Goal: Task Accomplishment & Management: Use online tool/utility

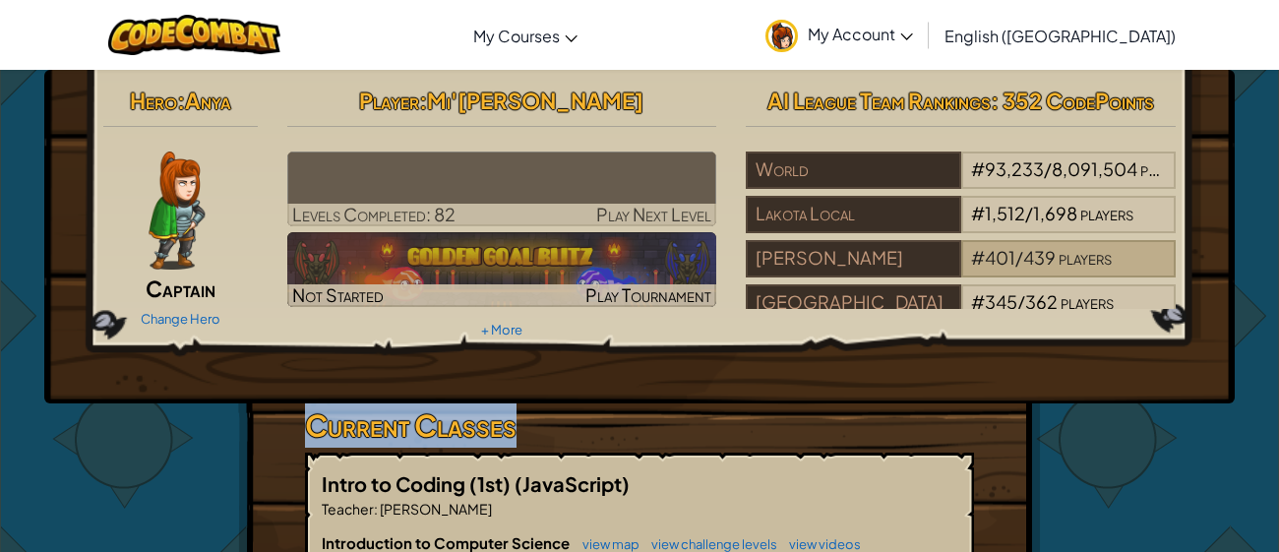
drag, startPoint x: 1165, startPoint y: 432, endPoint x: 1157, endPoint y: 274, distance: 158.6
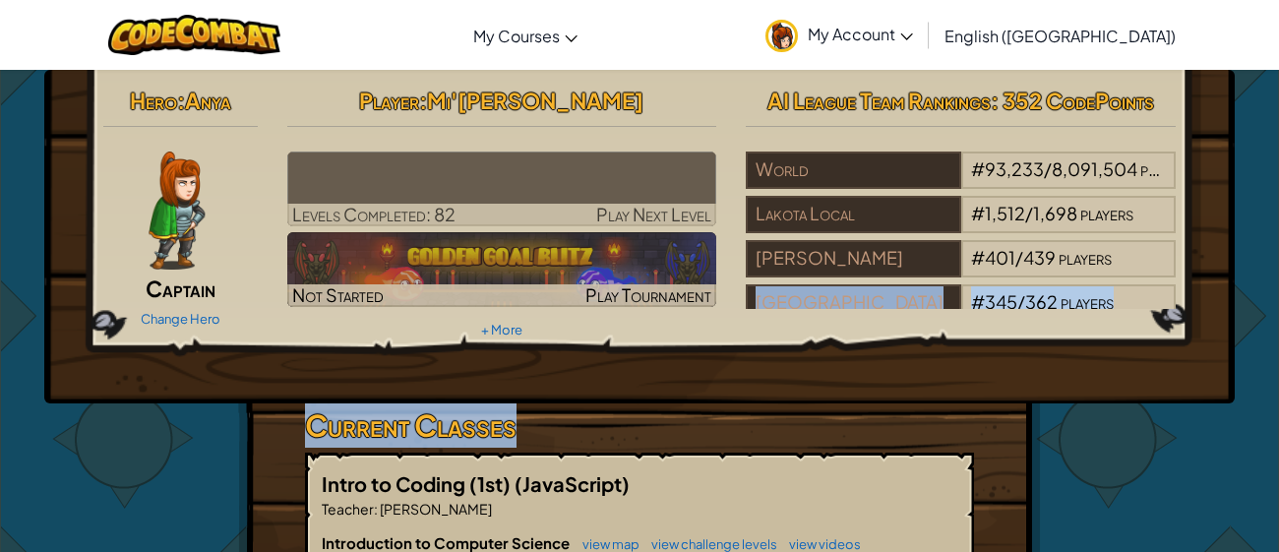
click at [991, 345] on div "Hero : Anya Captain Change Hero Player : [PERSON_NAME] Levels Completed: 82 Pla…" at bounding box center [639, 237] width 1190 height 334
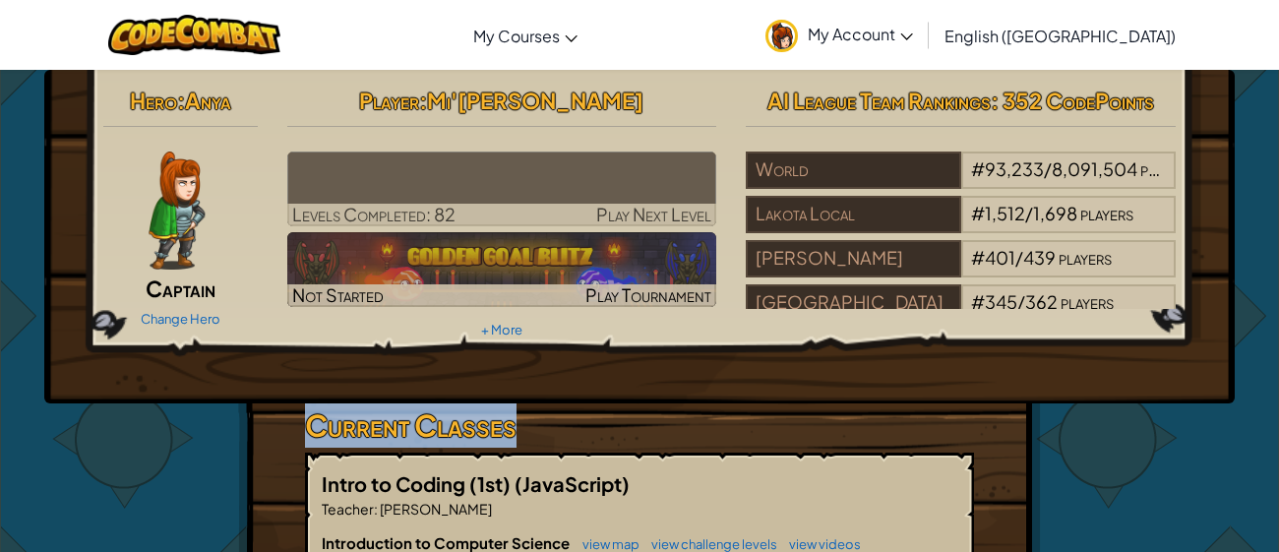
drag, startPoint x: 928, startPoint y: 407, endPoint x: 929, endPoint y: 396, distance: 10.9
click at [872, 423] on h3 "Current Classes" at bounding box center [639, 425] width 669 height 44
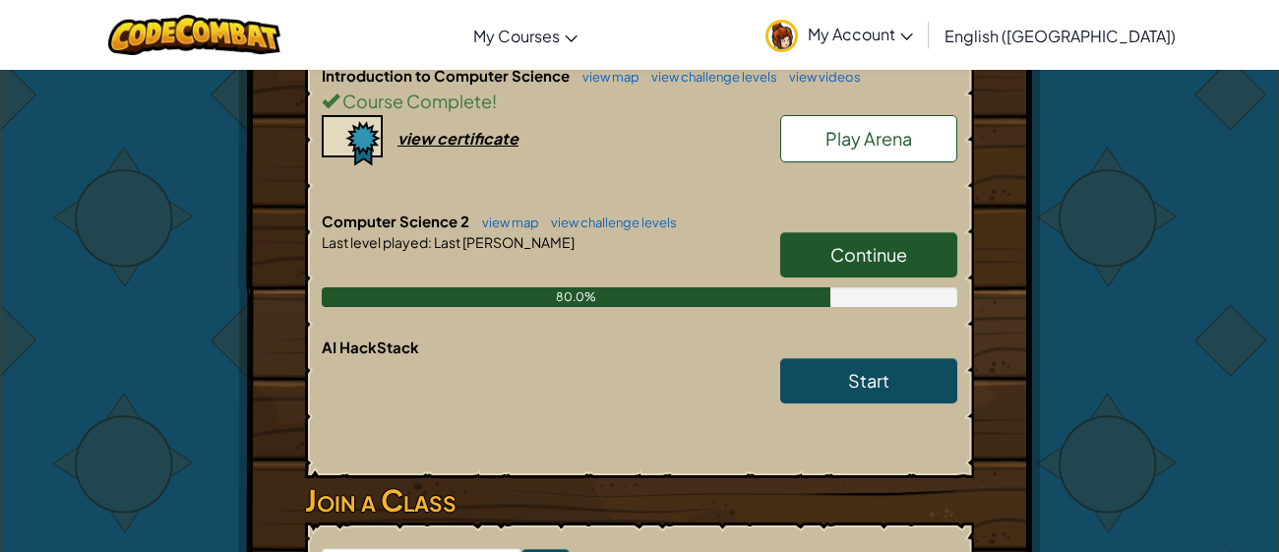
scroll to position [471, 0]
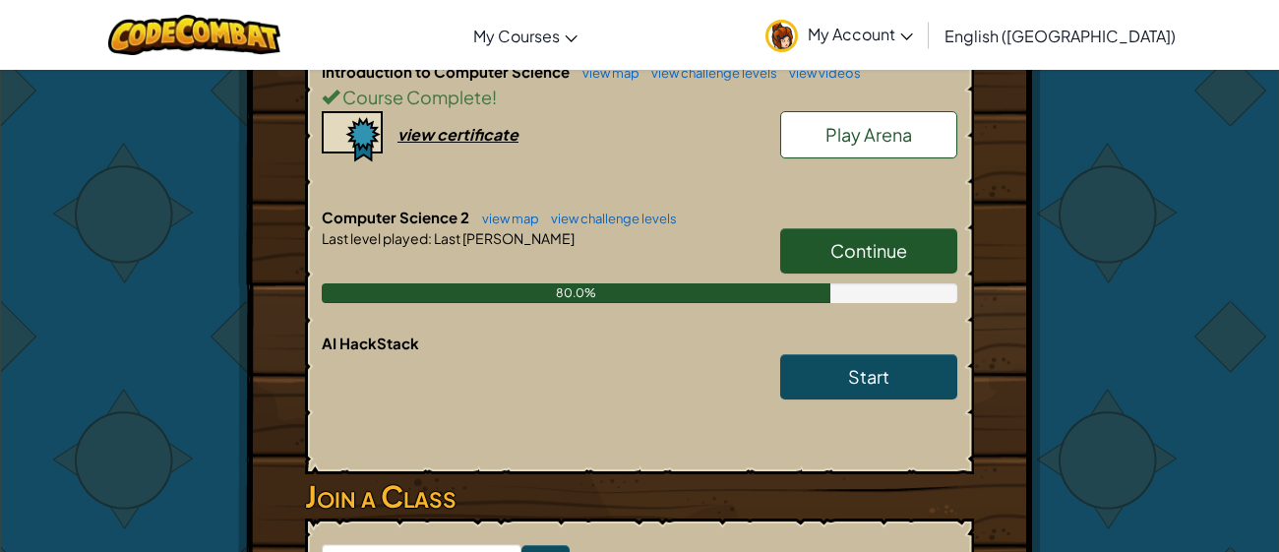
click at [853, 241] on span "Continue" at bounding box center [868, 250] width 77 height 23
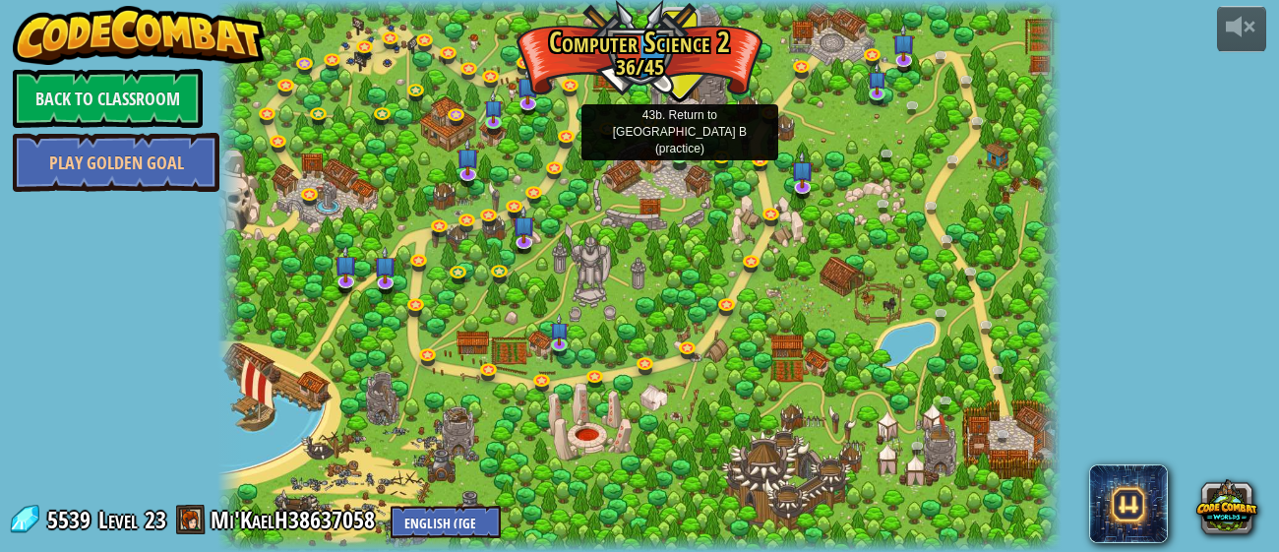
click at [679, 154] on img at bounding box center [679, 134] width 19 height 42
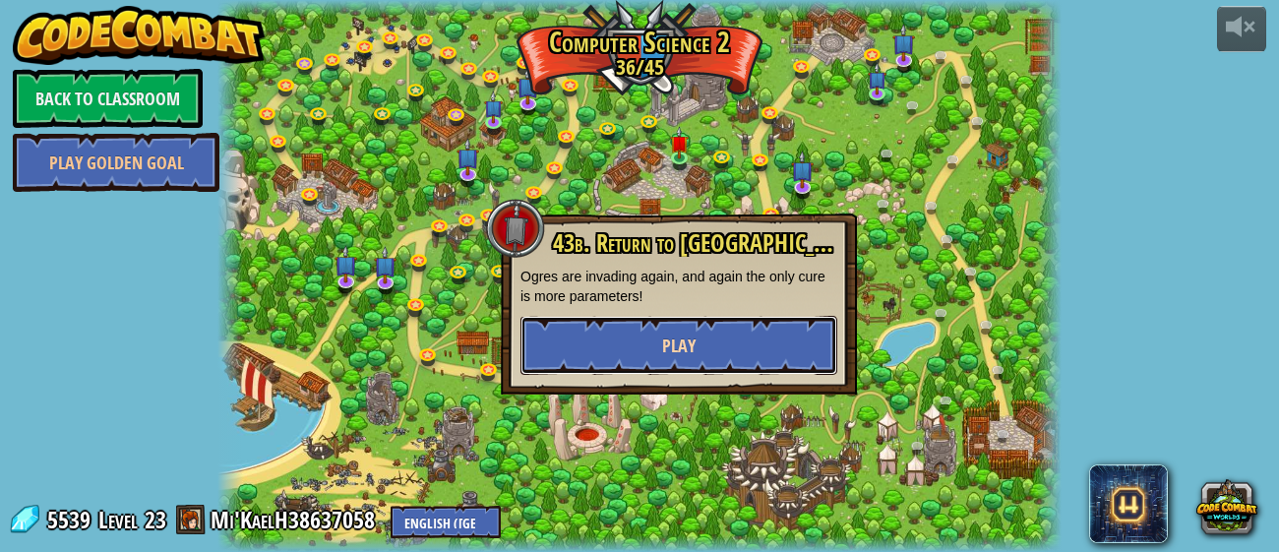
click at [643, 331] on button "Play" at bounding box center [678, 345] width 317 height 59
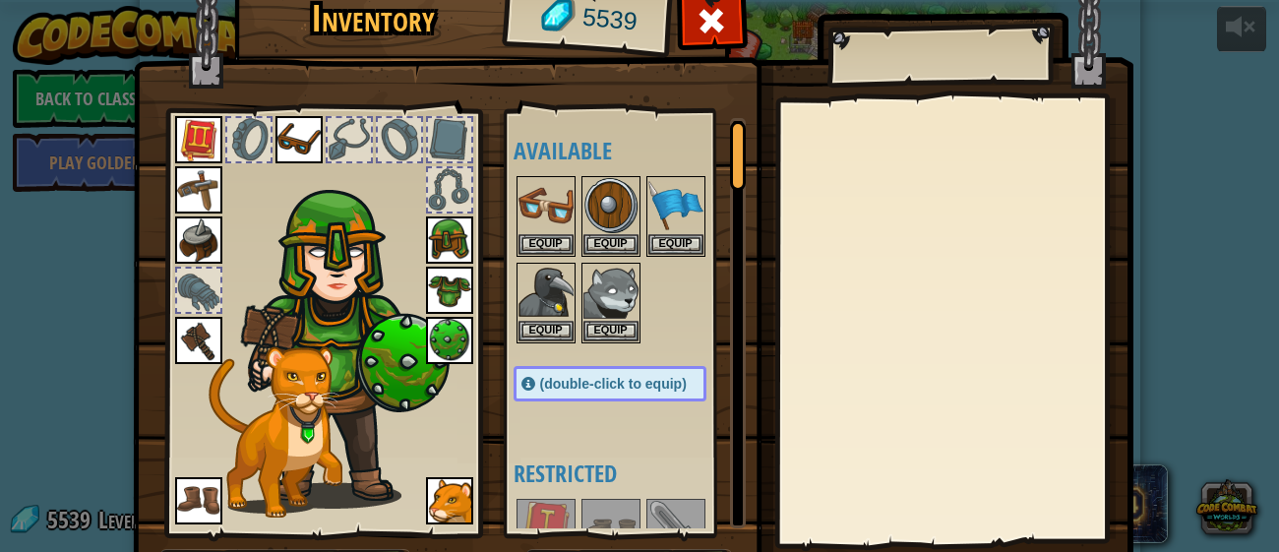
click at [497, 369] on img at bounding box center [633, 266] width 1001 height 714
click at [588, 390] on div "(double-click to equip)" at bounding box center [610, 383] width 193 height 35
click at [585, 393] on div "(double-click to equip)" at bounding box center [610, 383] width 193 height 35
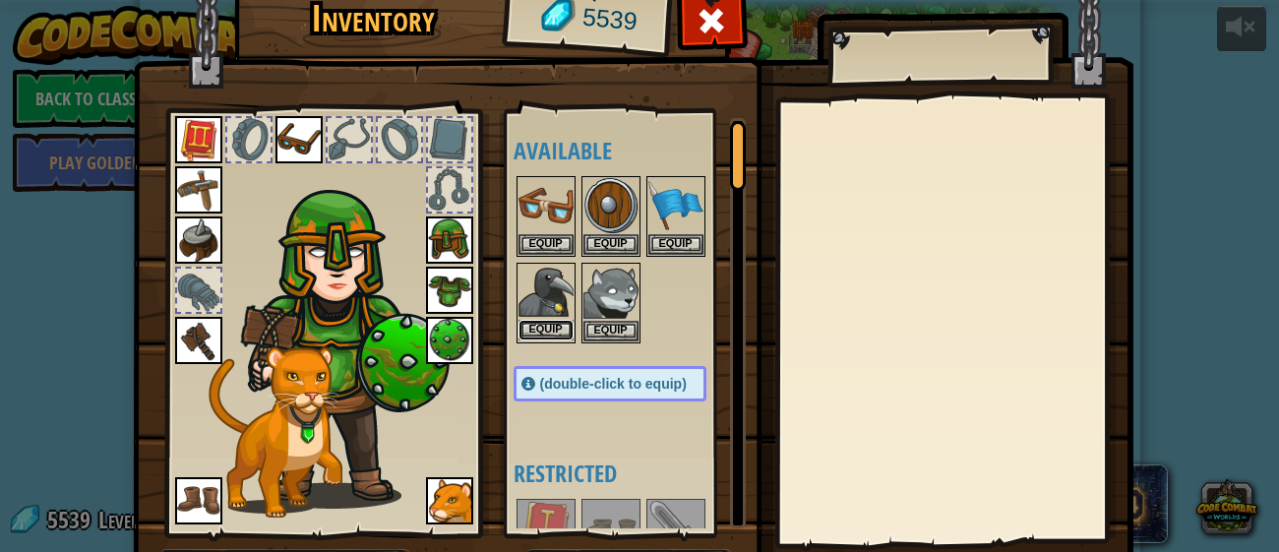
click at [545, 320] on button "Equip" at bounding box center [545, 330] width 55 height 21
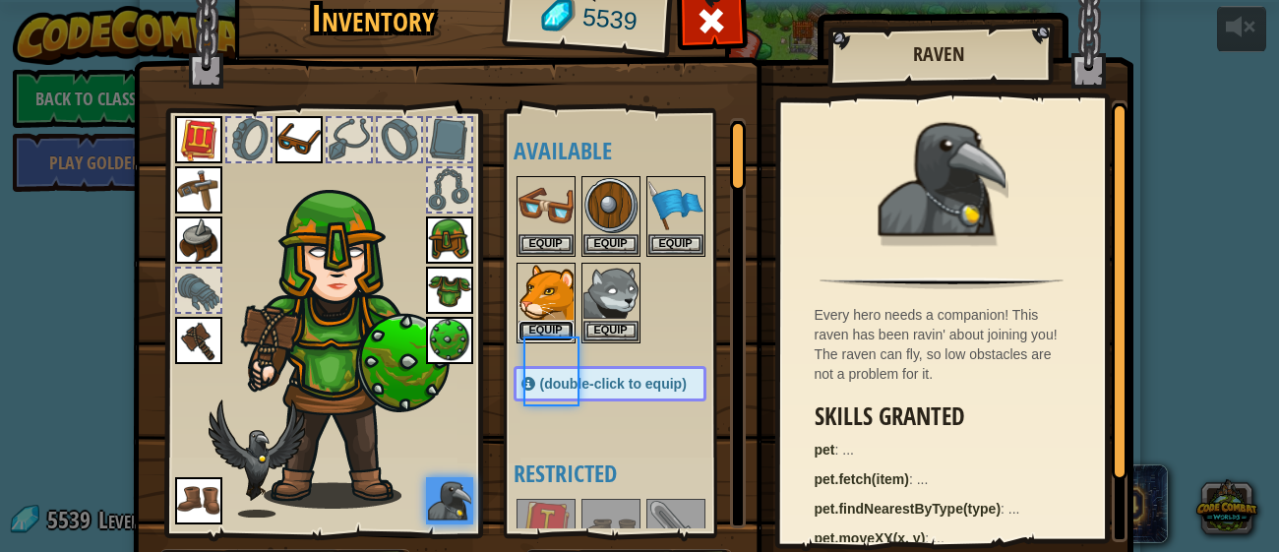
click at [545, 321] on button "Equip" at bounding box center [545, 331] width 55 height 21
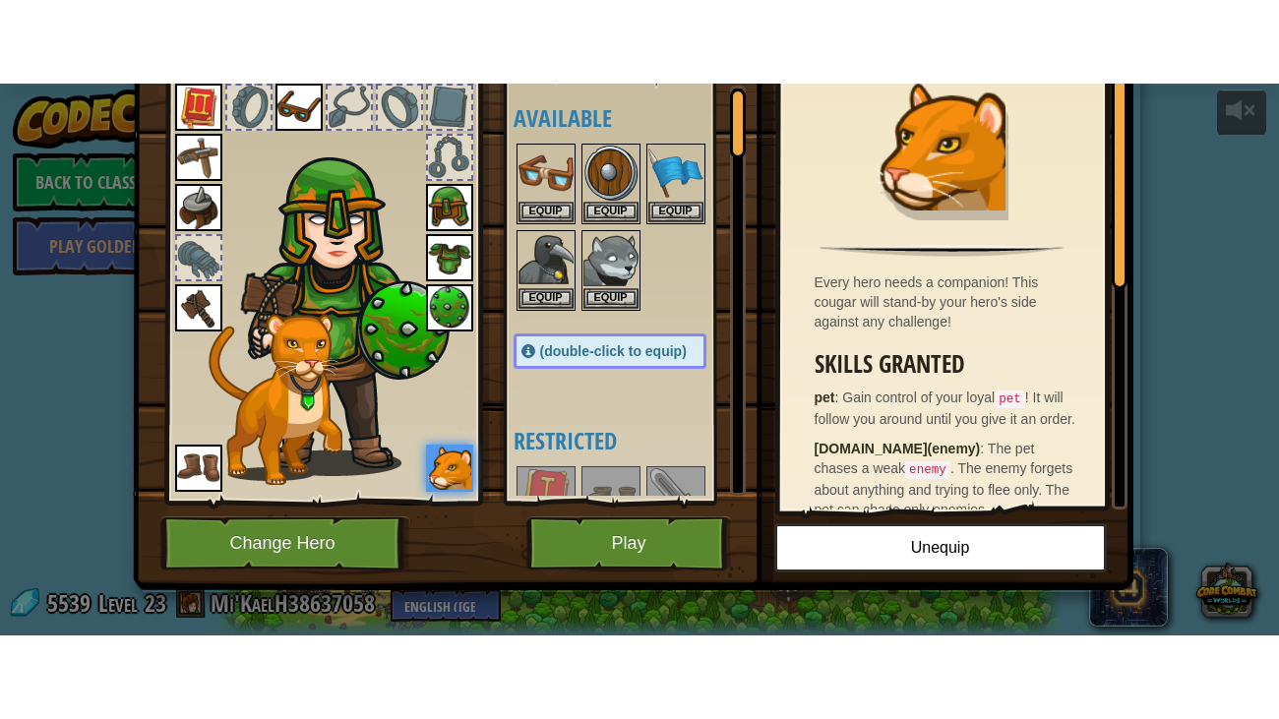
scroll to position [113, 0]
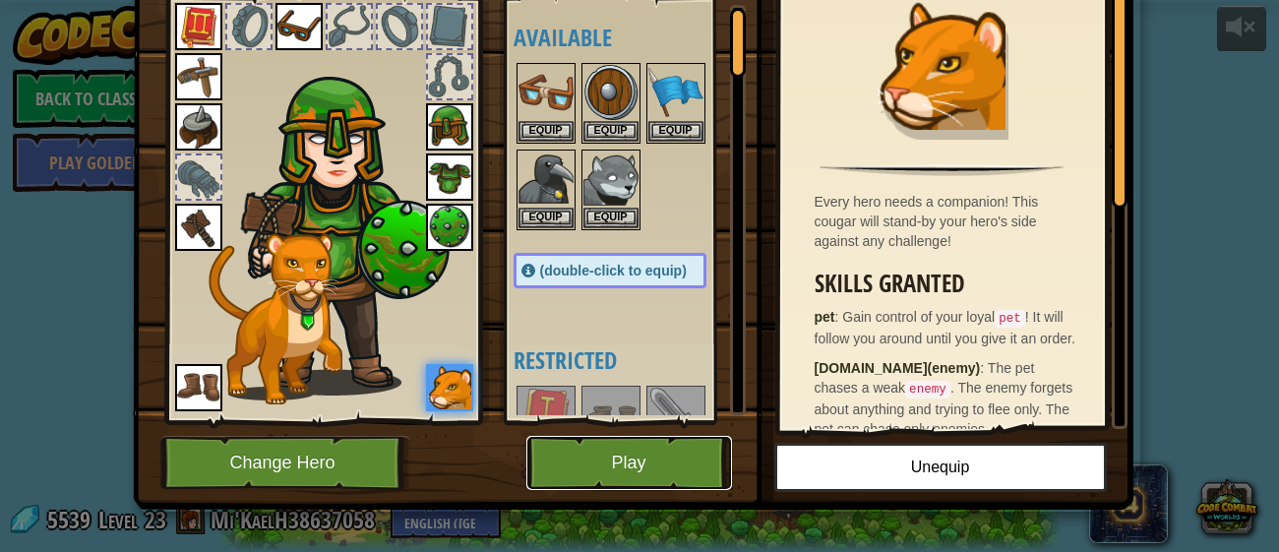
click at [654, 460] on button "Play" at bounding box center [629, 463] width 206 height 54
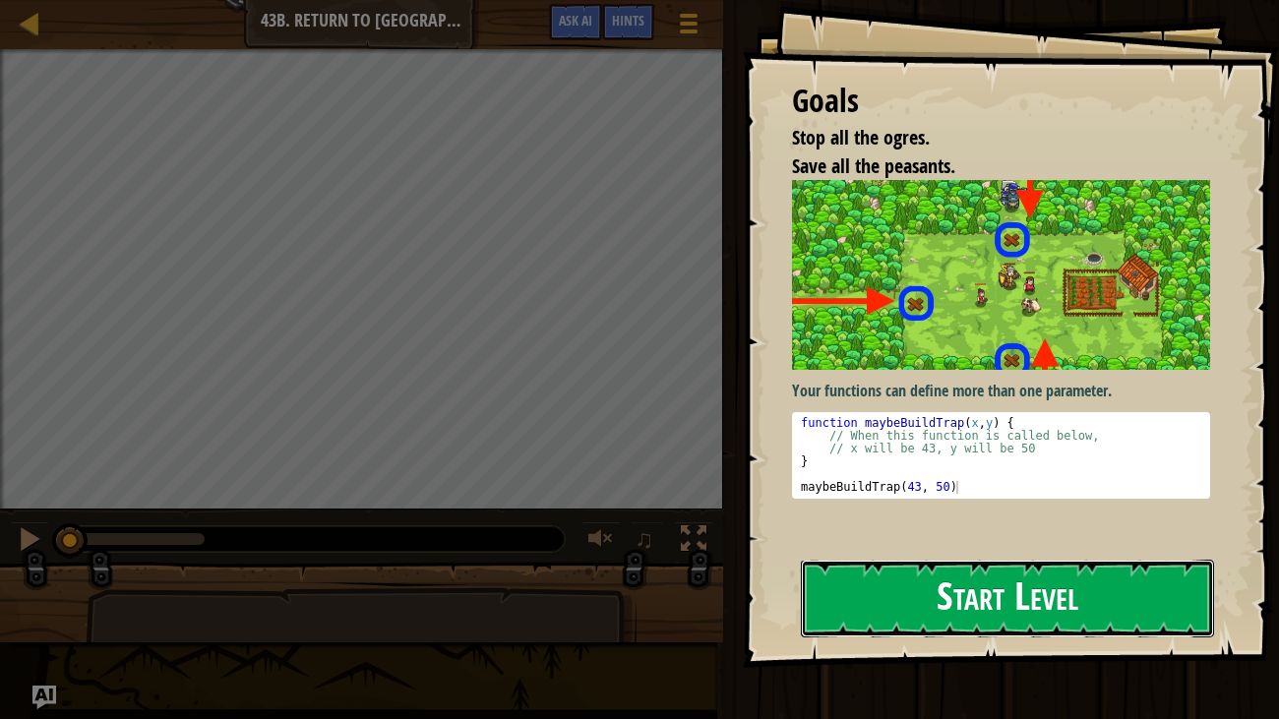
click at [1082, 551] on button "Start Level" at bounding box center [1008, 599] width 414 height 78
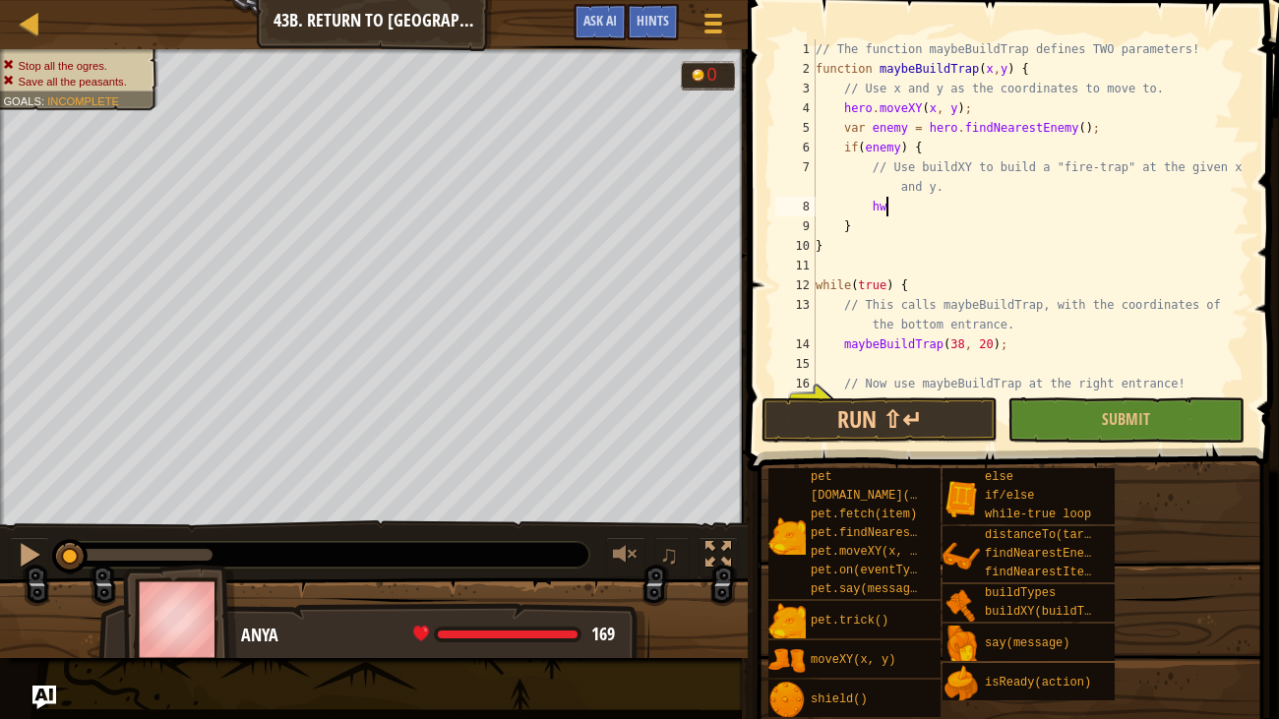
scroll to position [9, 4]
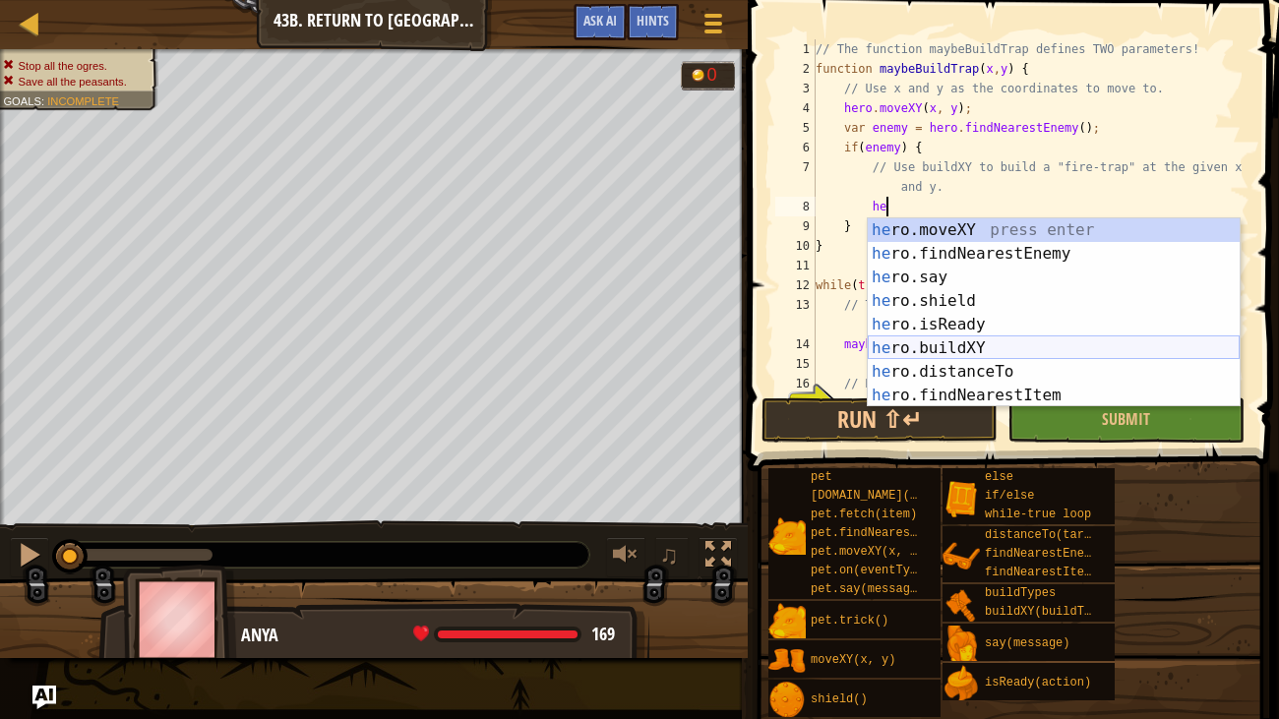
click at [907, 350] on div "he ro.moveXY press enter he ro.findNearestEnemy press enter he ro.say press ent…" at bounding box center [1054, 336] width 372 height 236
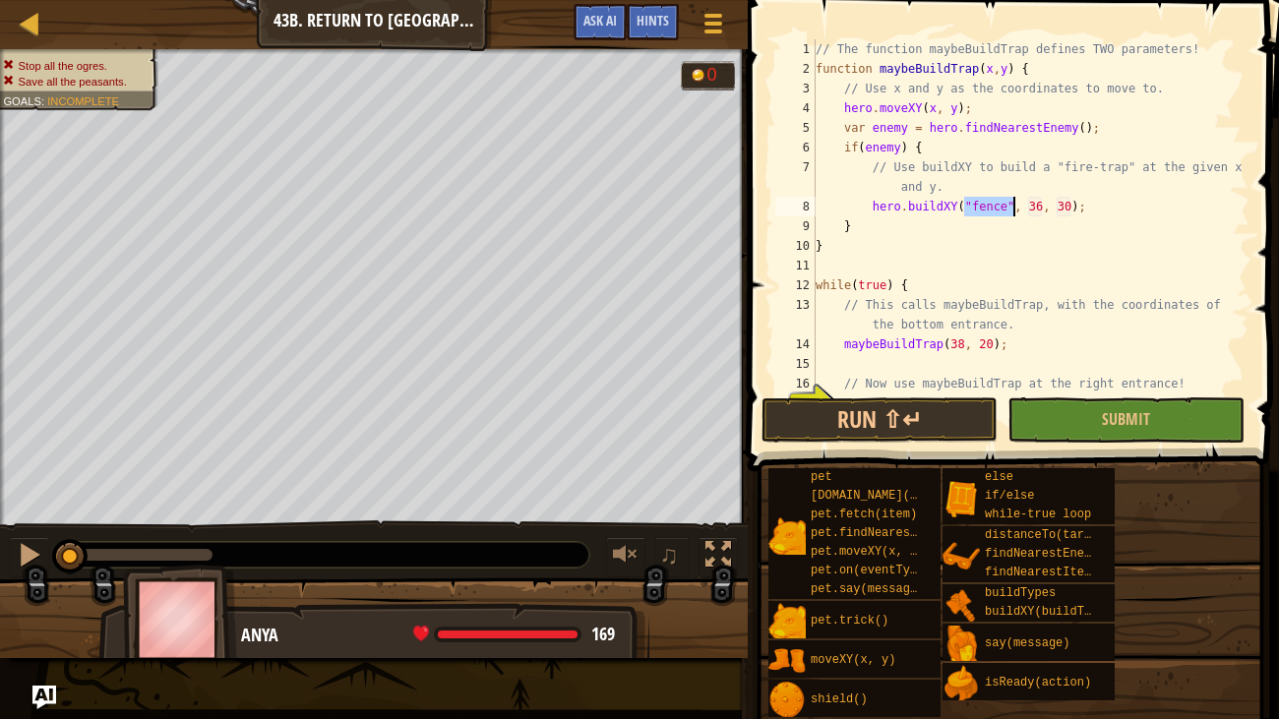
click at [1005, 199] on div "// The function maybeBuildTrap defines TWO parameters! function maybeBuildTrap …" at bounding box center [1031, 216] width 438 height 354
click at [1069, 212] on div "// The function maybeBuildTrap defines TWO parameters! function maybeBuildTrap …" at bounding box center [1031, 236] width 438 height 394
click at [1092, 203] on div "// The function maybeBuildTrap defines TWO parameters! function maybeBuildTrap …" at bounding box center [1031, 236] width 438 height 394
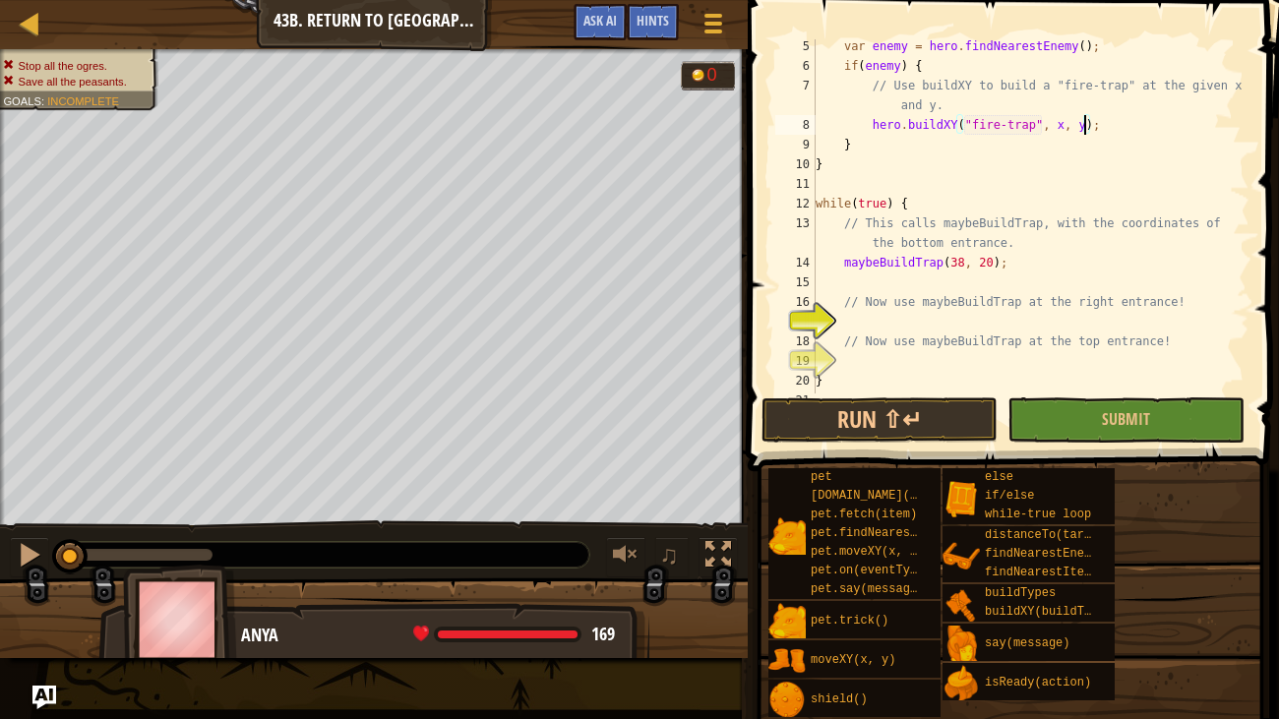
scroll to position [97, 0]
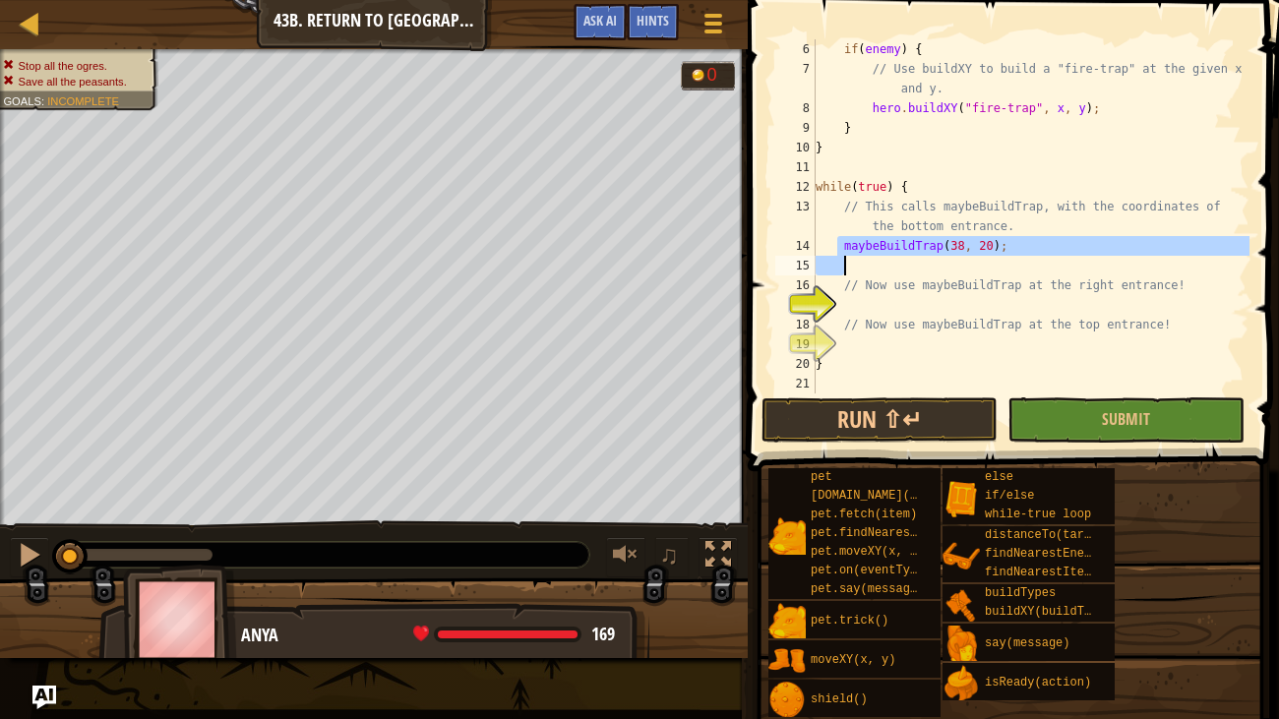
drag, startPoint x: 835, startPoint y: 238, endPoint x: 984, endPoint y: 260, distance: 150.1
click at [984, 260] on div "if ( enemy ) { // Use buildXY to build a "fire-trap" at the given x and y. hero…" at bounding box center [1031, 236] width 438 height 394
type textarea "maybeBuildTrap(38, 20);"
click at [984, 260] on div "if ( enemy ) { // Use buildXY to build a "fire-trap" at the given x and y. hero…" at bounding box center [1031, 216] width 438 height 354
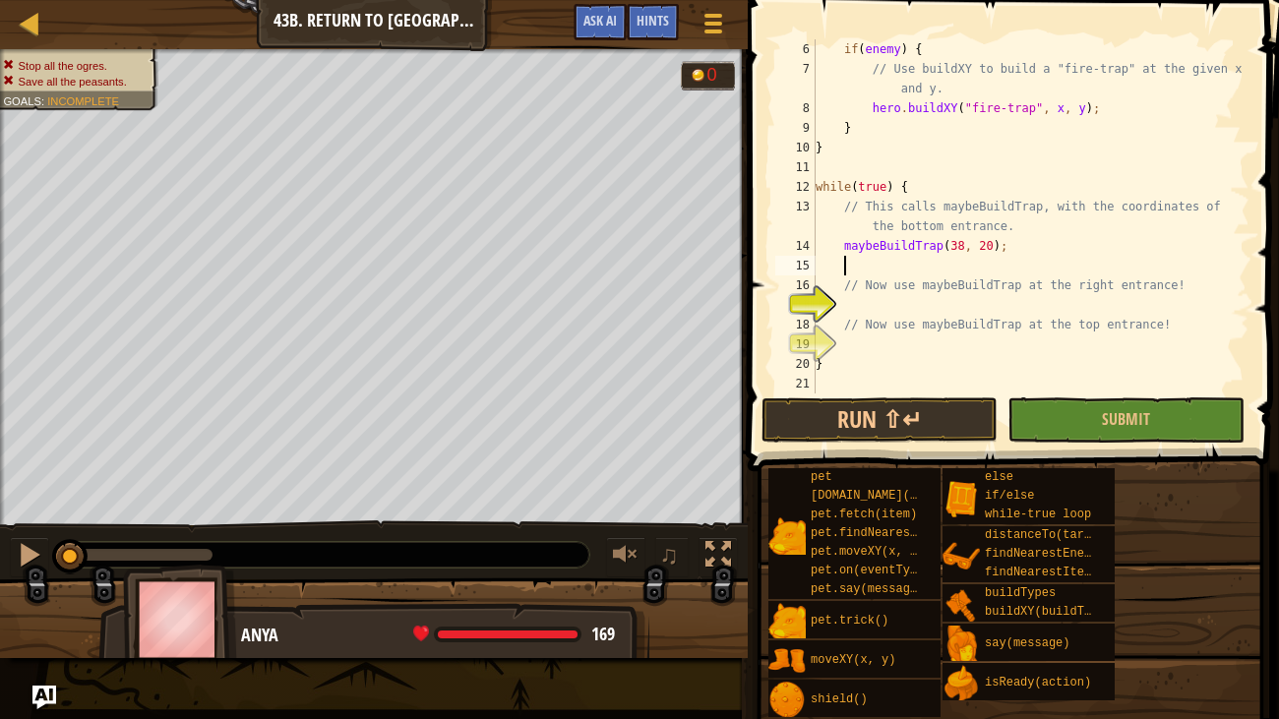
click at [926, 326] on div "if ( enemy ) { // Use buildXY to build a "fire-trap" at the given x and y. hero…" at bounding box center [1031, 236] width 438 height 394
type textarea "// Now use maybeBuildTrap at the top entrance!"
click at [901, 306] on div "if ( enemy ) { // Use buildXY to build a "fire-trap" at the given x and y. hero…" at bounding box center [1031, 236] width 438 height 394
paste textarea
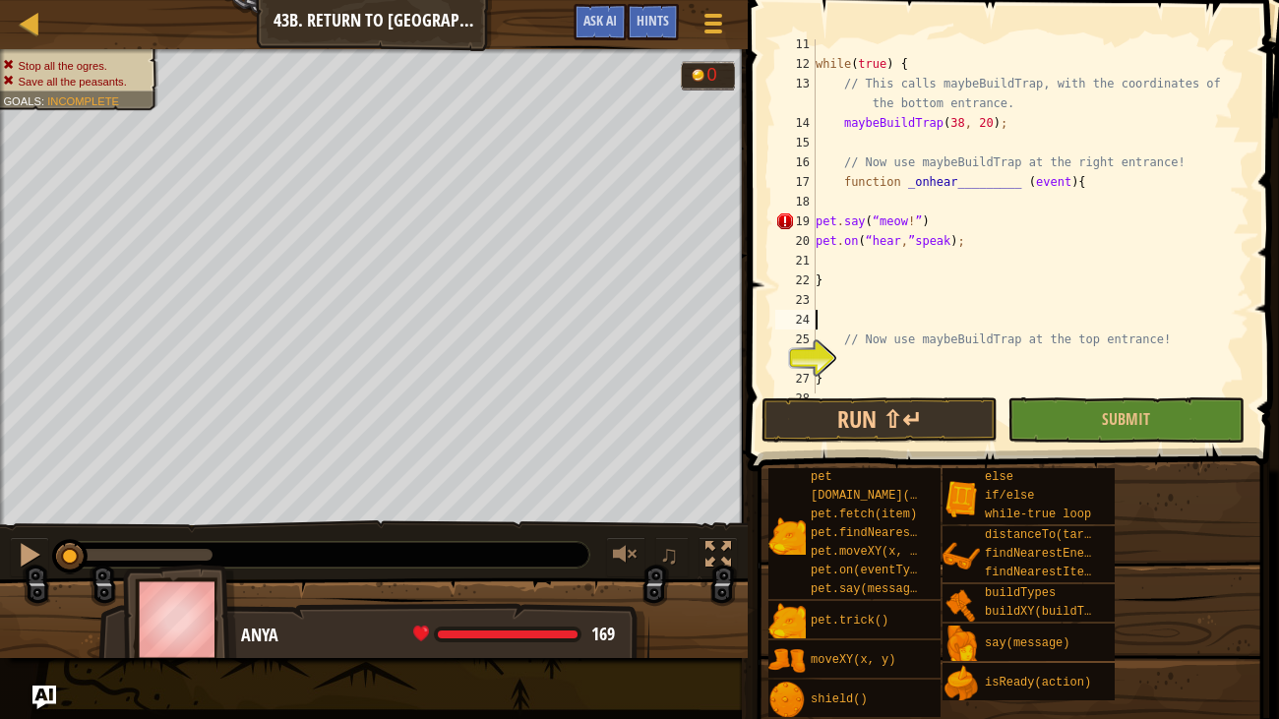
scroll to position [225, 0]
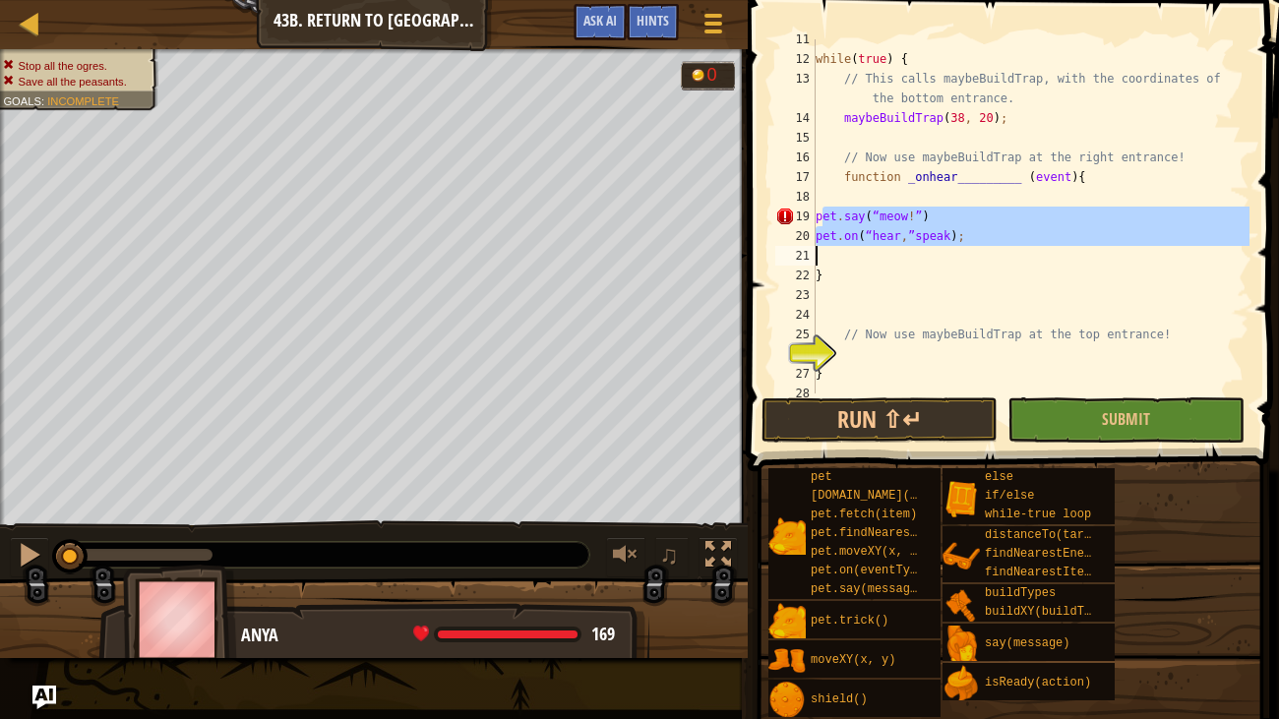
drag, startPoint x: 821, startPoint y: 214, endPoint x: 942, endPoint y: 257, distance: 128.2
click at [942, 257] on div "while ( true ) { // This calls maybeBuildTrap, with the coordinates of the bott…" at bounding box center [1031, 227] width 438 height 394
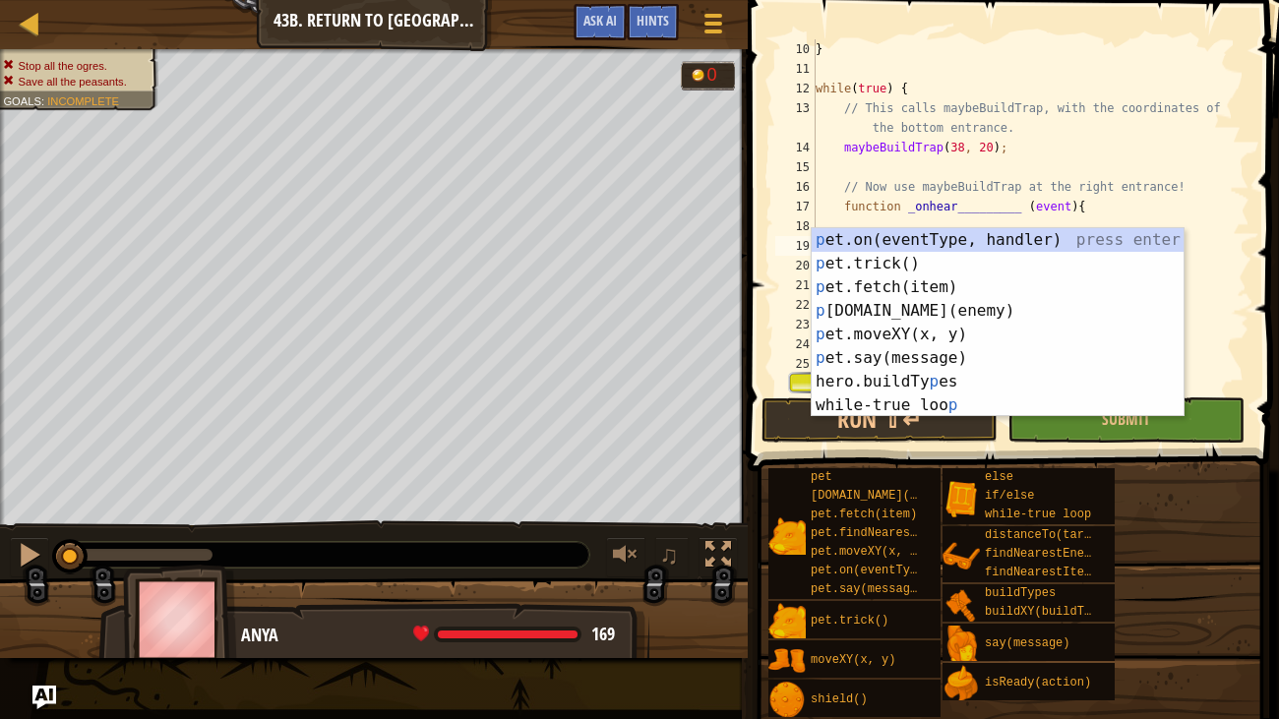
scroll to position [196, 0]
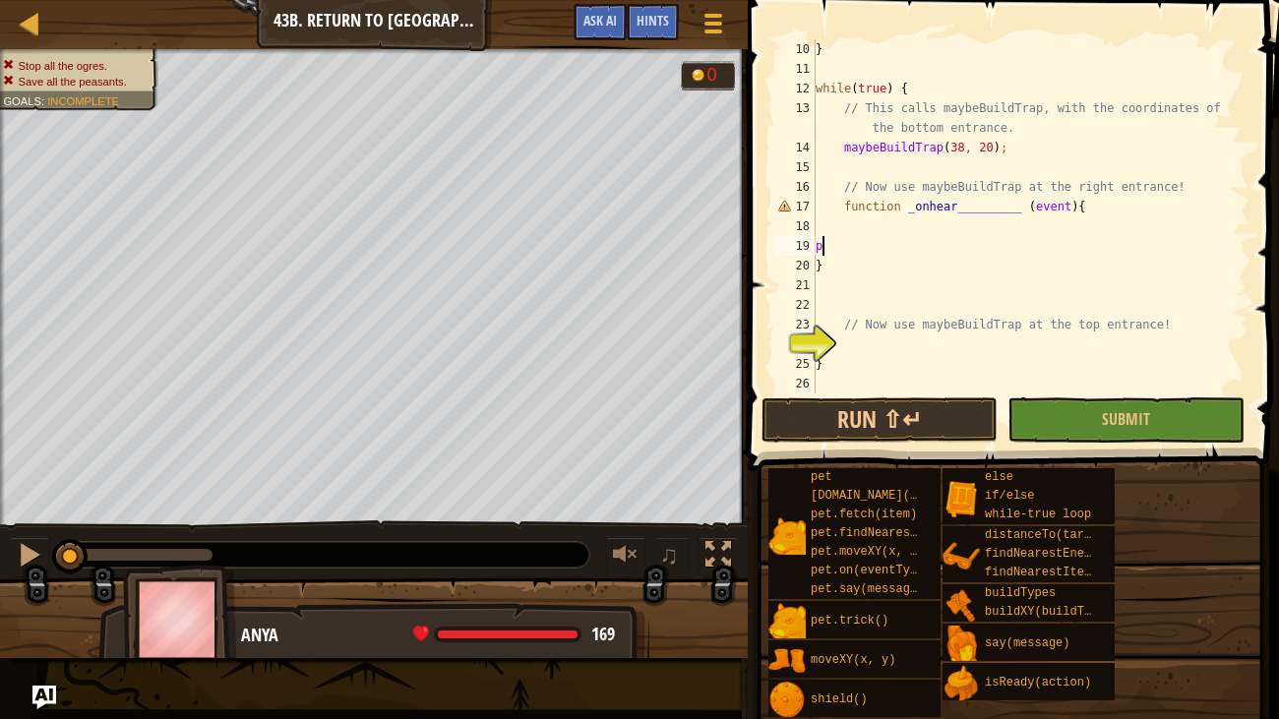
click at [782, 268] on div "20" at bounding box center [795, 266] width 40 height 20
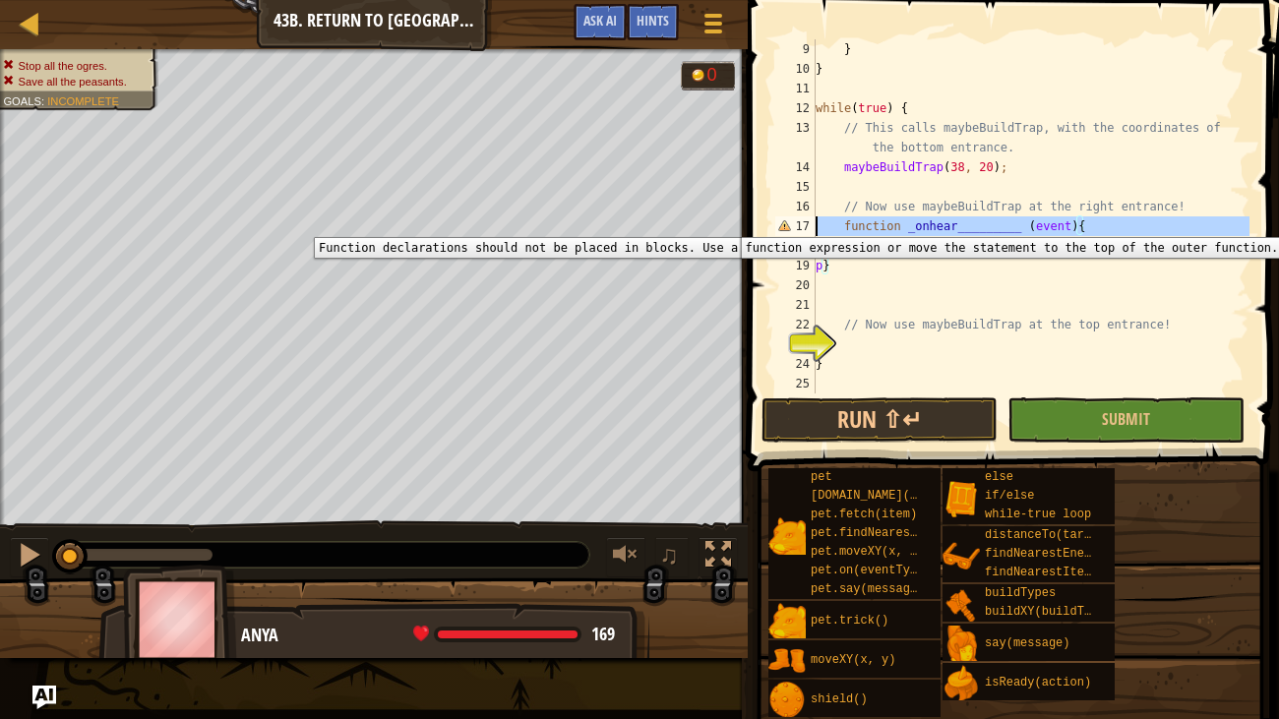
click at [790, 222] on div "17" at bounding box center [795, 226] width 40 height 20
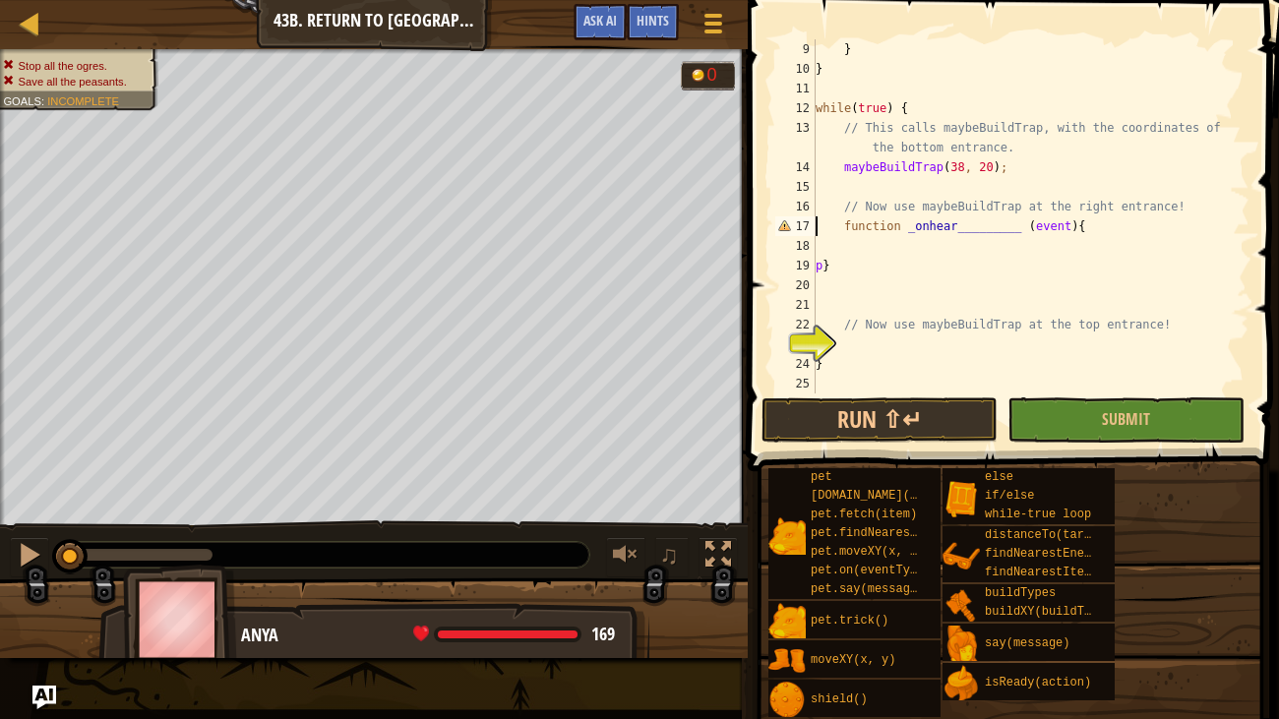
click at [821, 262] on div "} } while ( true ) { // This calls maybeBuildTrap, with the coordinates of the …" at bounding box center [1031, 236] width 438 height 394
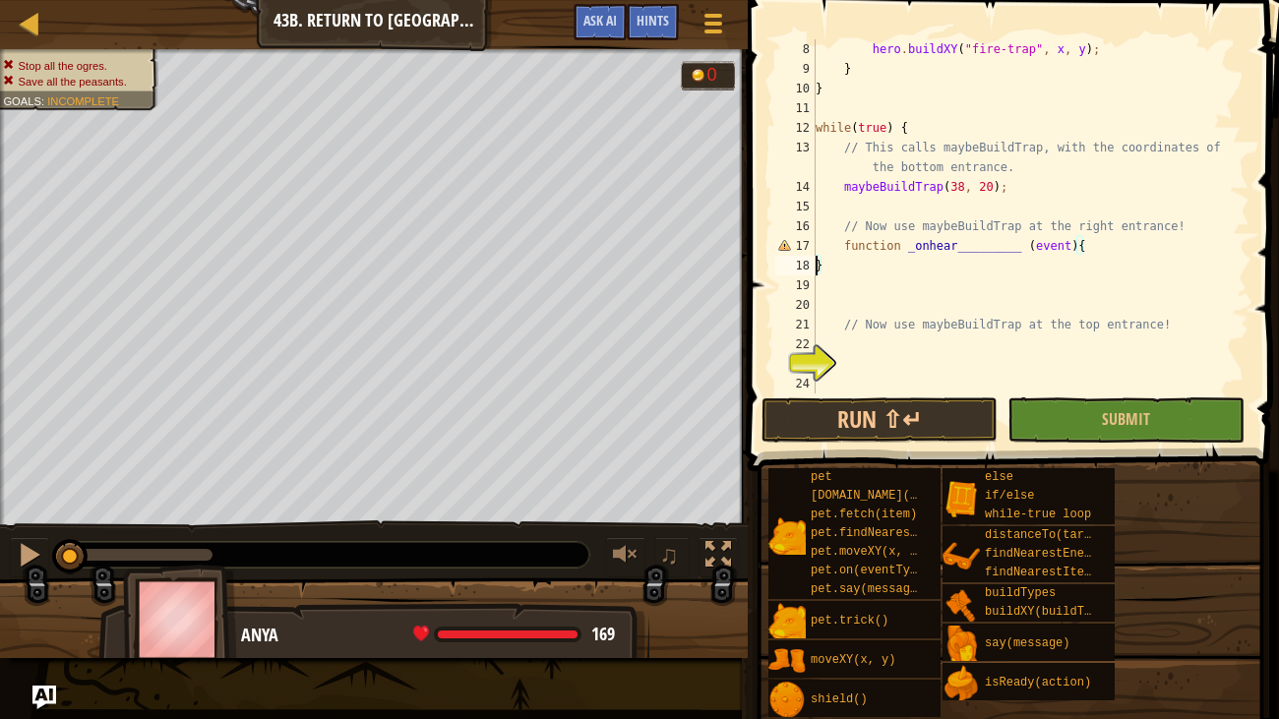
scroll to position [156, 0]
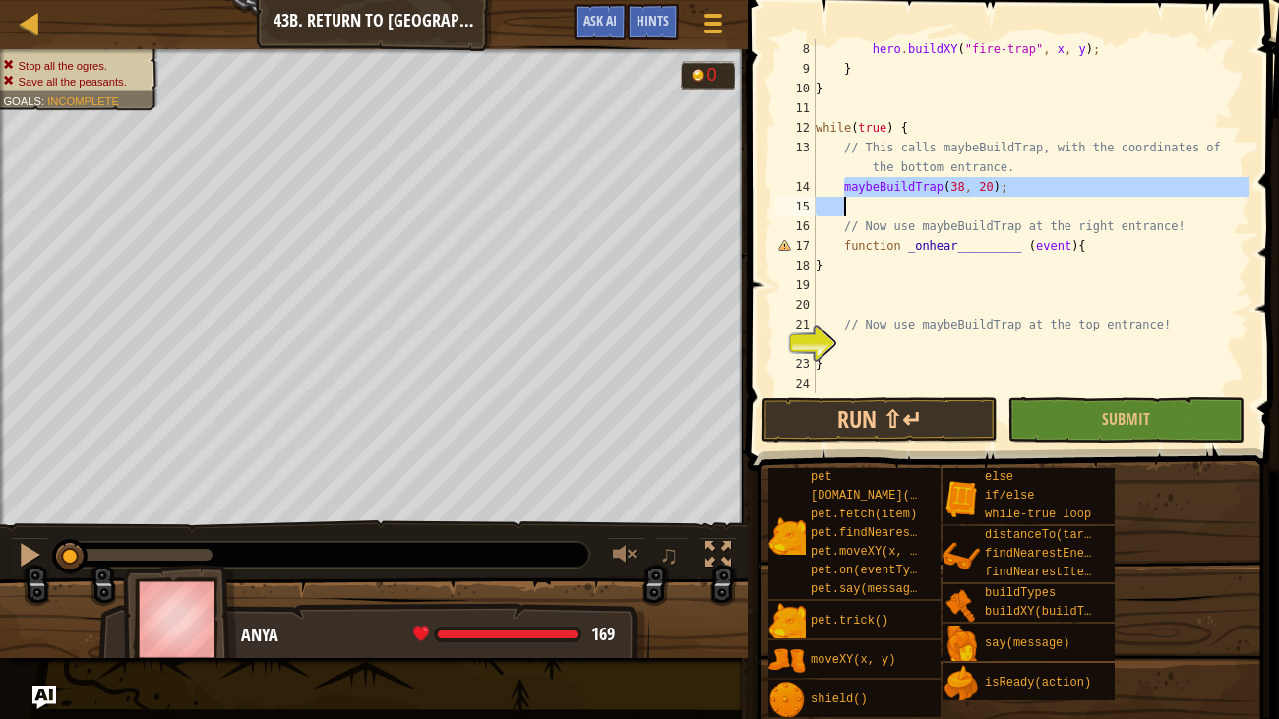
drag, startPoint x: 841, startPoint y: 188, endPoint x: 1007, endPoint y: 197, distance: 166.5
click at [1007, 197] on div "hero . buildXY ( "fire-trap" , x , y ) ; } } while ( true ) { // This calls may…" at bounding box center [1031, 236] width 438 height 394
type textarea "maybeBuildTrap(38, 20);"
click at [898, 282] on div "hero . buildXY ( "fire-trap" , x , y ) ; } } while ( true ) { // This calls may…" at bounding box center [1031, 236] width 438 height 394
type textarea "c"
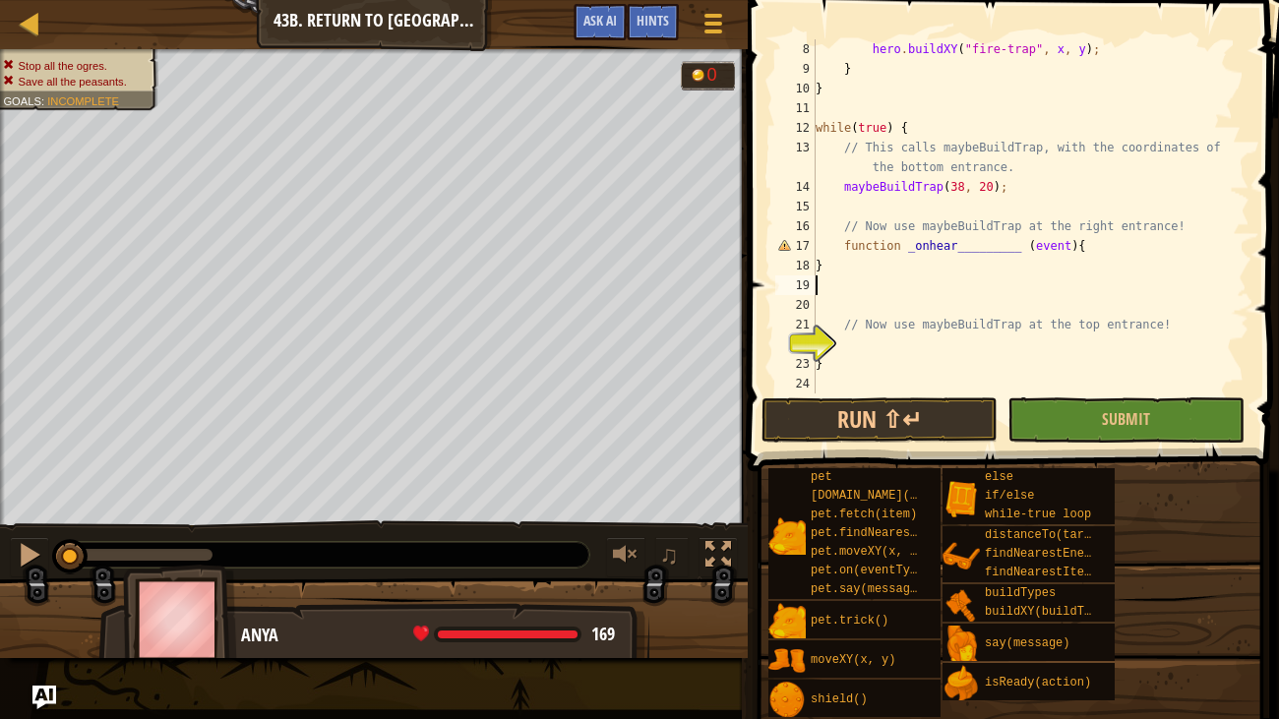
paste textarea
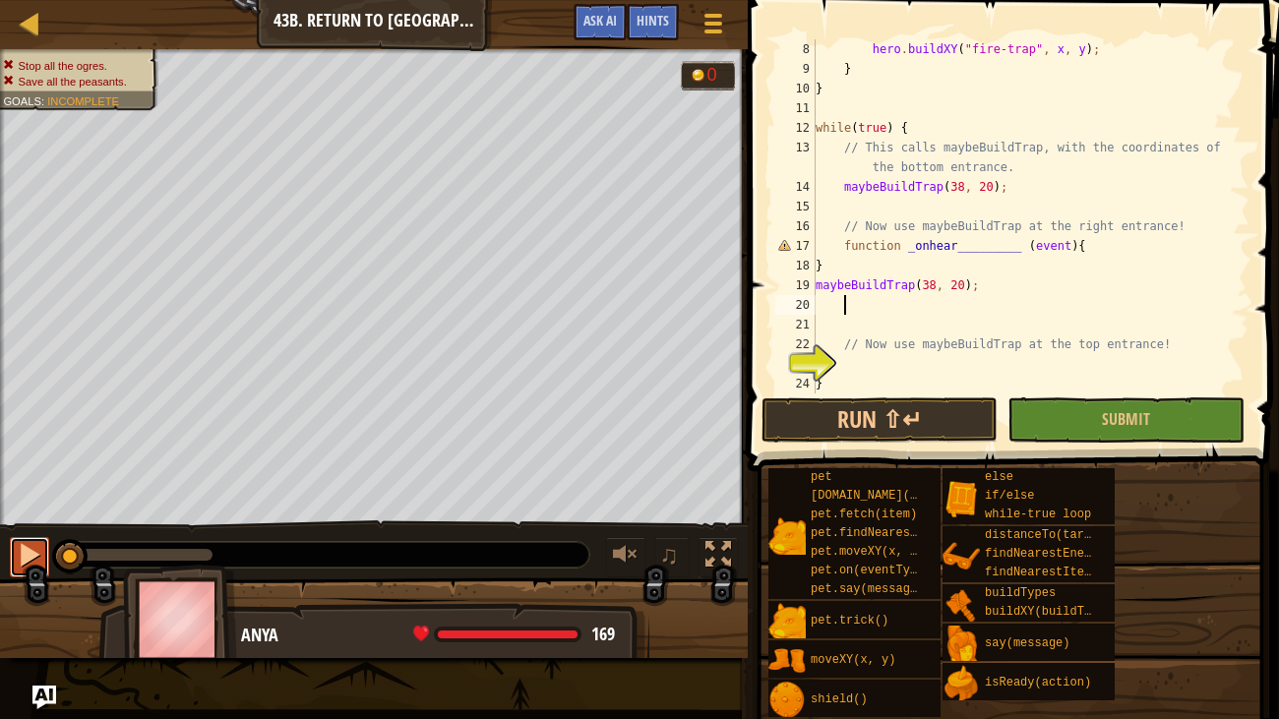
click at [21, 551] on div at bounding box center [30, 555] width 26 height 26
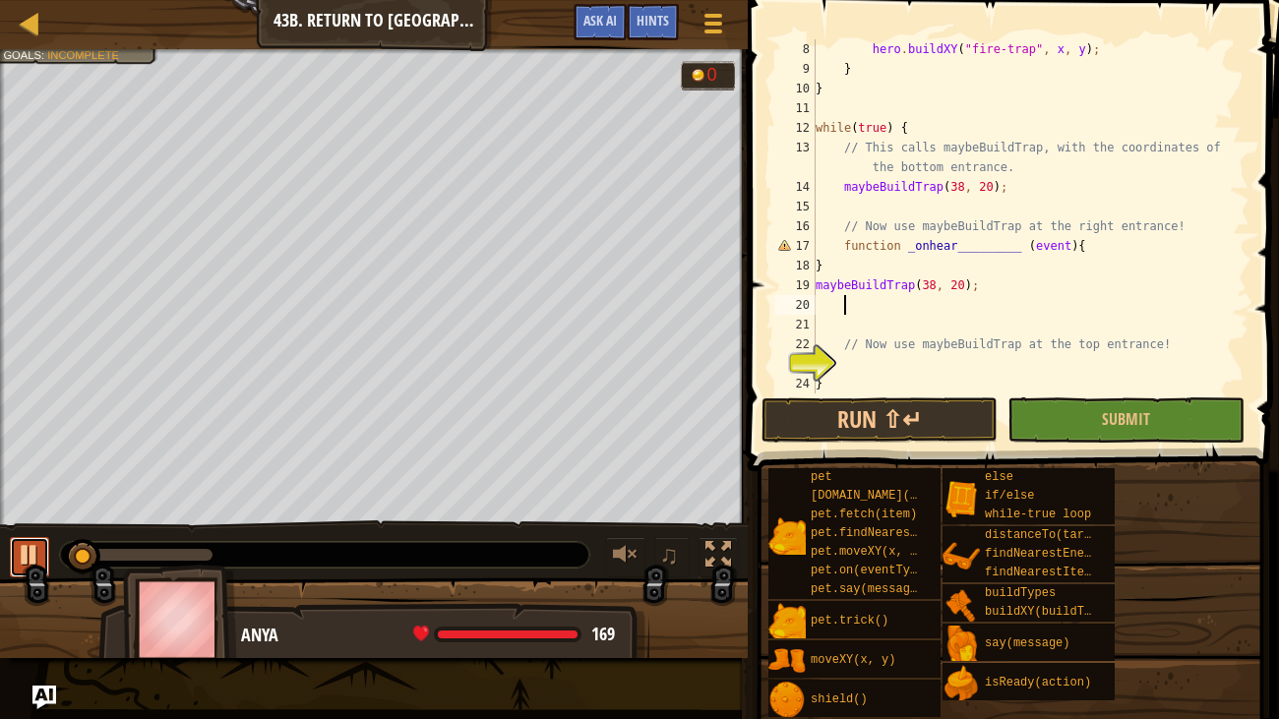
click at [35, 551] on div at bounding box center [30, 555] width 26 height 26
click at [874, 367] on div "hero . buildXY ( "fire-trap" , x , y ) ; } } while ( true ) { // This calls may…" at bounding box center [1031, 236] width 438 height 394
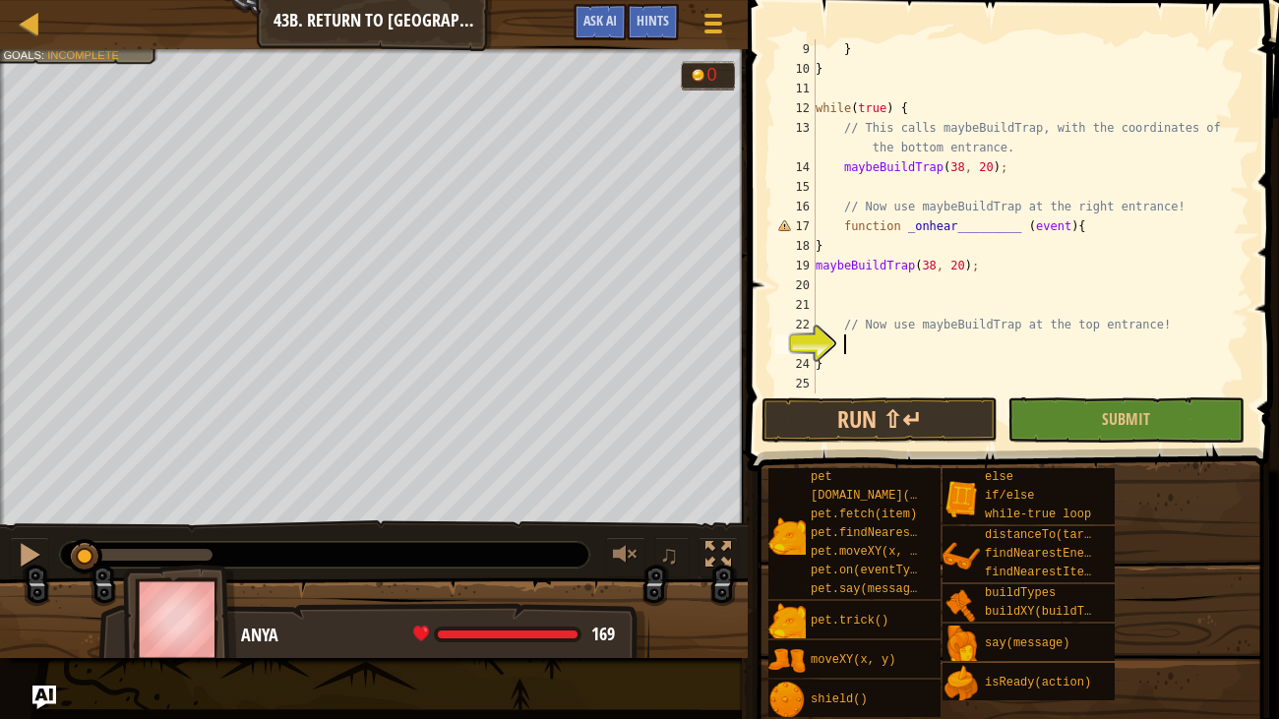
scroll to position [176, 0]
drag, startPoint x: 812, startPoint y: 261, endPoint x: 943, endPoint y: 282, distance: 132.6
click at [943, 282] on div "9 10 11 12 13 14 15 16 17 18 19 20 21 22 23 24 25 } } while ( true ) { // This …" at bounding box center [1010, 216] width 478 height 354
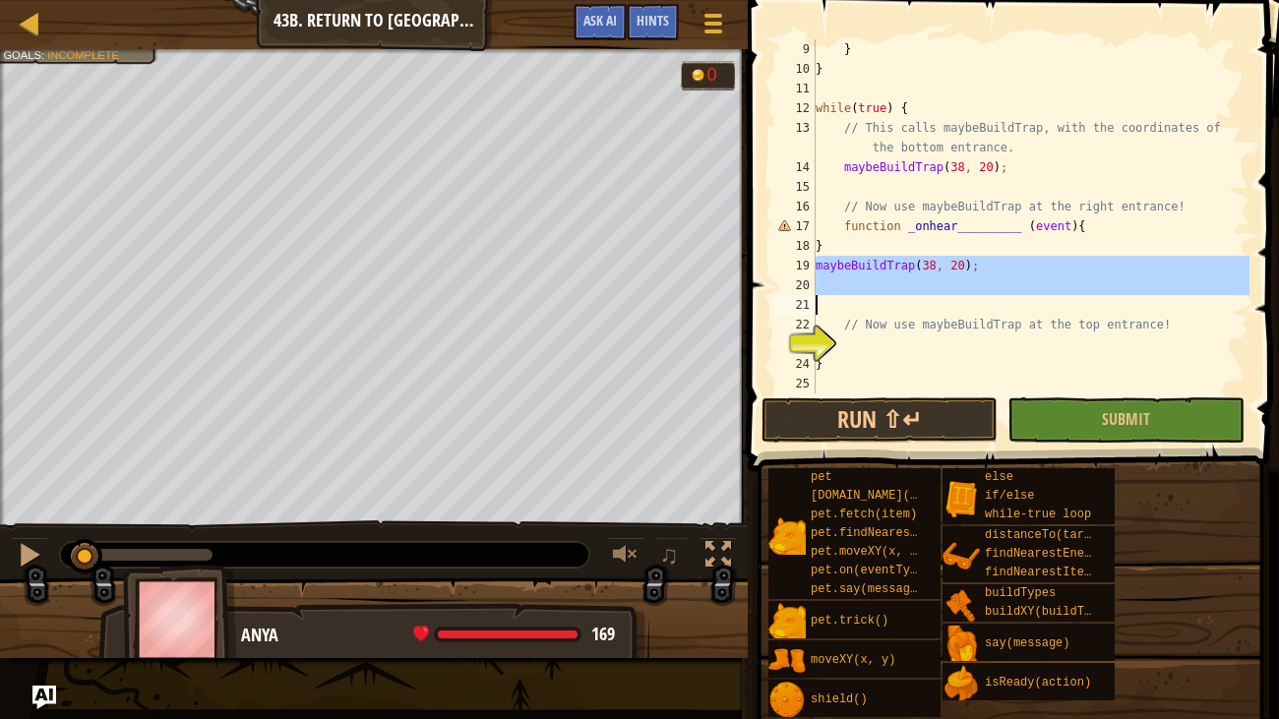
click at [876, 348] on div "} } while ( true ) { // This calls maybeBuildTrap, with the coordinates of the …" at bounding box center [1031, 236] width 438 height 394
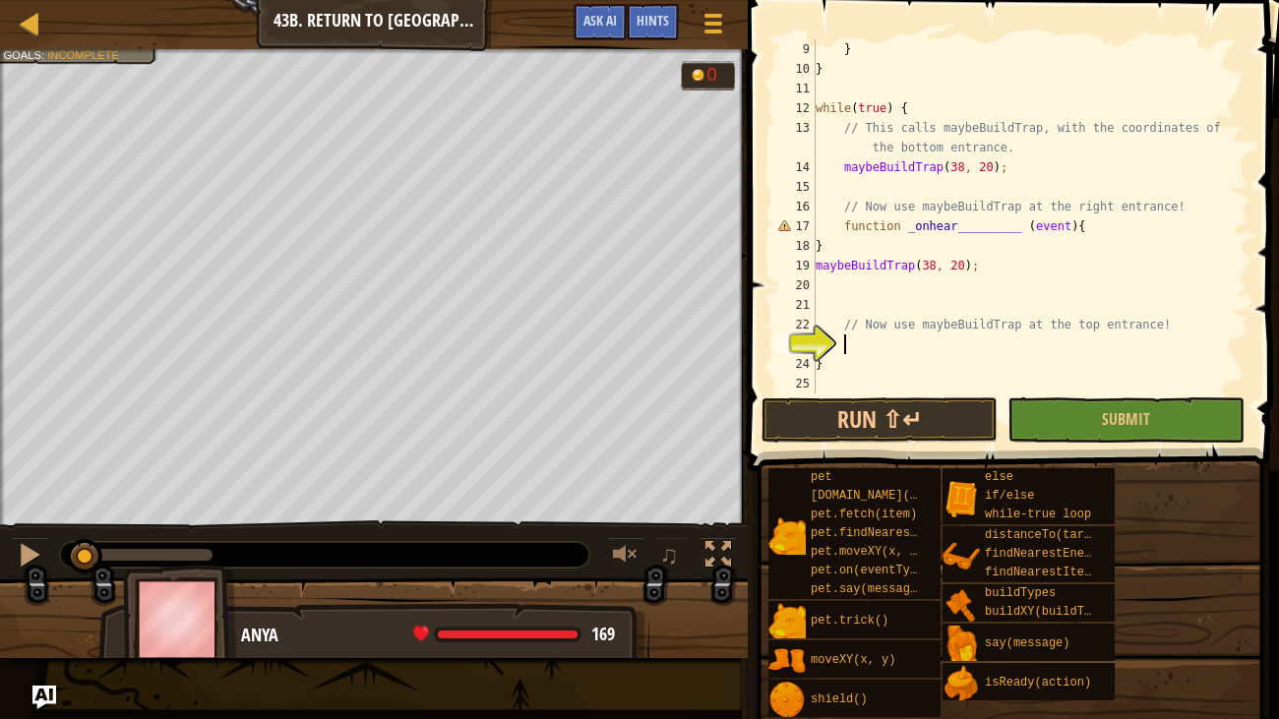
paste textarea
click at [910, 408] on button "Run ⇧↵" at bounding box center [880, 419] width 236 height 45
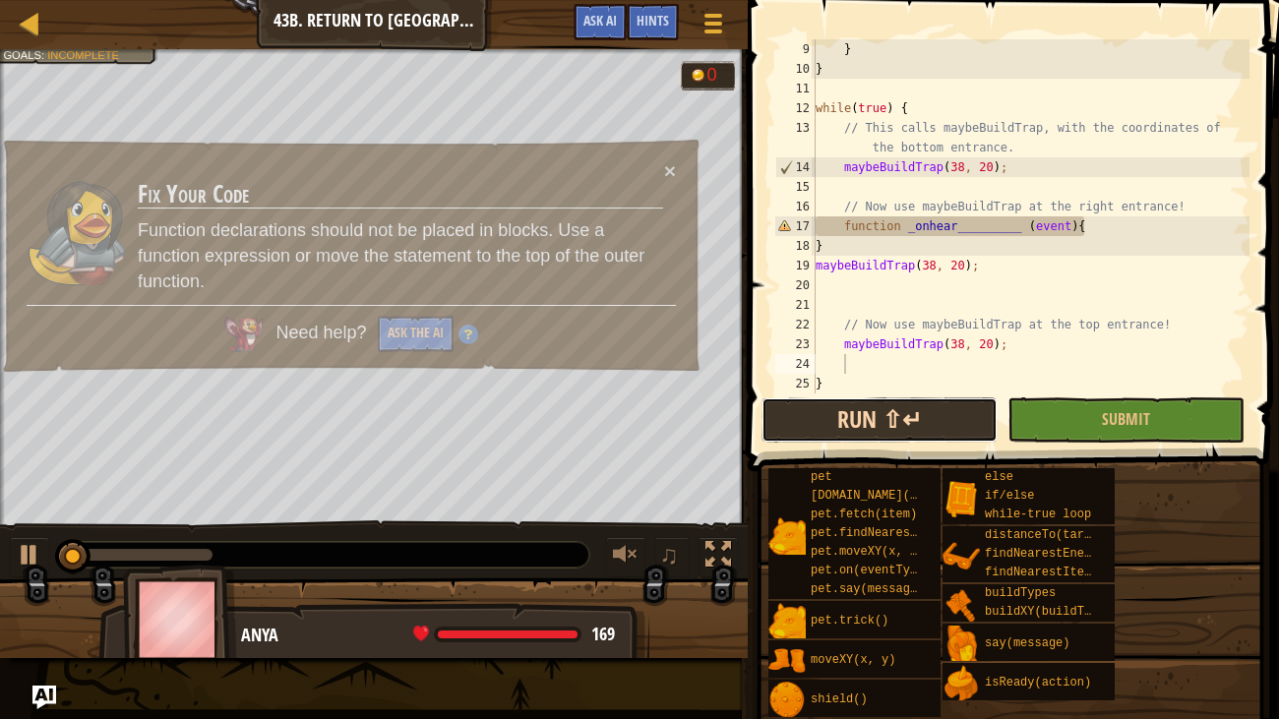
click at [908, 417] on button "Run ⇧↵" at bounding box center [880, 419] width 236 height 45
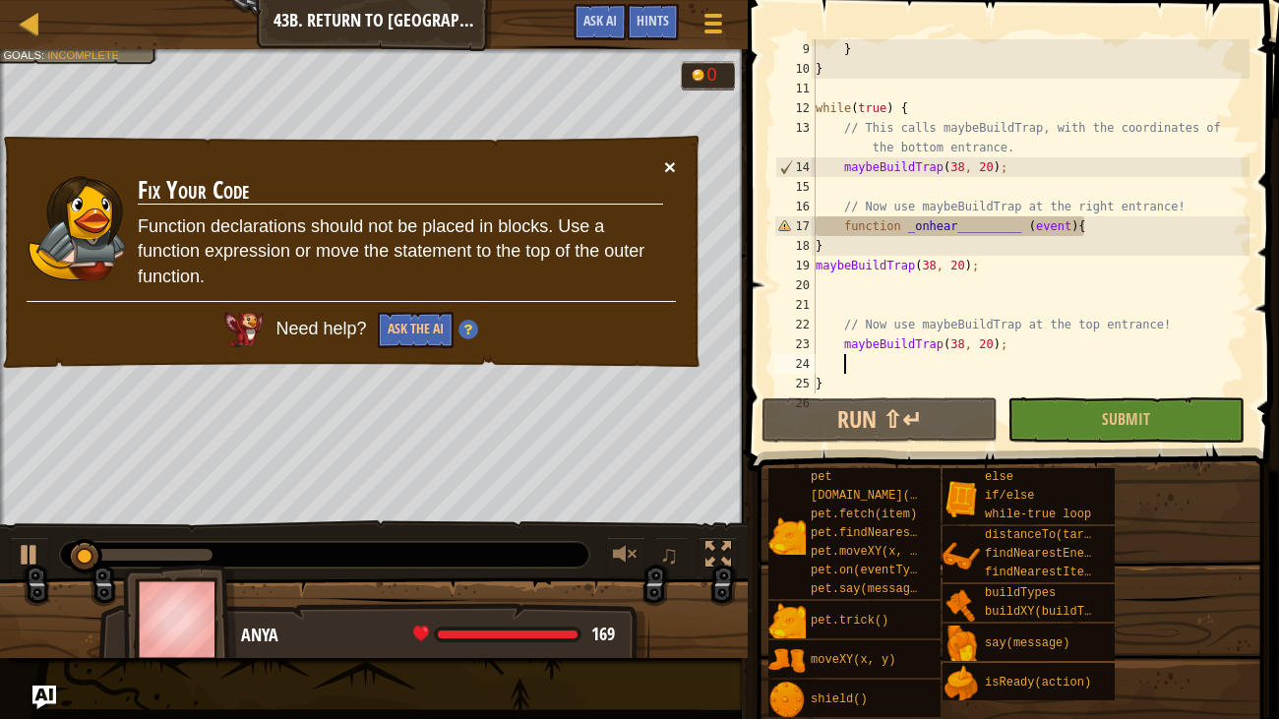
click at [670, 156] on button "×" at bounding box center [670, 166] width 12 height 21
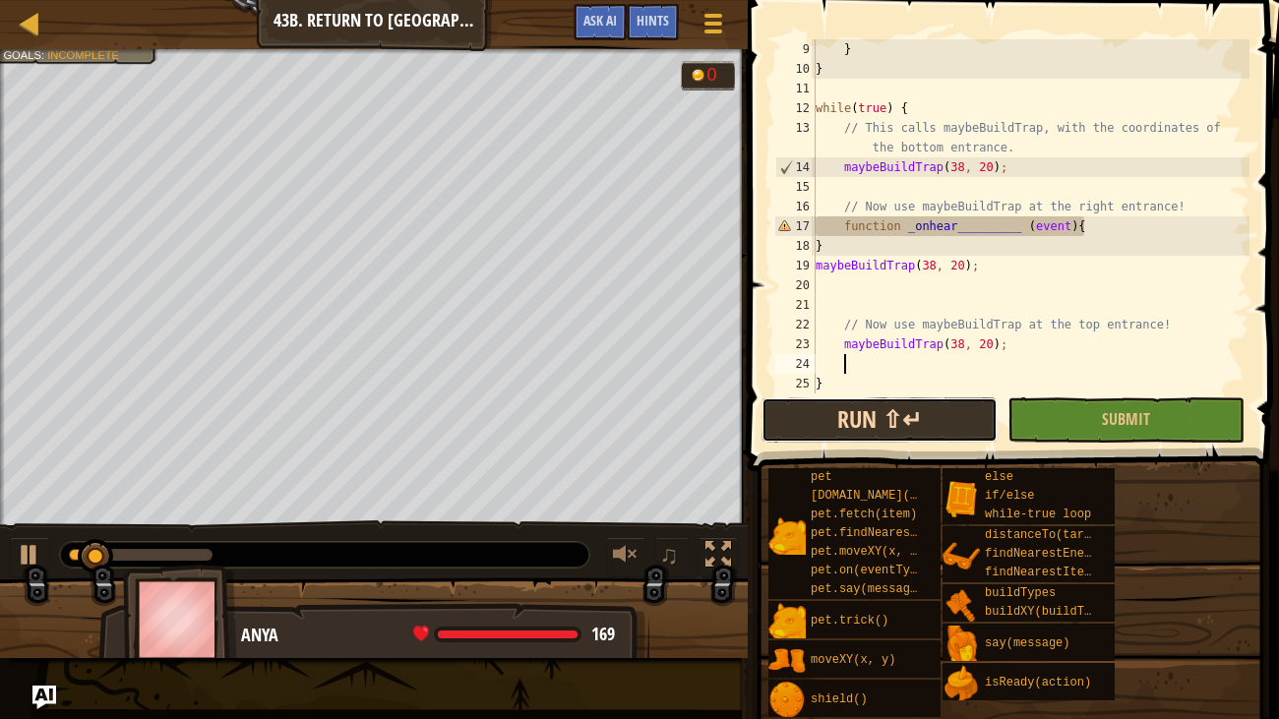
click at [830, 413] on button "Run ⇧↵" at bounding box center [880, 419] width 236 height 45
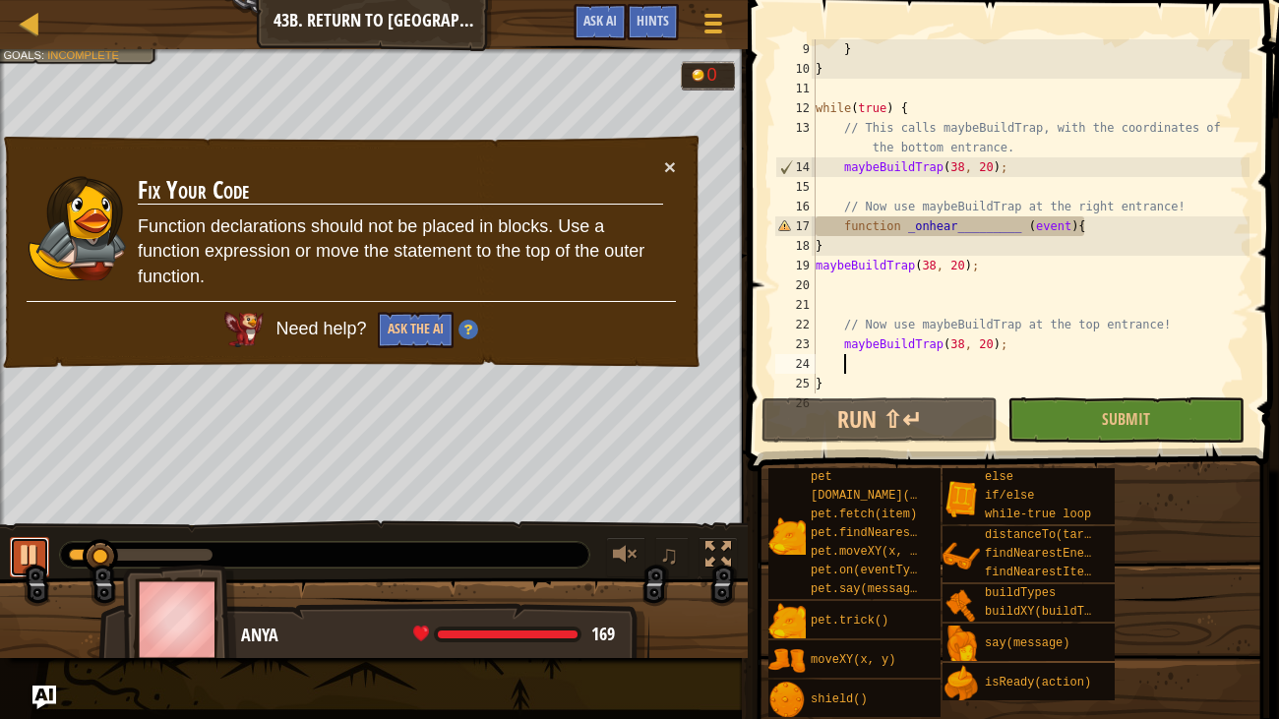
click at [26, 551] on button at bounding box center [29, 557] width 39 height 40
click at [674, 156] on button "×" at bounding box center [670, 166] width 12 height 21
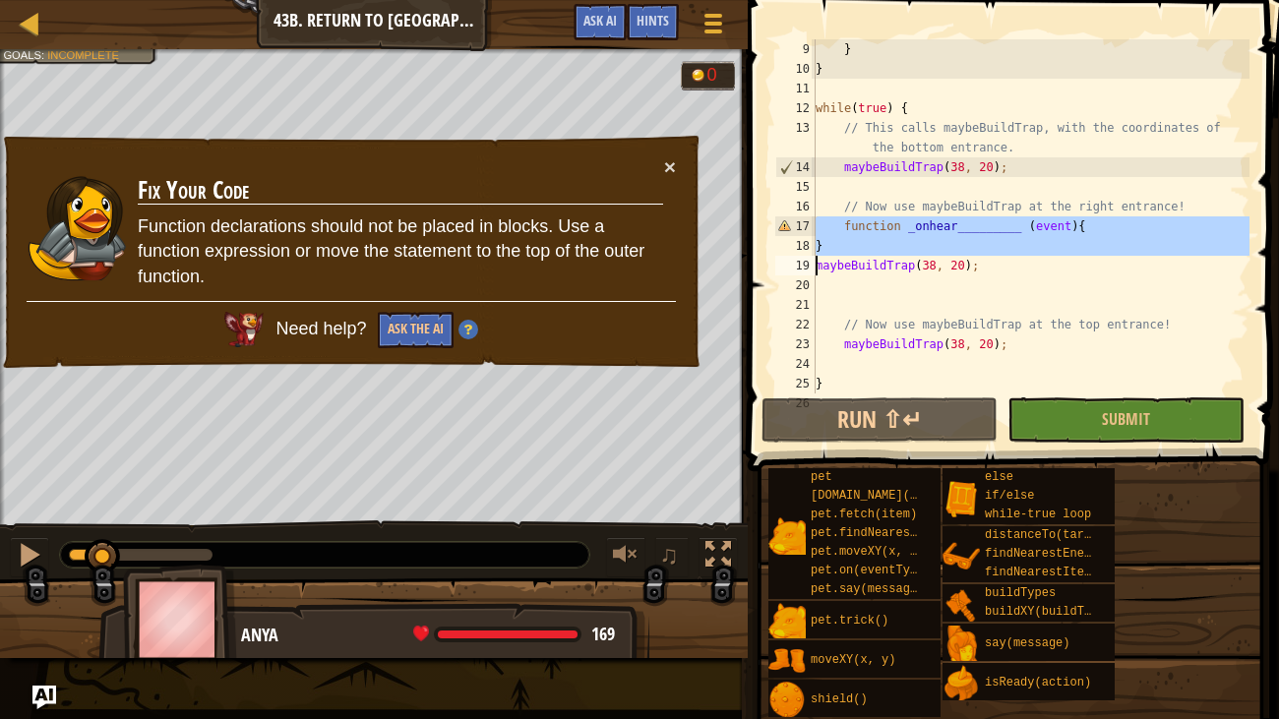
drag, startPoint x: 815, startPoint y: 220, endPoint x: 1075, endPoint y: 240, distance: 261.5
click at [1075, 240] on div "9 10 11 12 13 14 15 16 17 18 19 20 21 22 23 24 25 26 } } while ( true ) { // Th…" at bounding box center [1010, 216] width 478 height 354
click at [1075, 240] on div "} } while ( true ) { // This calls maybeBuildTrap, with the coordinates of the …" at bounding box center [1031, 216] width 438 height 354
type textarea "}"
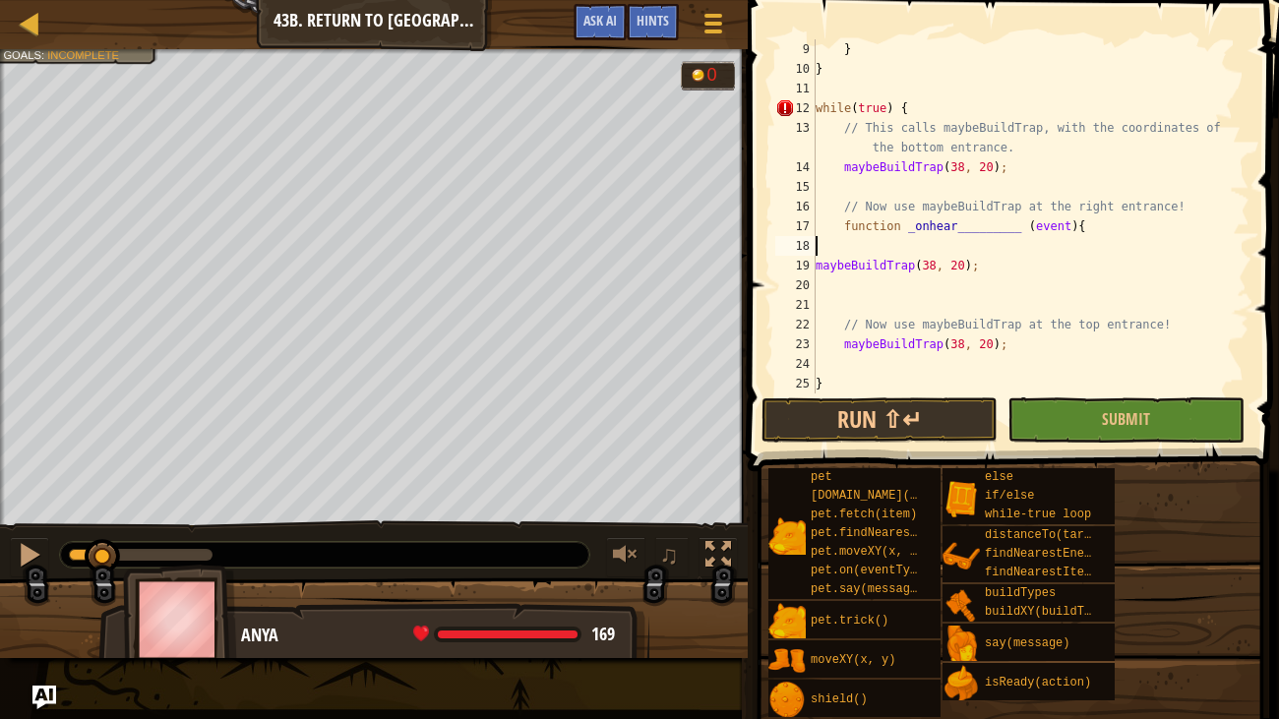
click at [979, 218] on div "} } while ( true ) { // This calls maybeBuildTrap, with the coordinates of the …" at bounding box center [1031, 236] width 438 height 394
type textarea "function _onhear_________ (event){"
drag, startPoint x: 817, startPoint y: 224, endPoint x: 1088, endPoint y: 233, distance: 271.7
click at [1088, 233] on div "} } while ( true ) { // This calls maybeBuildTrap, with the coordinates of the …" at bounding box center [1031, 236] width 438 height 394
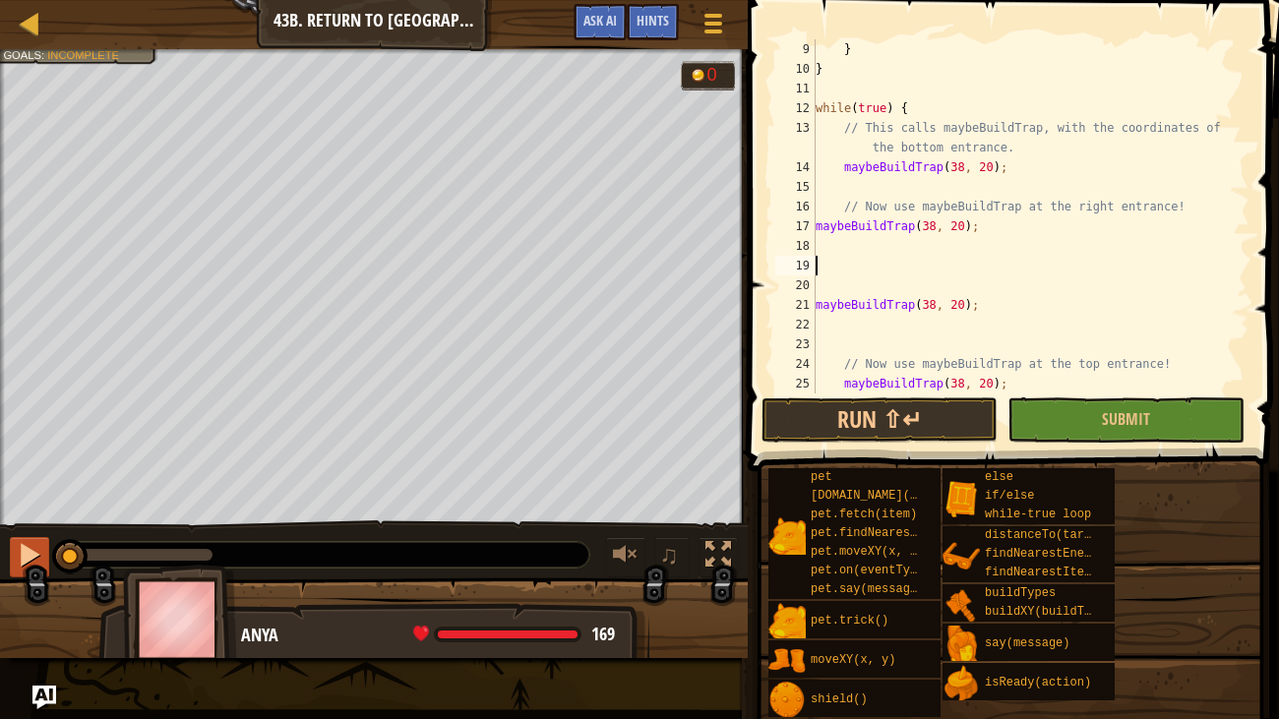
drag, startPoint x: 105, startPoint y: 545, endPoint x: 24, endPoint y: 557, distance: 82.5
click at [24, 551] on div "♫" at bounding box center [374, 549] width 748 height 59
click at [938, 226] on div "} } while ( true ) { // This calls maybeBuildTrap, with the coordinates of the …" at bounding box center [1031, 236] width 438 height 394
click at [967, 224] on div "} } while ( true ) { // This calls maybeBuildTrap, with the coordinates of the …" at bounding box center [1031, 236] width 438 height 394
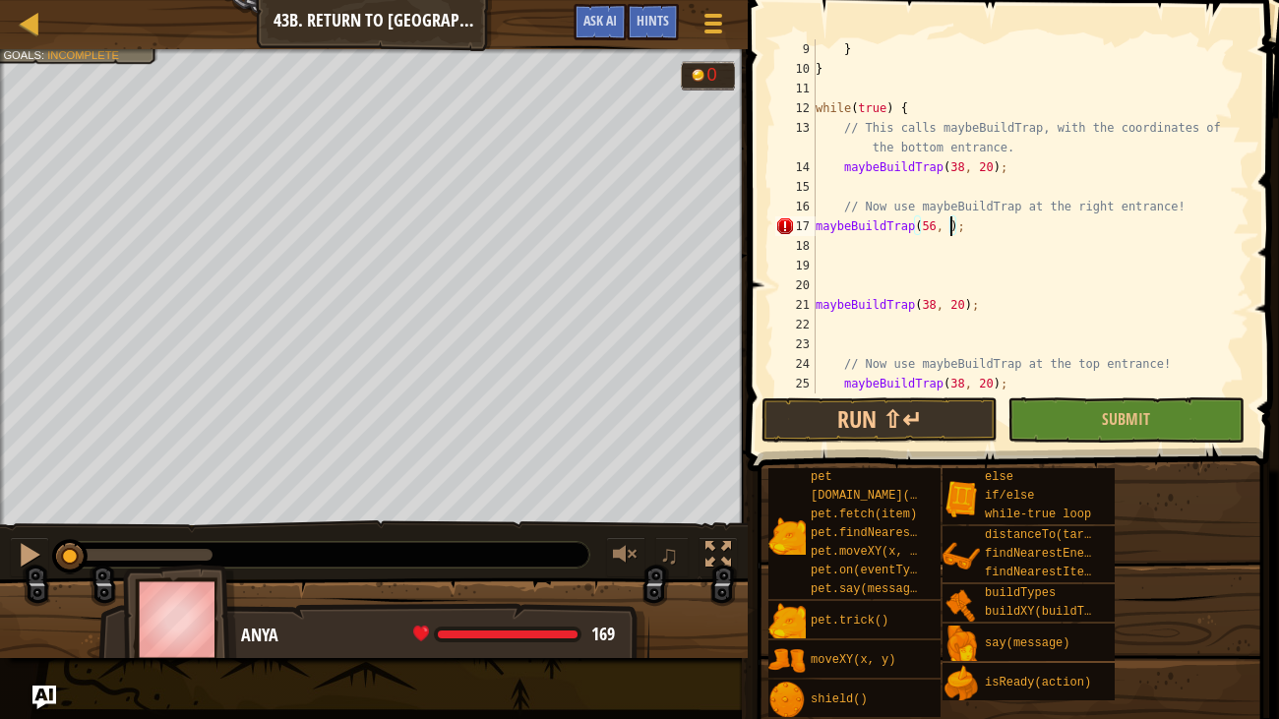
scroll to position [9, 11]
type textarea "maybeBuildTrap(56, 35);"
click at [908, 282] on div "} } while ( true ) { // This calls maybeBuildTrap, with the coordinates of the …" at bounding box center [1031, 236] width 438 height 394
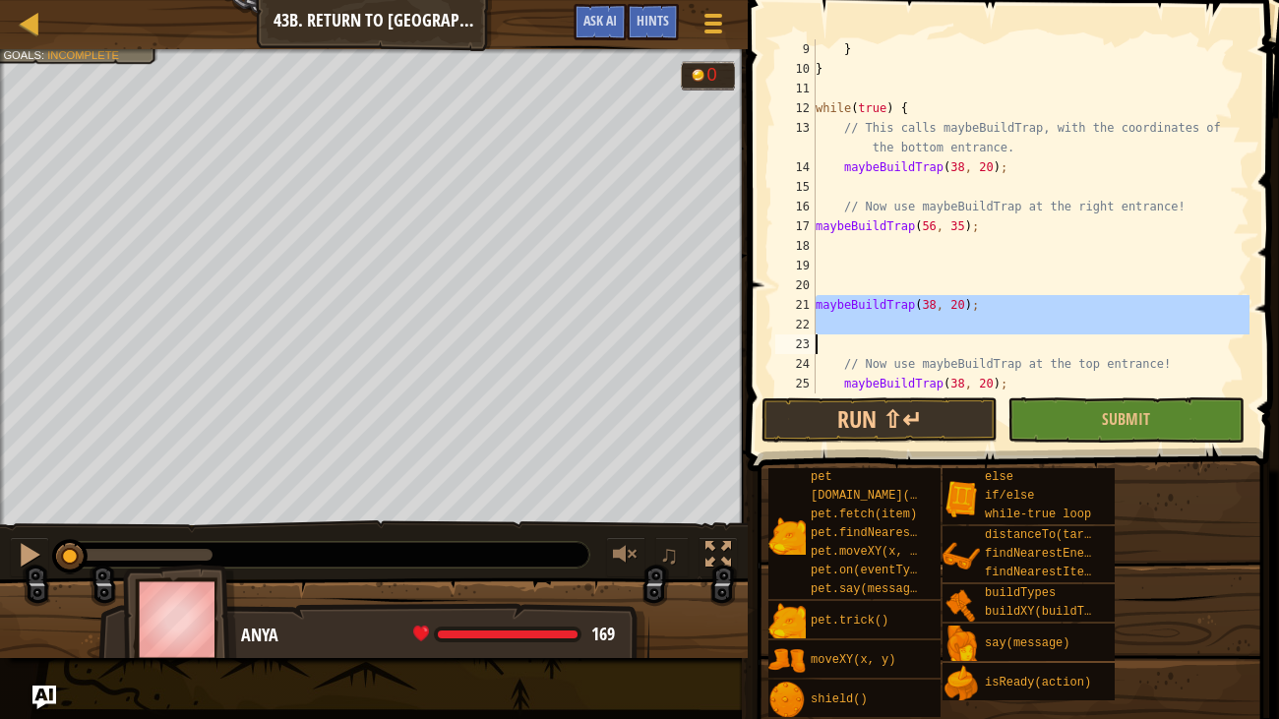
drag, startPoint x: 815, startPoint y: 305, endPoint x: 953, endPoint y: 316, distance: 139.1
click at [953, 316] on div "9 10 11 12 13 14 15 16 17 18 19 20 21 22 23 24 25 26 } } while ( true ) { // Th…" at bounding box center [1010, 216] width 478 height 354
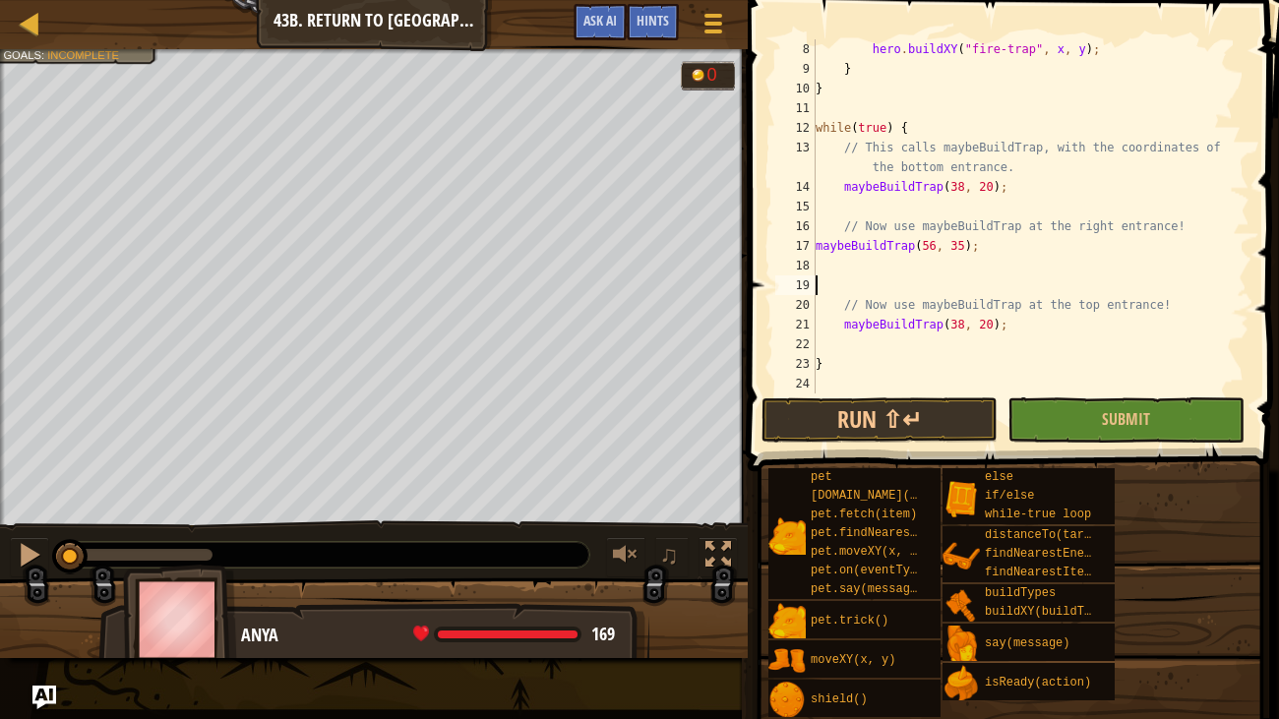
scroll to position [156, 0]
click at [990, 318] on div "hero . buildXY ( "fire-trap" , x , y ) ; } } while ( true ) { // This calls may…" at bounding box center [1031, 236] width 438 height 394
type textarea "maybeBuildTrap(38, 48);"
click at [1042, 386] on div "hero . buildXY ( "fire-trap" , x , y ) ; } } while ( true ) { // This calls may…" at bounding box center [1031, 236] width 438 height 394
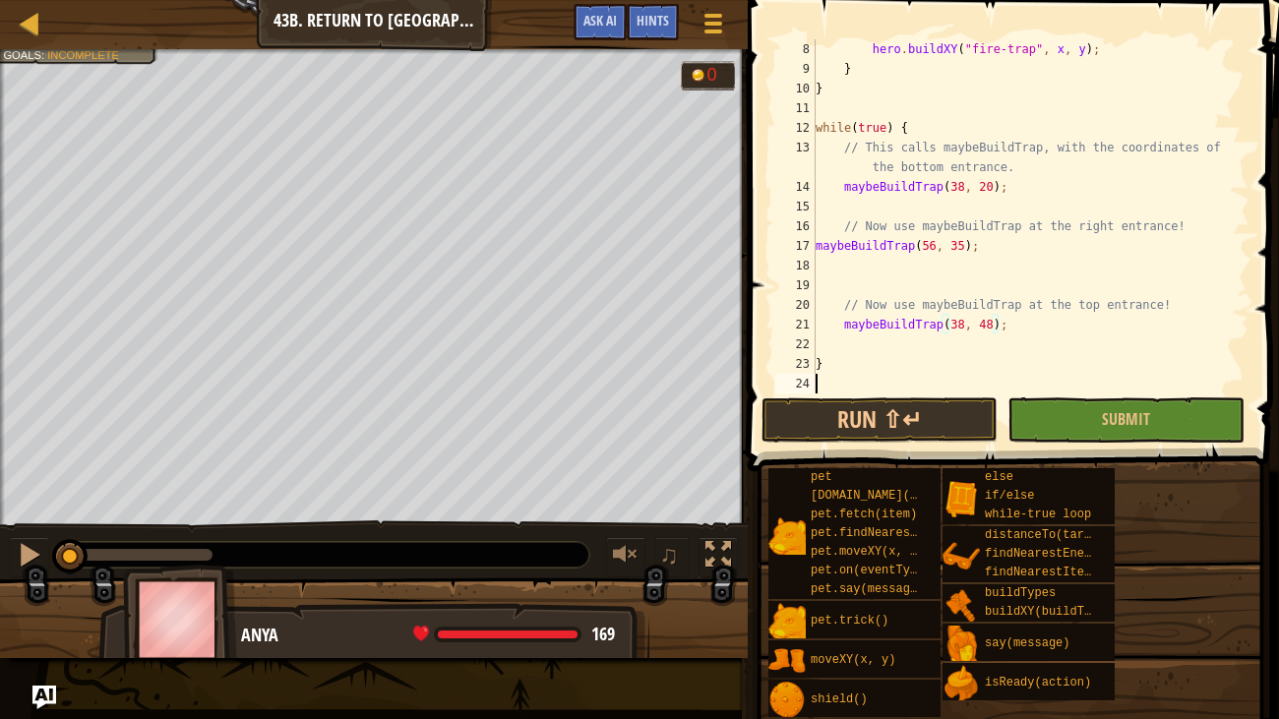
scroll to position [9, 0]
click at [1045, 391] on div "hero . buildXY ( "fire-trap" , x , y ) ; } } while ( true ) { // This calls may…" at bounding box center [1031, 236] width 438 height 394
click at [1053, 401] on button "Submit" at bounding box center [1125, 419] width 236 height 45
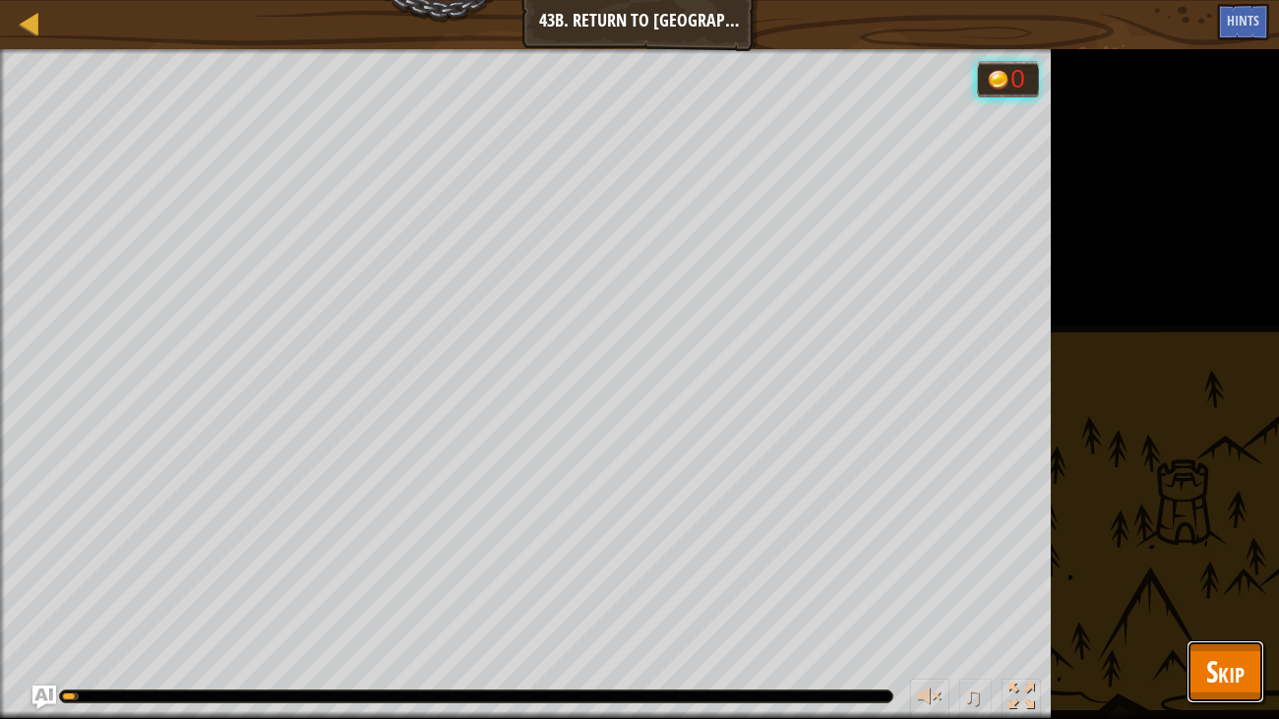
click at [1207, 551] on span "Skip" at bounding box center [1225, 671] width 38 height 40
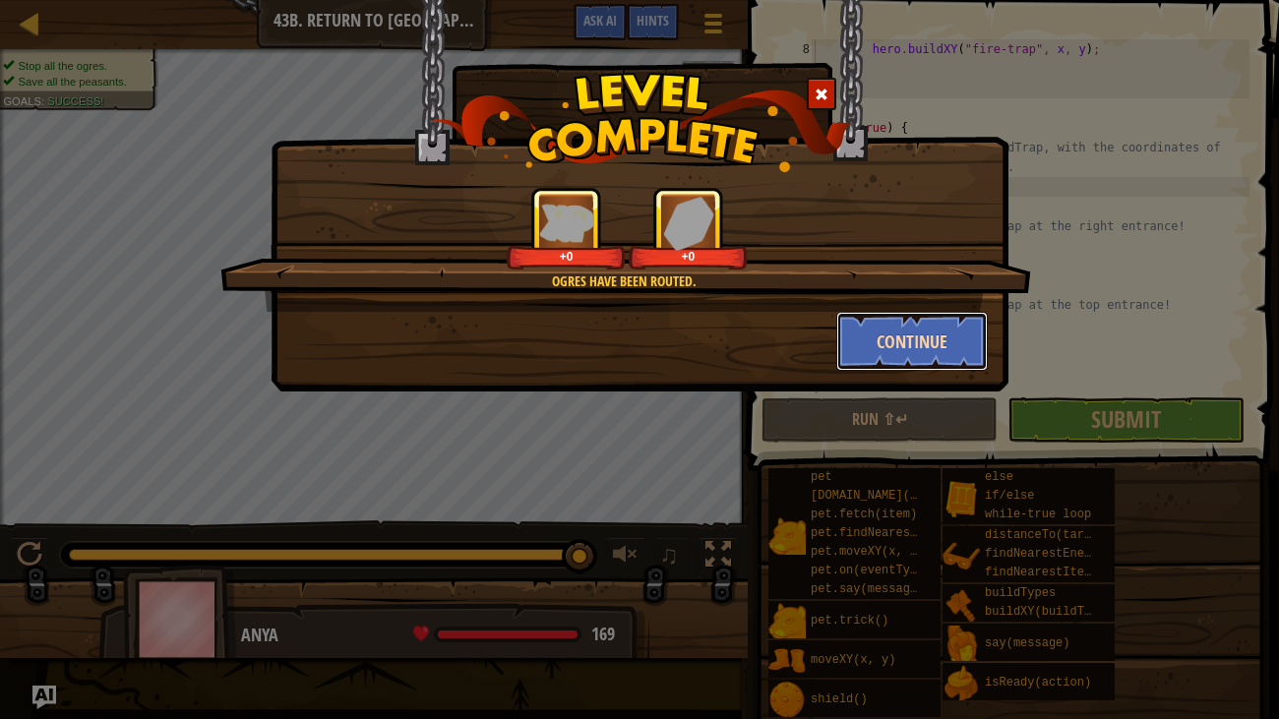
click at [891, 330] on button "Continue" at bounding box center [912, 341] width 152 height 59
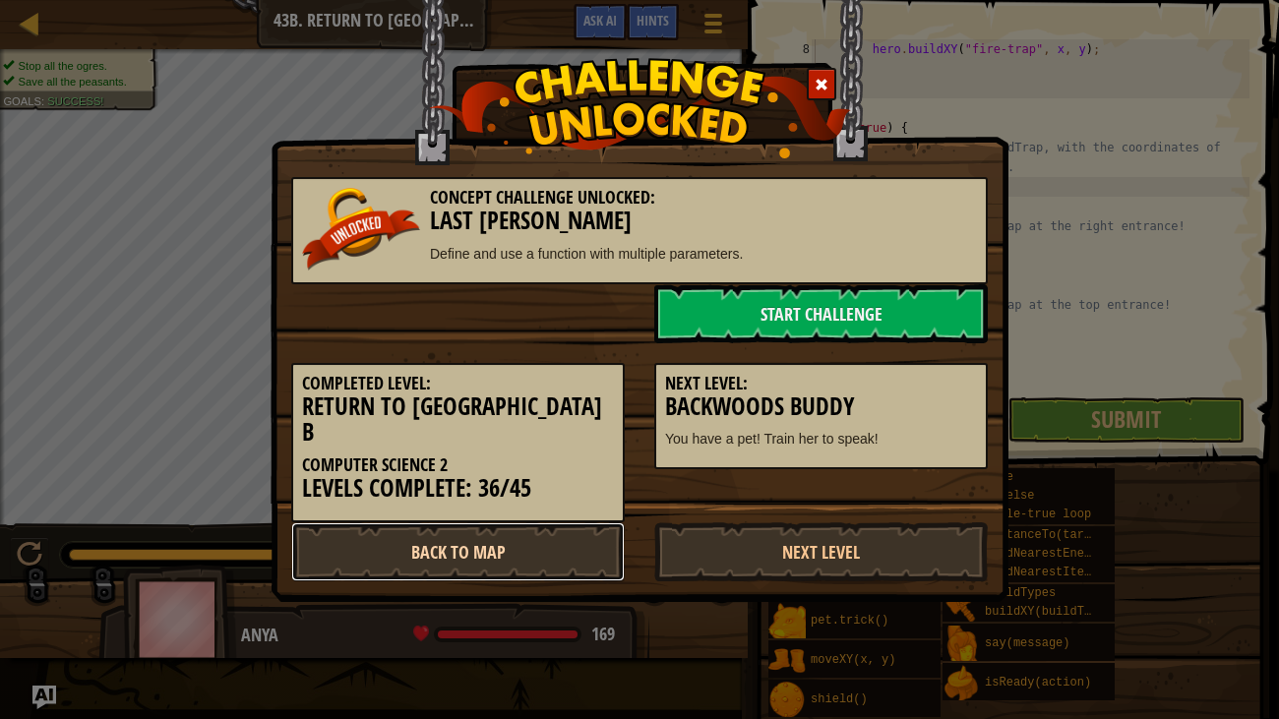
click at [597, 540] on link "Back to Map" at bounding box center [458, 551] width 334 height 59
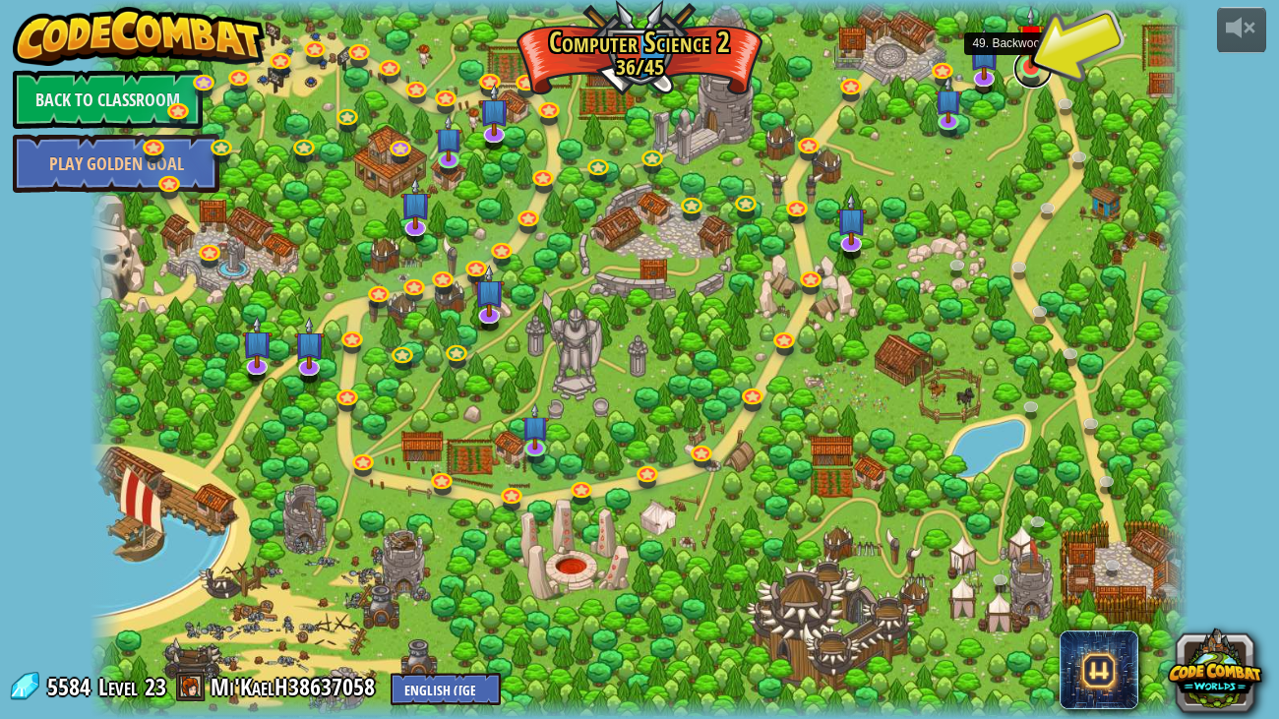
click at [1037, 74] on link at bounding box center [1032, 68] width 39 height 39
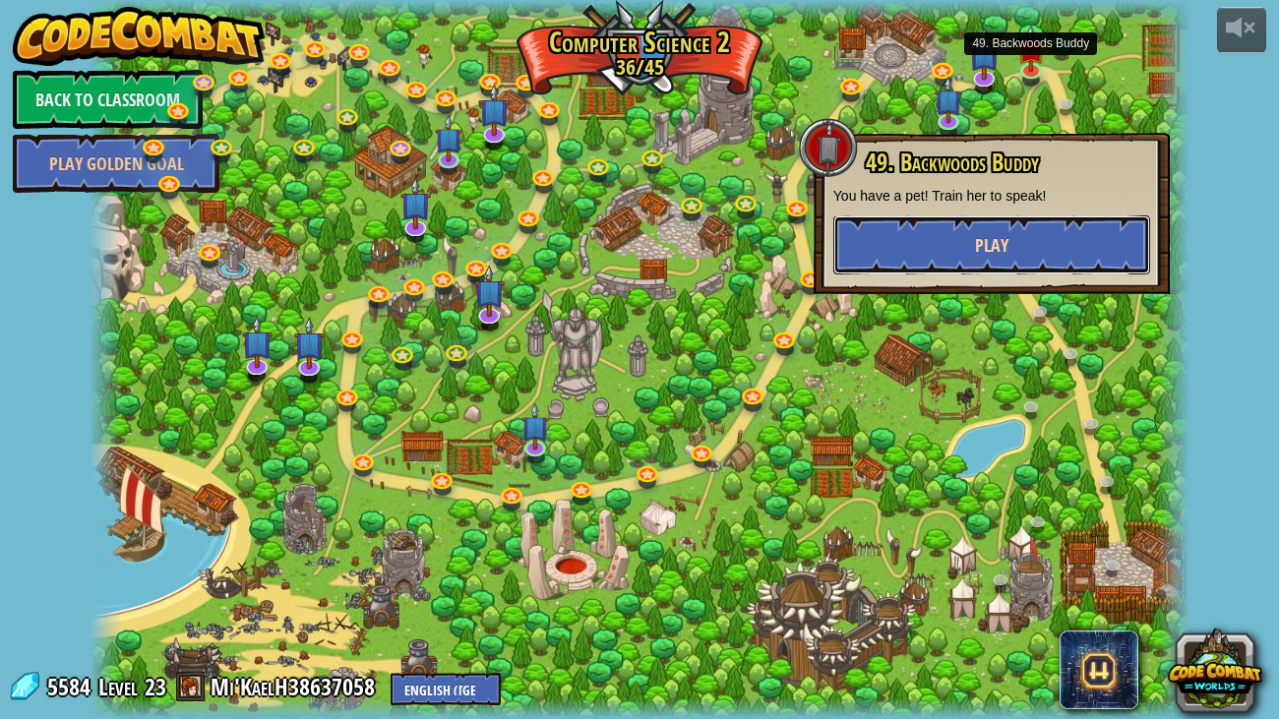
click at [993, 244] on span "Play" at bounding box center [991, 245] width 33 height 25
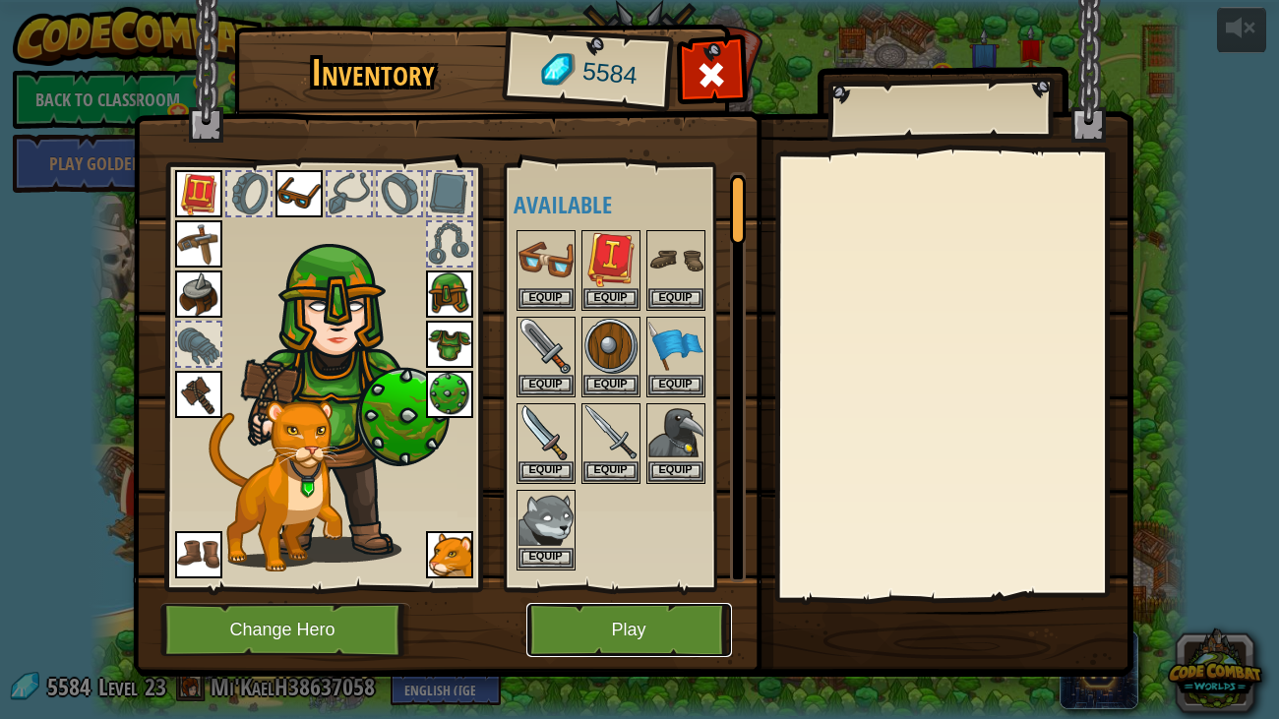
click at [665, 551] on button "Play" at bounding box center [629, 630] width 206 height 54
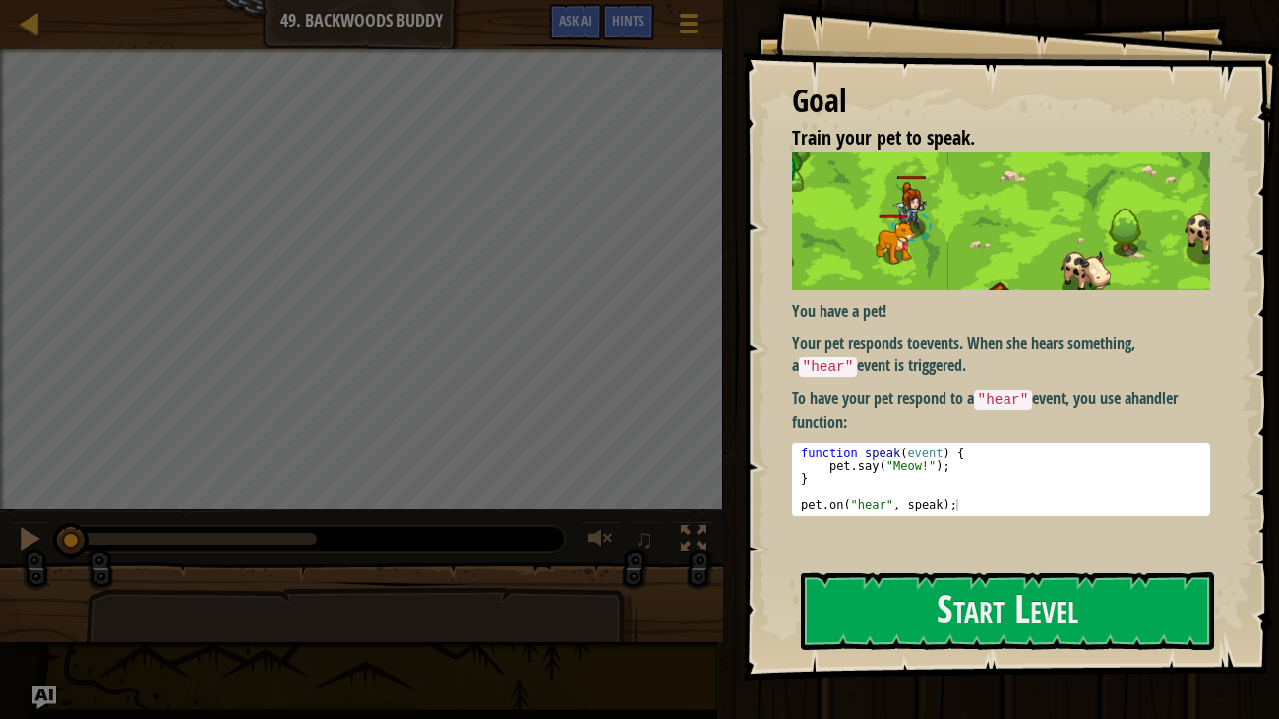
click at [1123, 307] on p "You have a pet!" at bounding box center [1001, 311] width 419 height 23
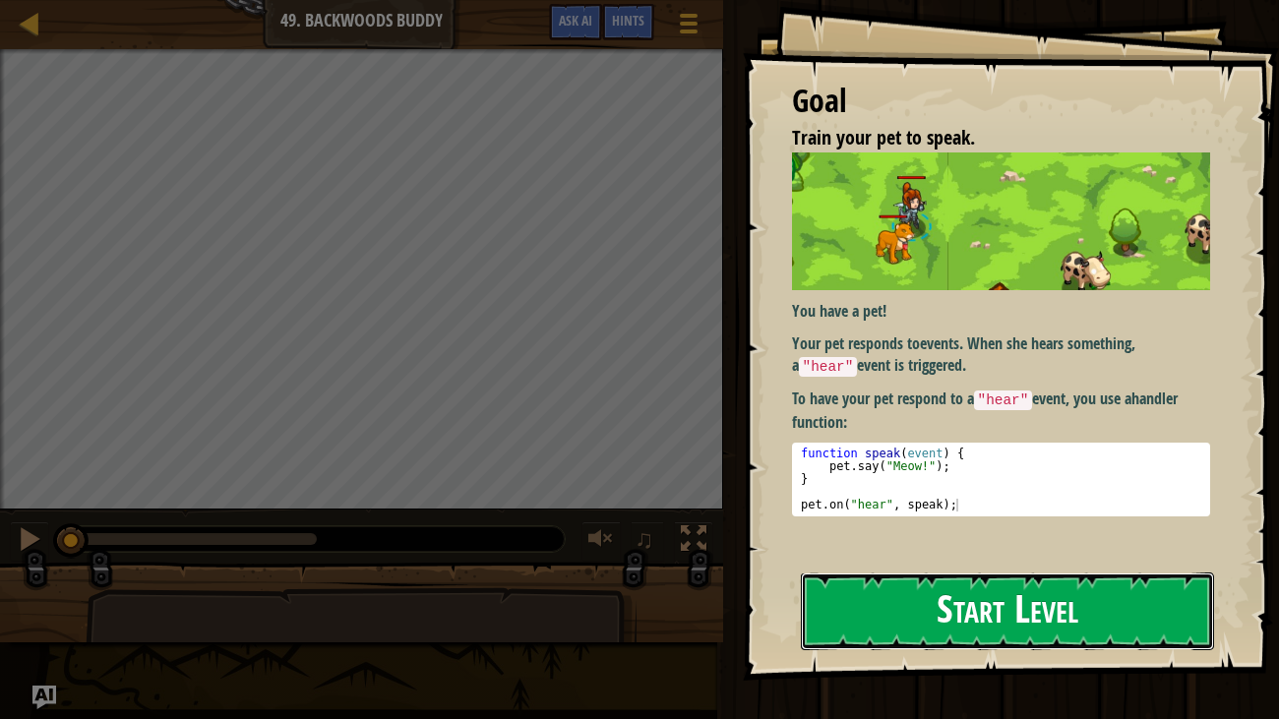
click at [1089, 551] on button "Start Level" at bounding box center [1008, 612] width 414 height 78
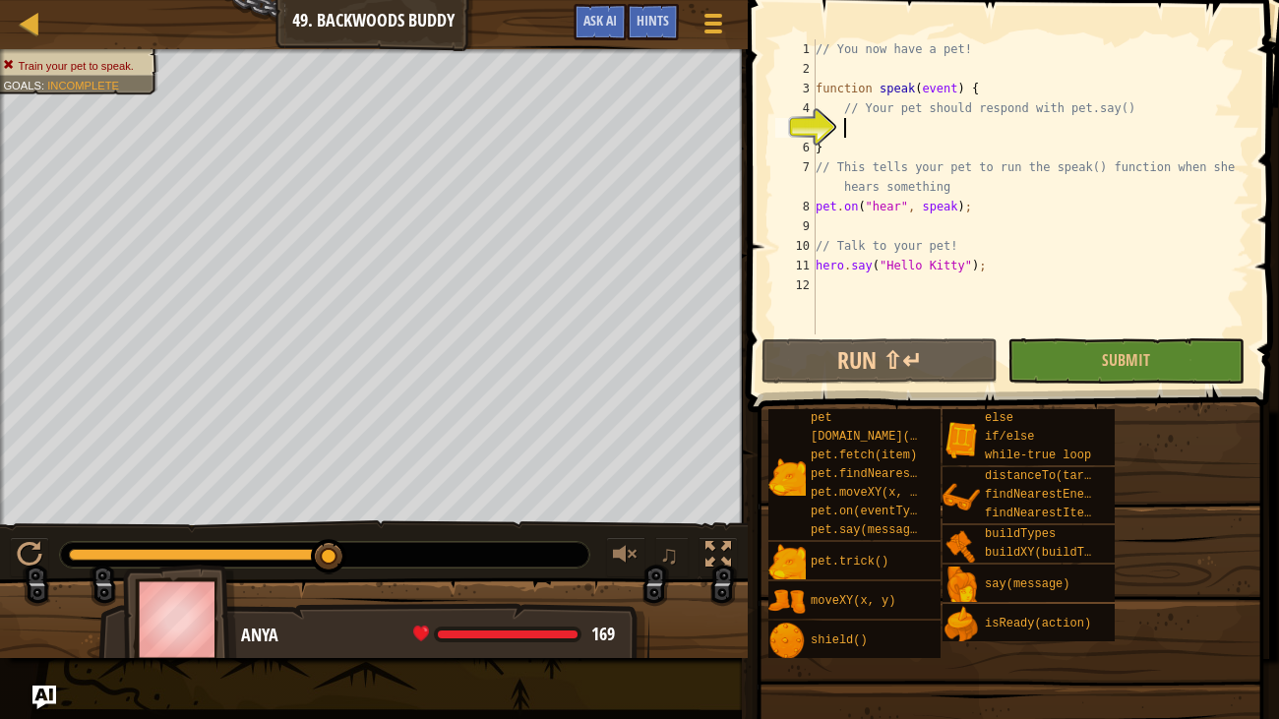
scroll to position [9, 1]
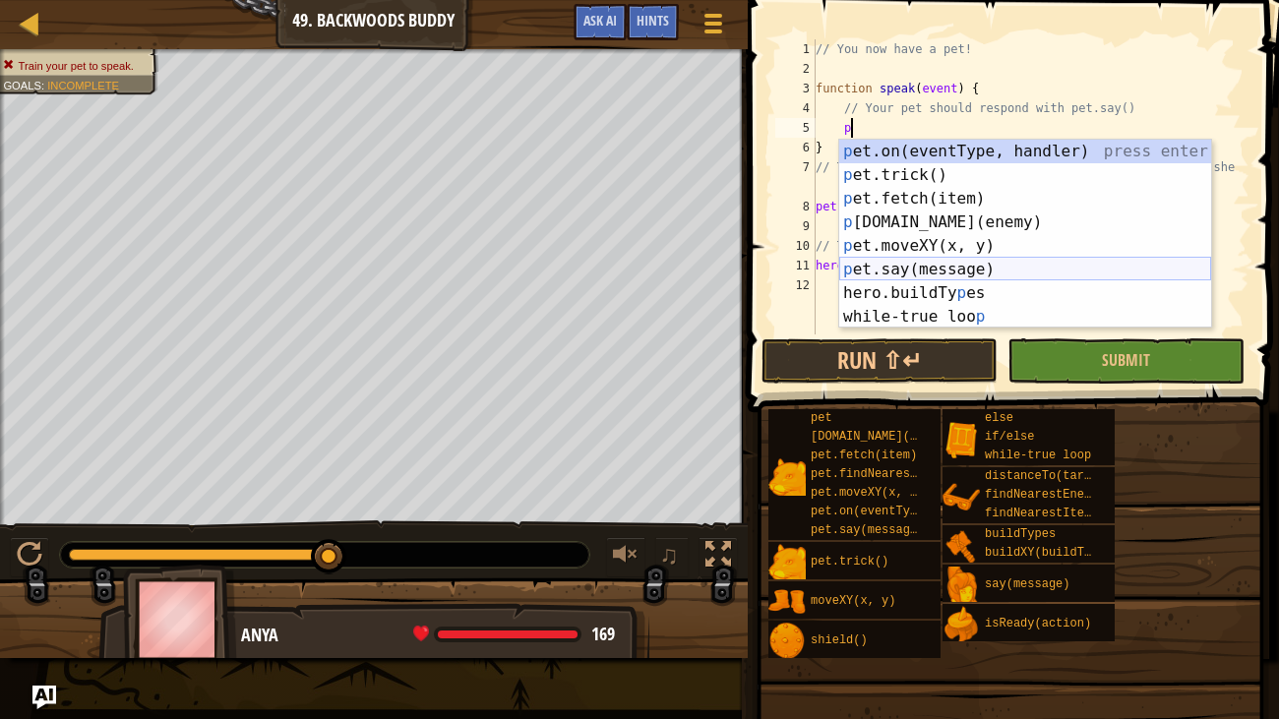
click at [851, 270] on div "p et.on(eventType, handler) press enter p et.trick() press enter p et.fetch(ite…" at bounding box center [1025, 258] width 372 height 236
type textarea "pet.say("message");"
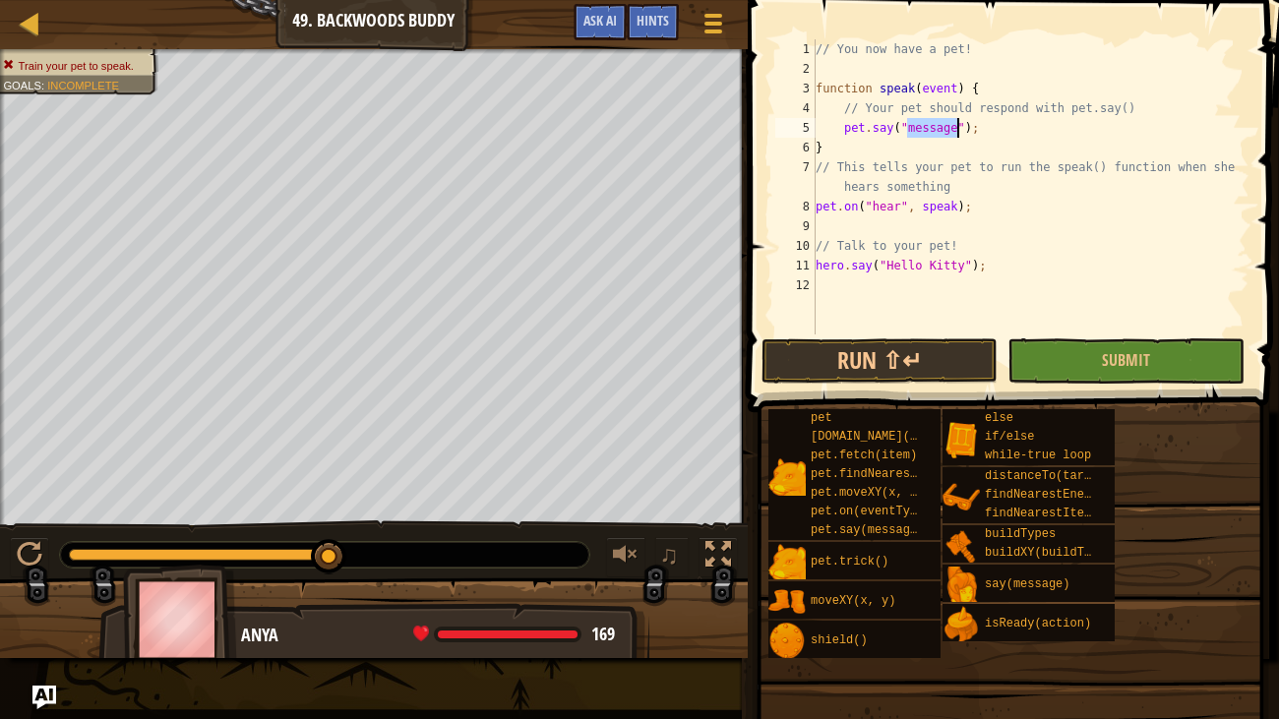
click at [907, 318] on div "// You now have a pet! function speak ( event ) { // Your pet should respond wi…" at bounding box center [1031, 206] width 438 height 335
click at [1103, 359] on span "Submit" at bounding box center [1126, 360] width 48 height 22
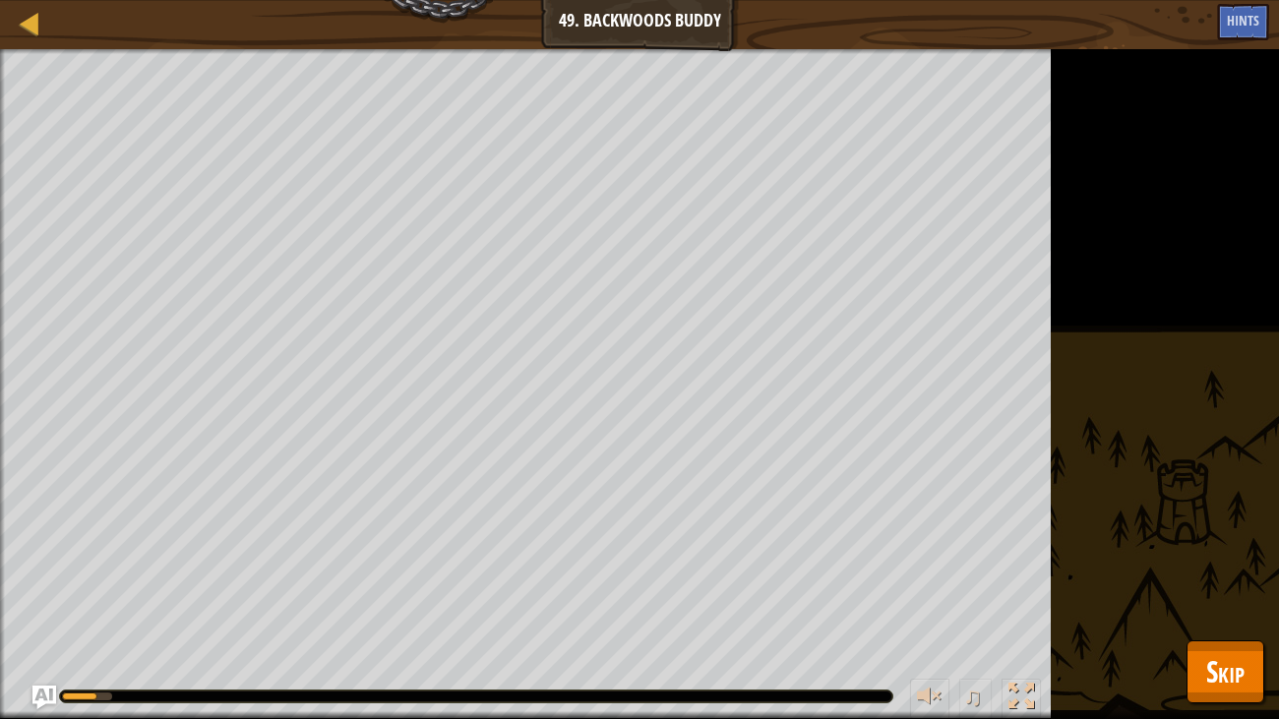
click at [1250, 551] on button "Skip" at bounding box center [1226, 671] width 78 height 63
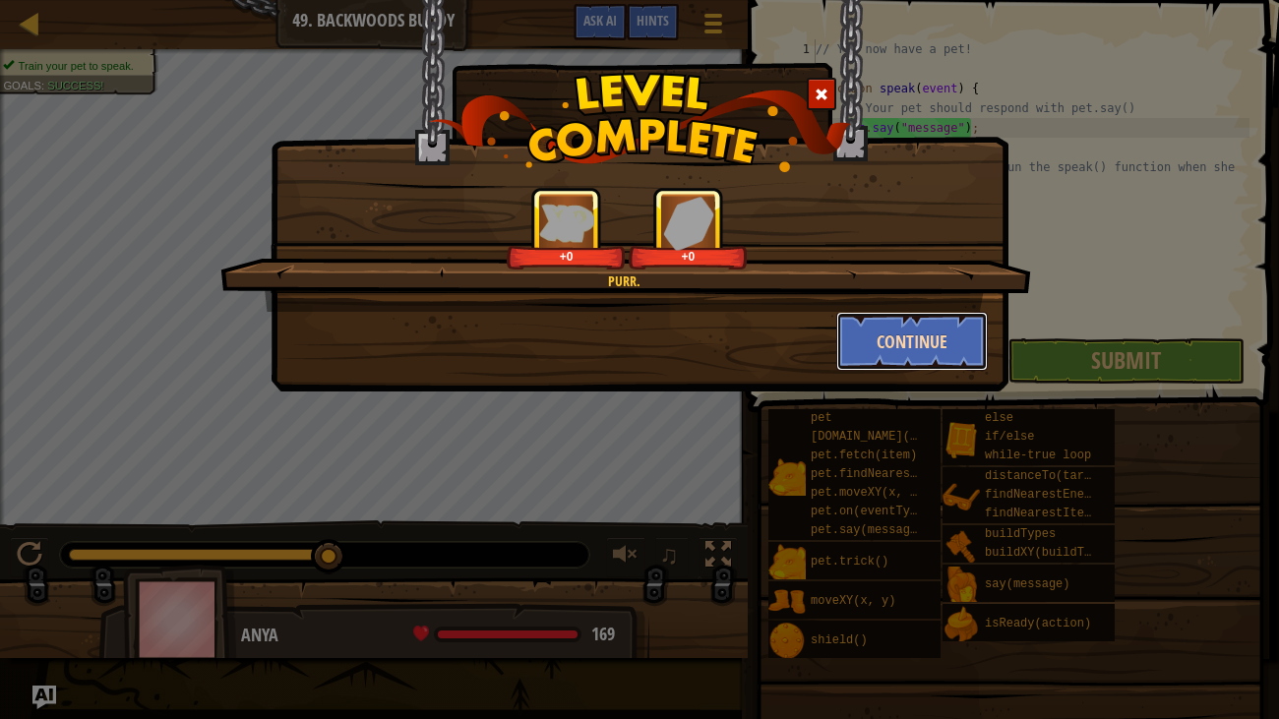
click at [949, 342] on button "Continue" at bounding box center [912, 341] width 152 height 59
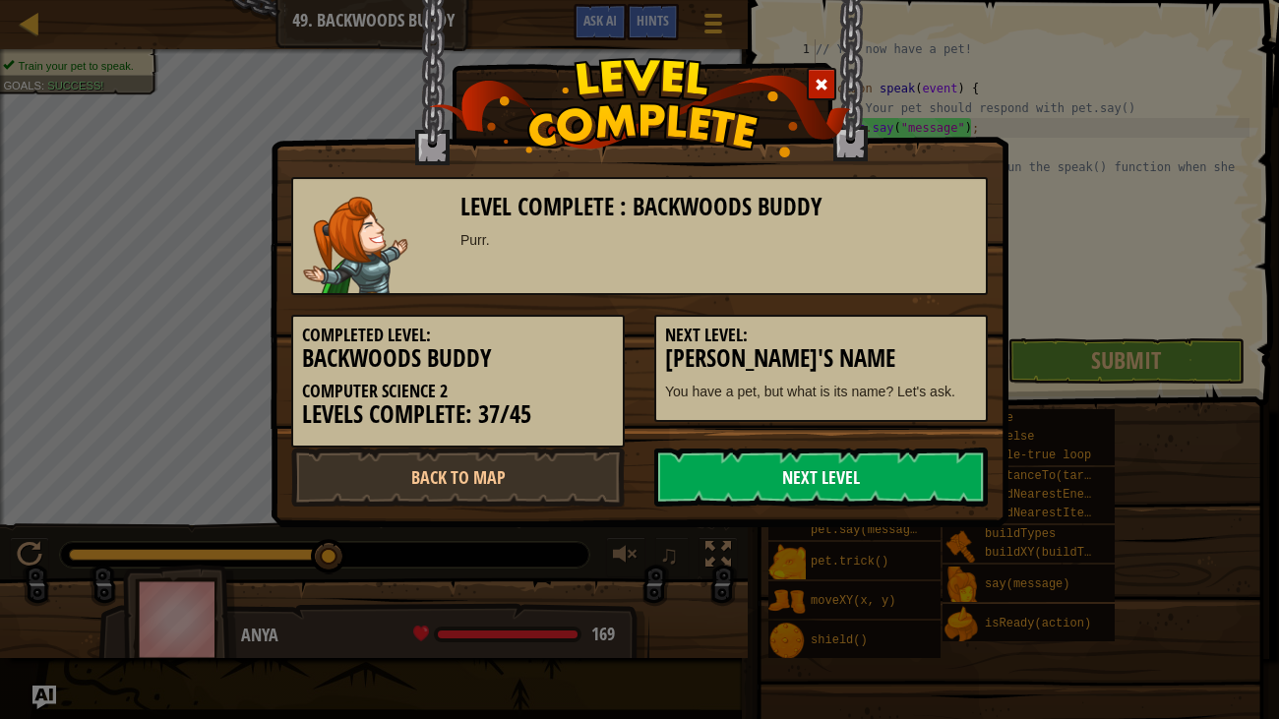
click at [870, 482] on link "Next Level" at bounding box center [821, 477] width 334 height 59
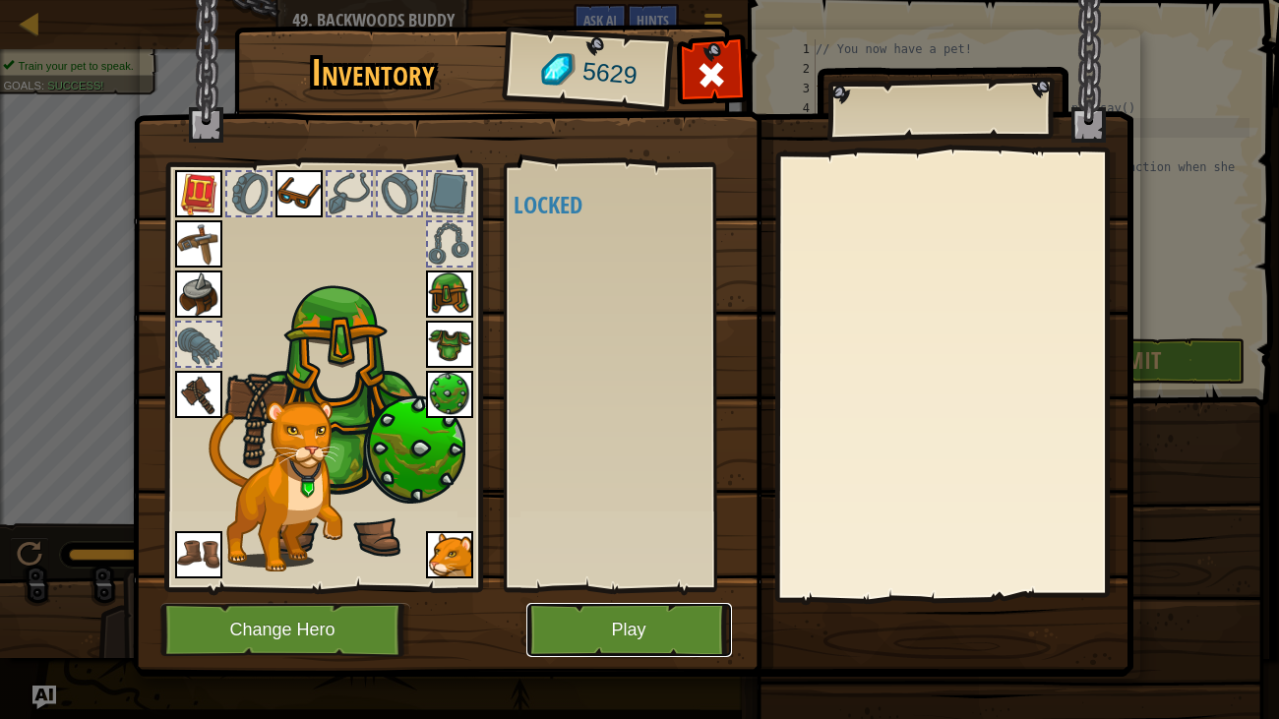
click at [661, 551] on button "Play" at bounding box center [629, 630] width 206 height 54
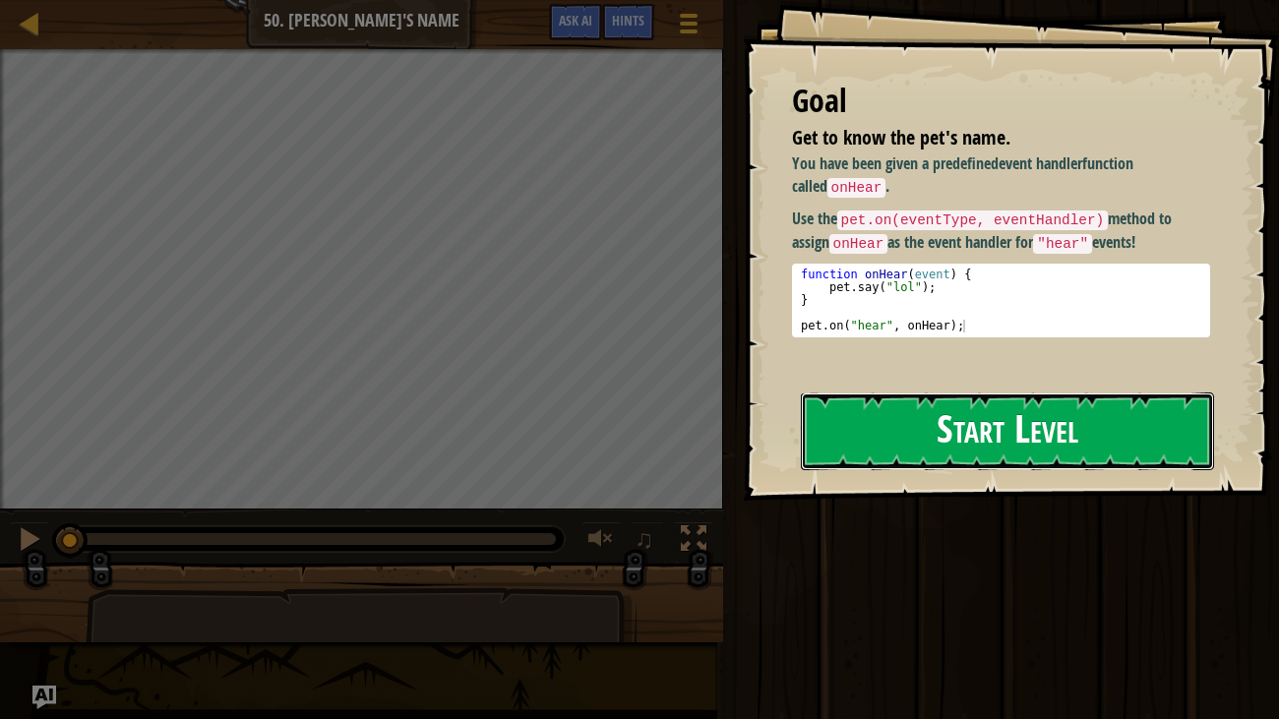
click at [1118, 430] on button "Start Level" at bounding box center [1008, 432] width 414 height 78
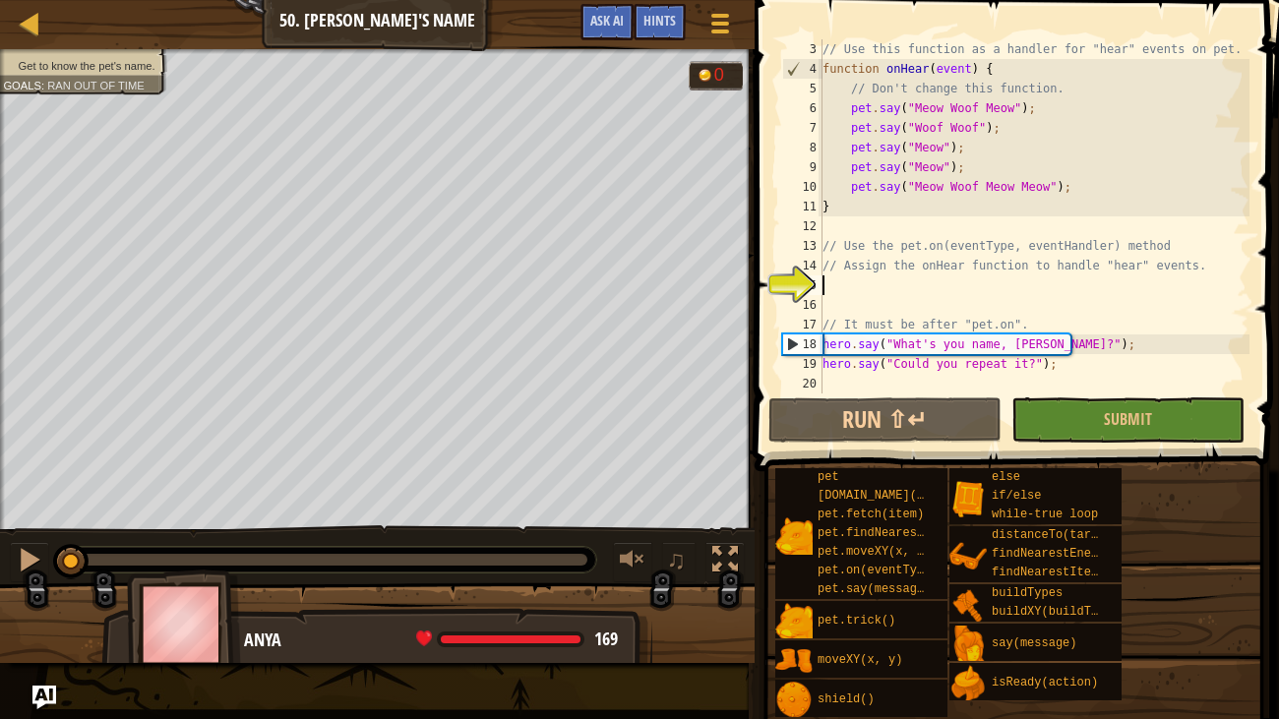
scroll to position [9, 0]
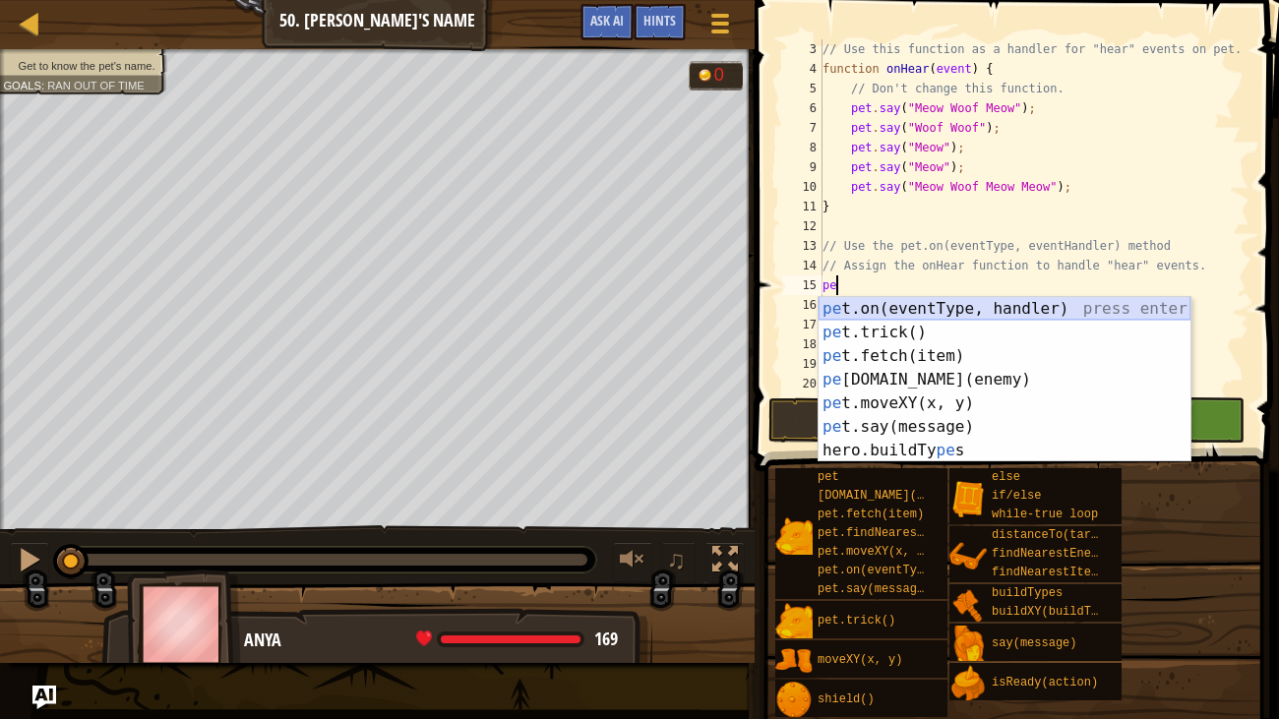
click at [897, 309] on div "pe t.on(eventType, handler) press enter pe t.trick() press enter pe t.fetch(ite…" at bounding box center [1005, 403] width 372 height 213
type textarea "pet.on("spawn", onSpawn);"
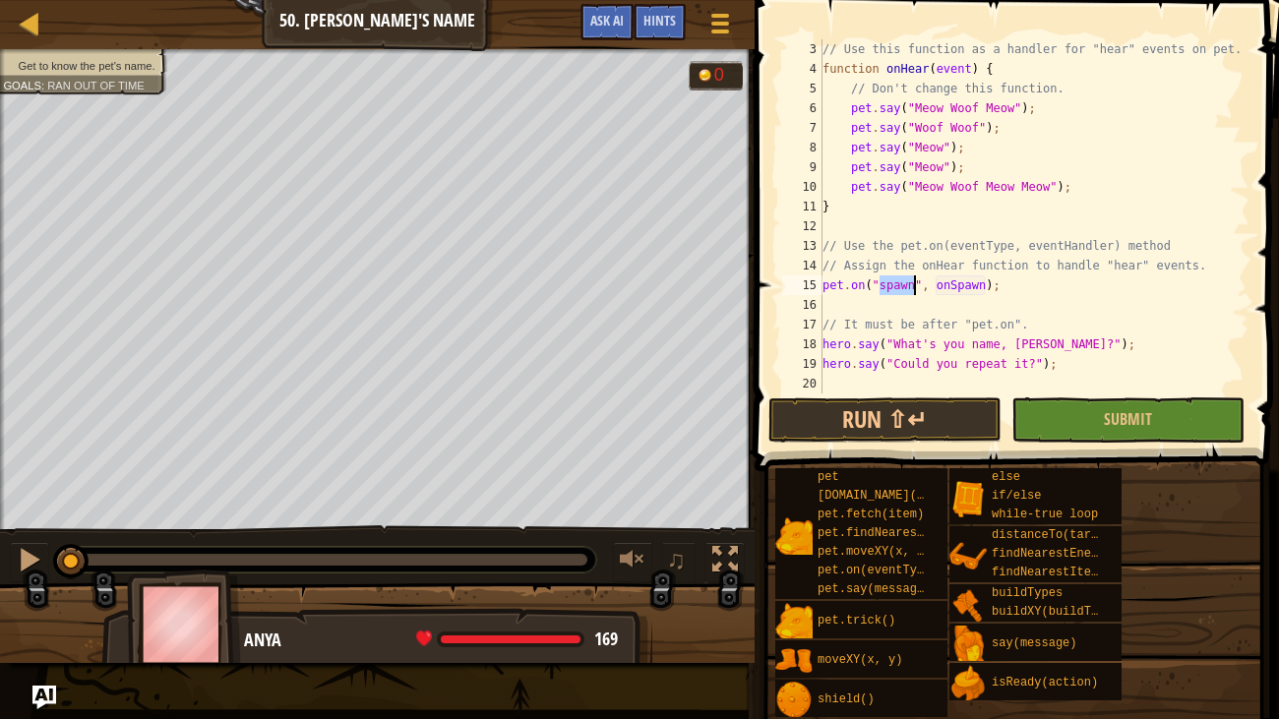
click at [1131, 292] on div "// Use this function as a handler for "hear" events on pet. function onHear ( e…" at bounding box center [1034, 236] width 431 height 394
click at [890, 296] on div "// Use this function as a handler for "hear" events on pet. function onHear ( e…" at bounding box center [1034, 236] width 431 height 394
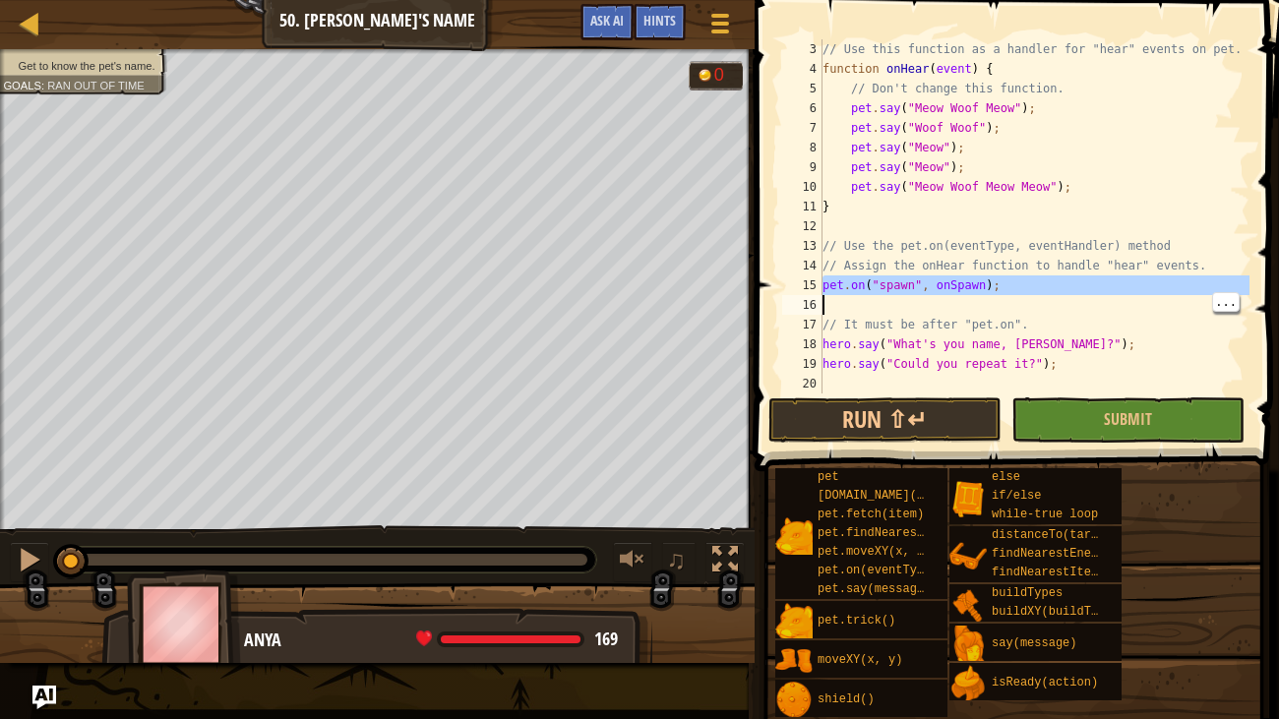
click at [901, 279] on div "// Use this function as a handler for "hear" events on pet. function onHear ( e…" at bounding box center [1034, 236] width 431 height 394
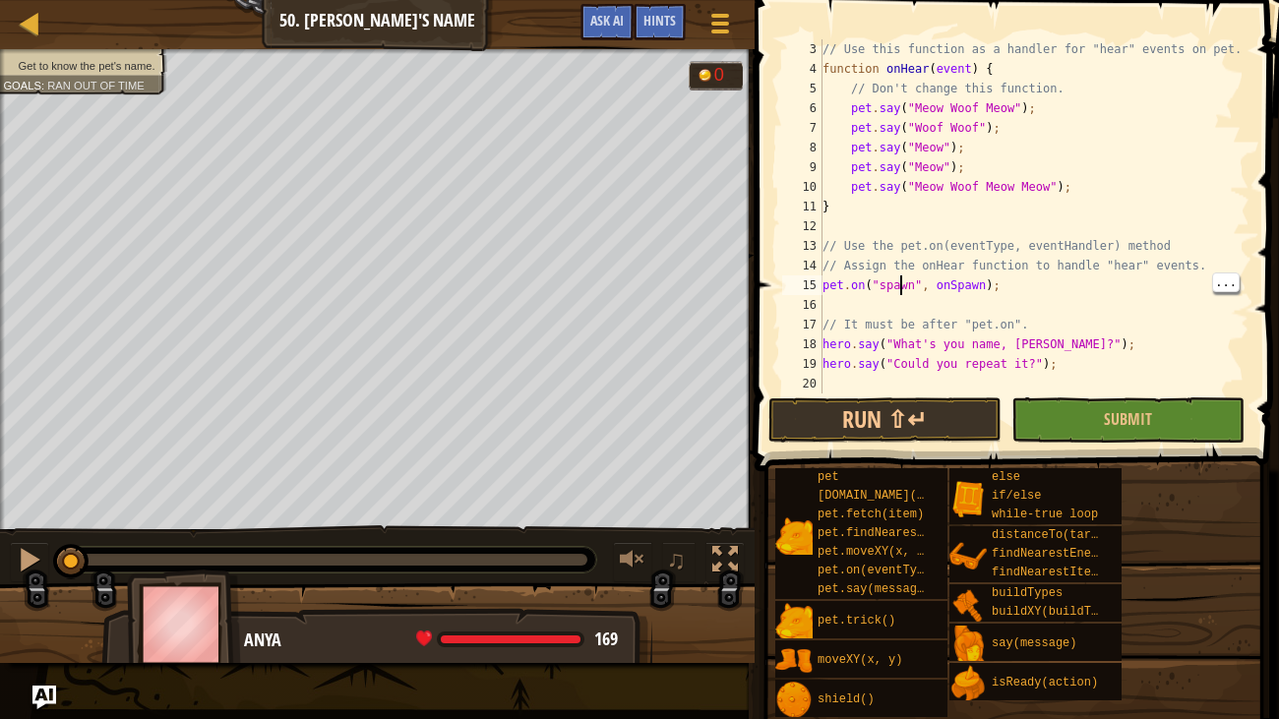
click at [891, 290] on div "// Use this function as a handler for "hear" events on pet. function onHear ( e…" at bounding box center [1034, 236] width 431 height 394
click at [979, 285] on div "// Use this function as a handler for "hear" events on pet. function onHear ( e…" at bounding box center [1034, 236] width 431 height 394
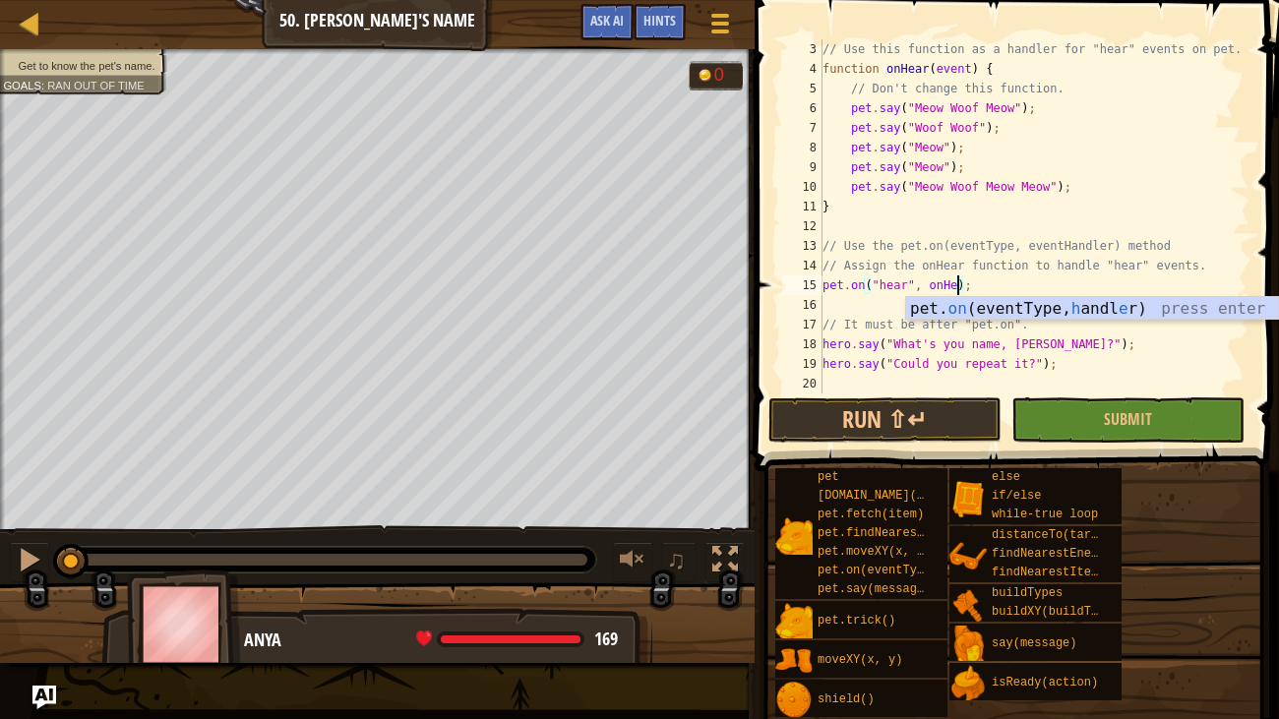
scroll to position [9, 12]
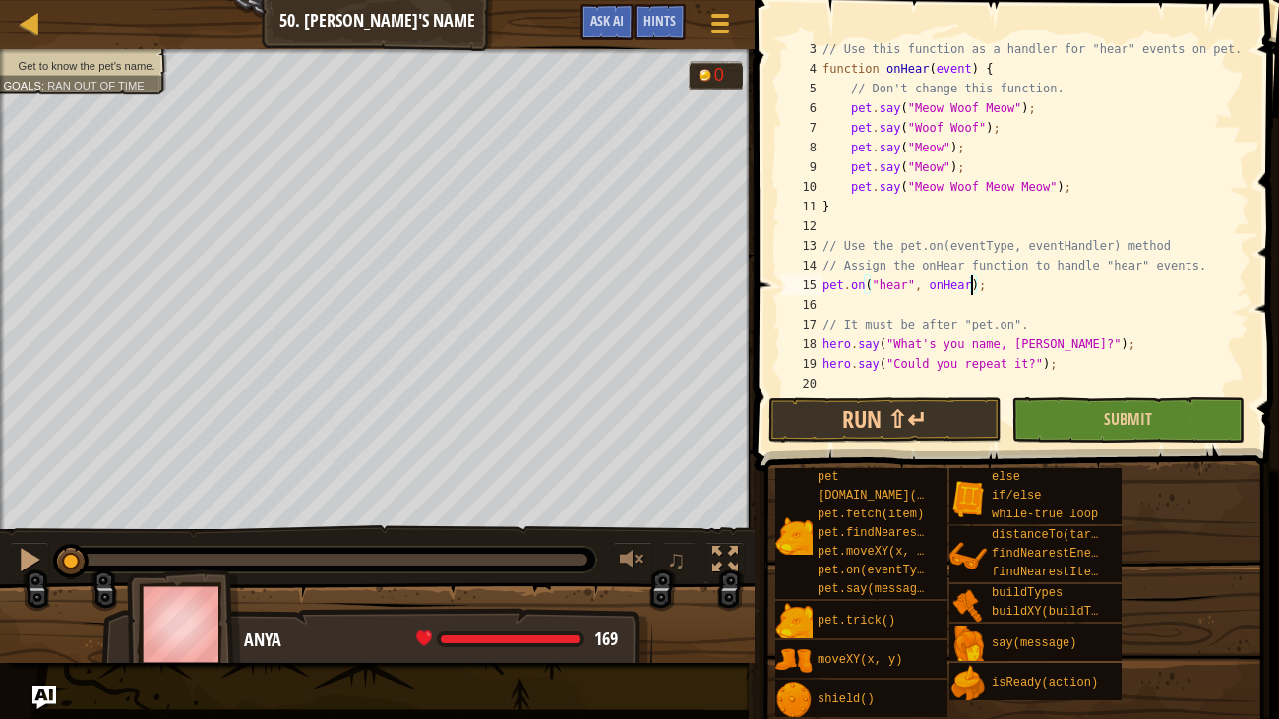
type textarea "pet.on("hear", onHear);"
click at [1174, 405] on button "Submit" at bounding box center [1127, 419] width 233 height 45
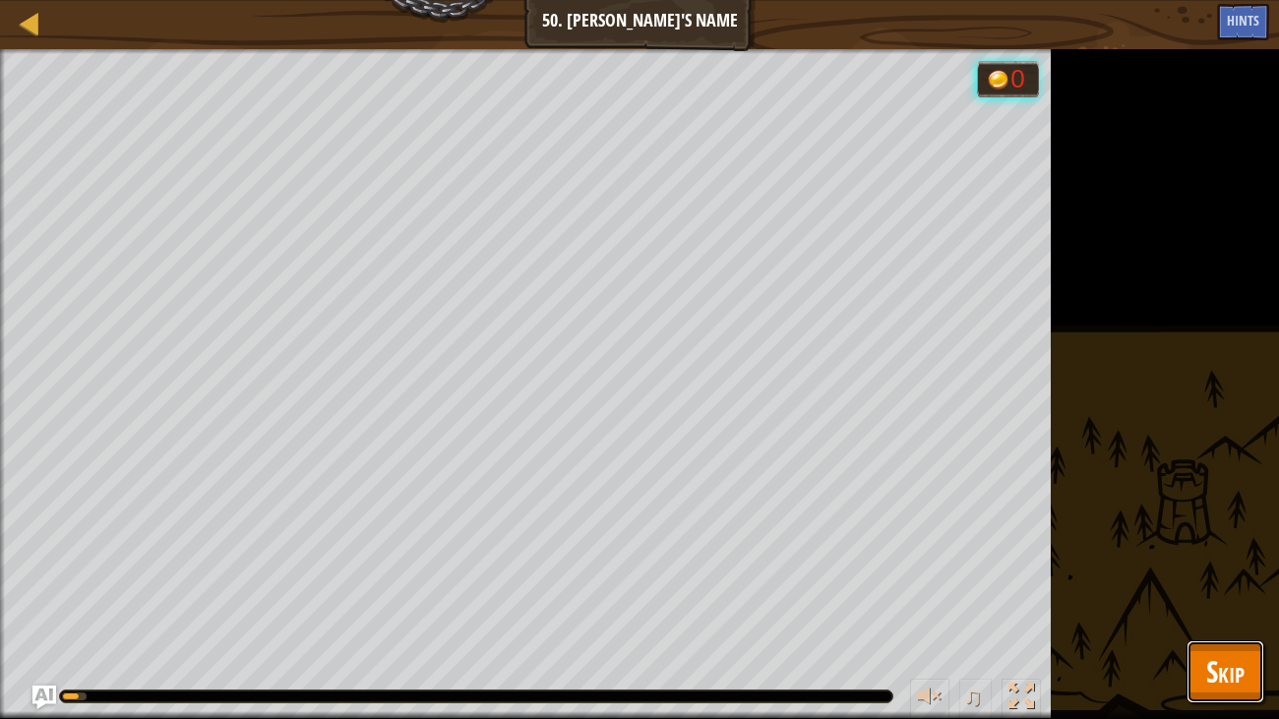
click at [1229, 551] on span "Skip" at bounding box center [1225, 671] width 38 height 40
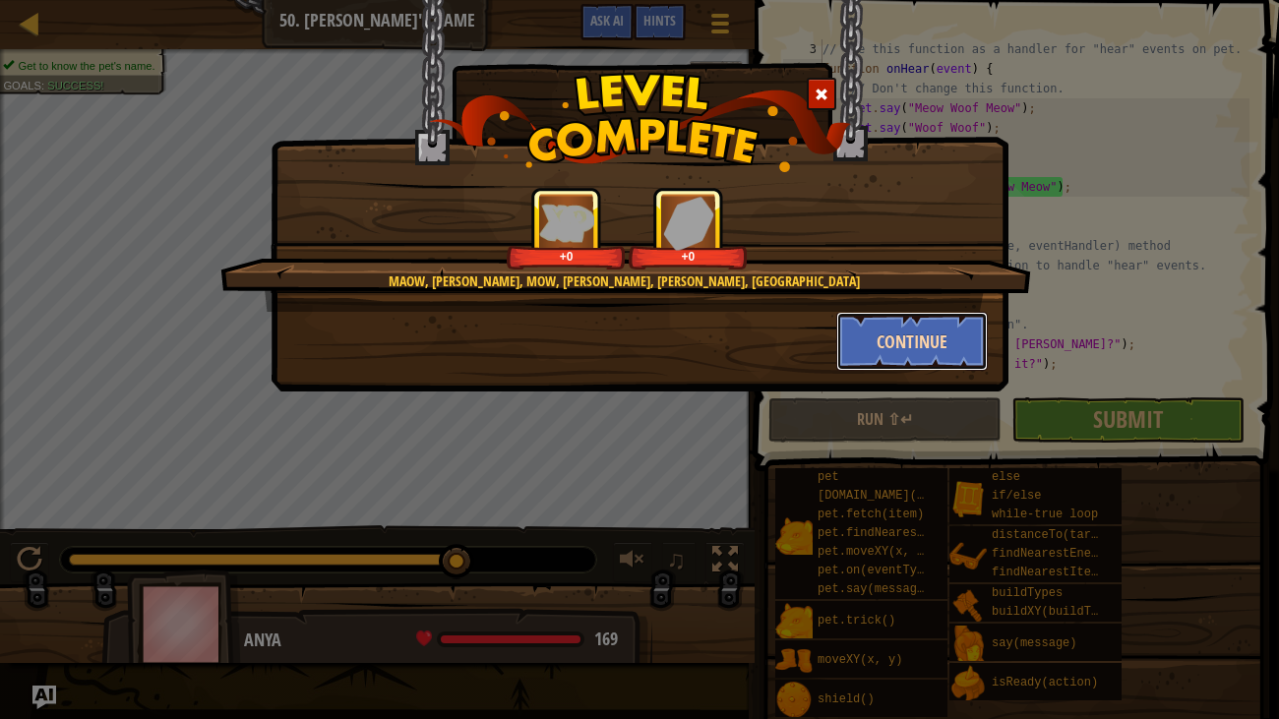
click at [934, 348] on button "Continue" at bounding box center [912, 341] width 152 height 59
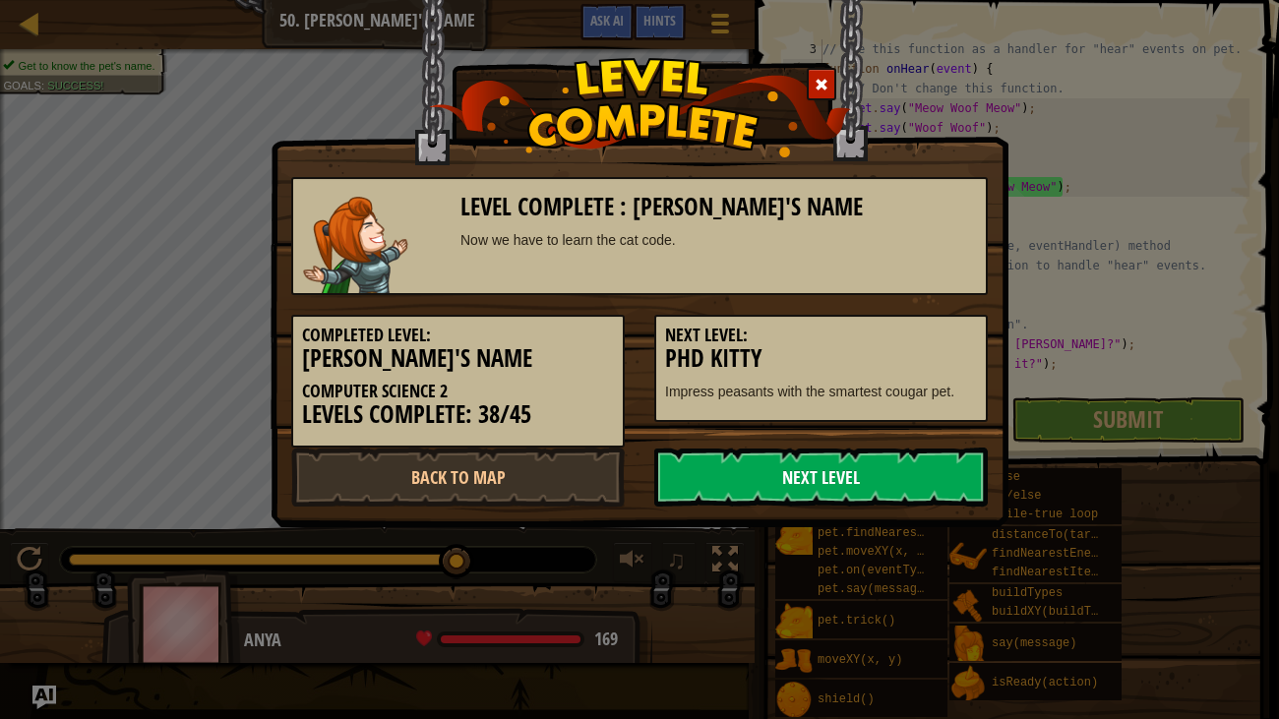
click at [930, 485] on link "Next Level" at bounding box center [821, 477] width 334 height 59
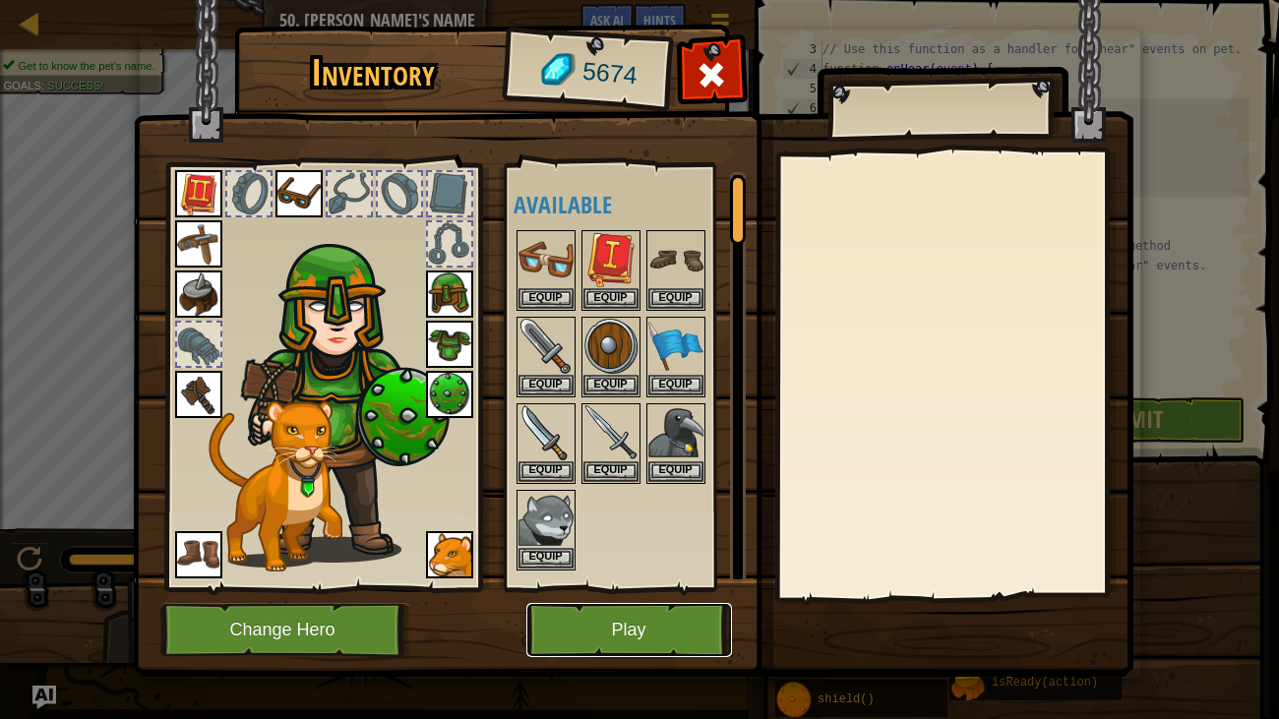
click at [670, 551] on button "Play" at bounding box center [629, 630] width 206 height 54
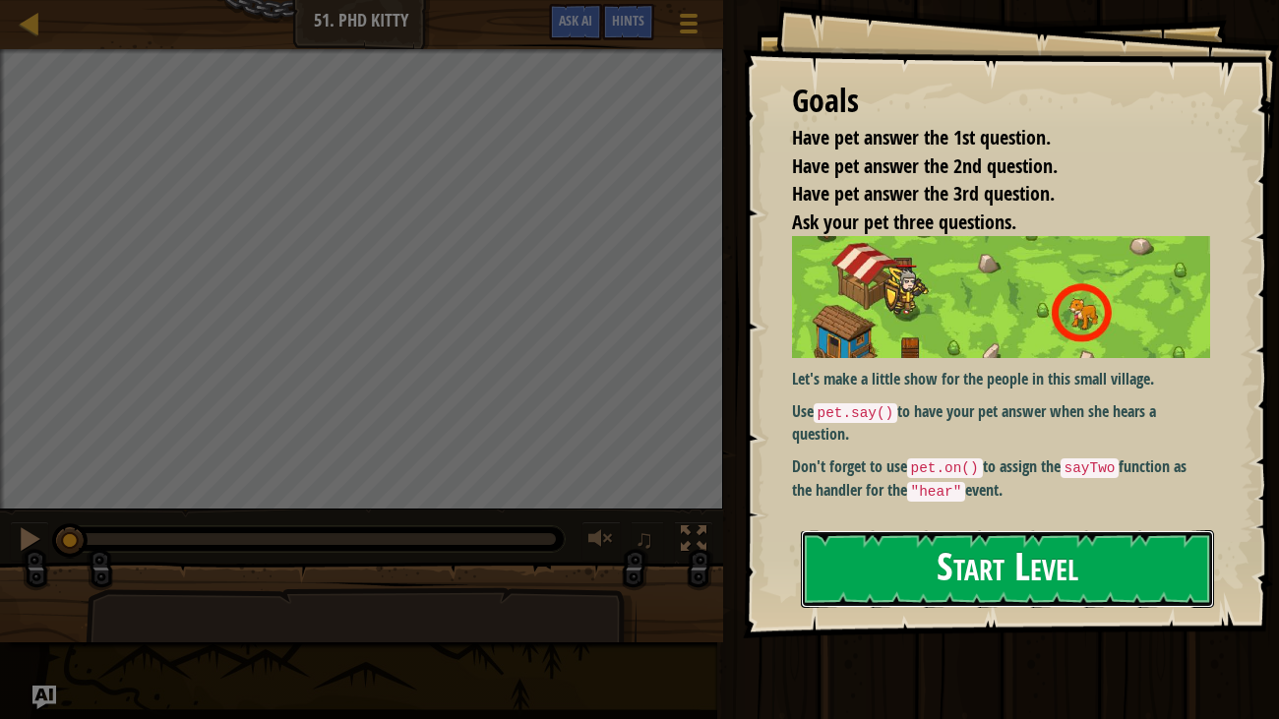
click at [1120, 551] on button "Start Level" at bounding box center [1008, 569] width 414 height 78
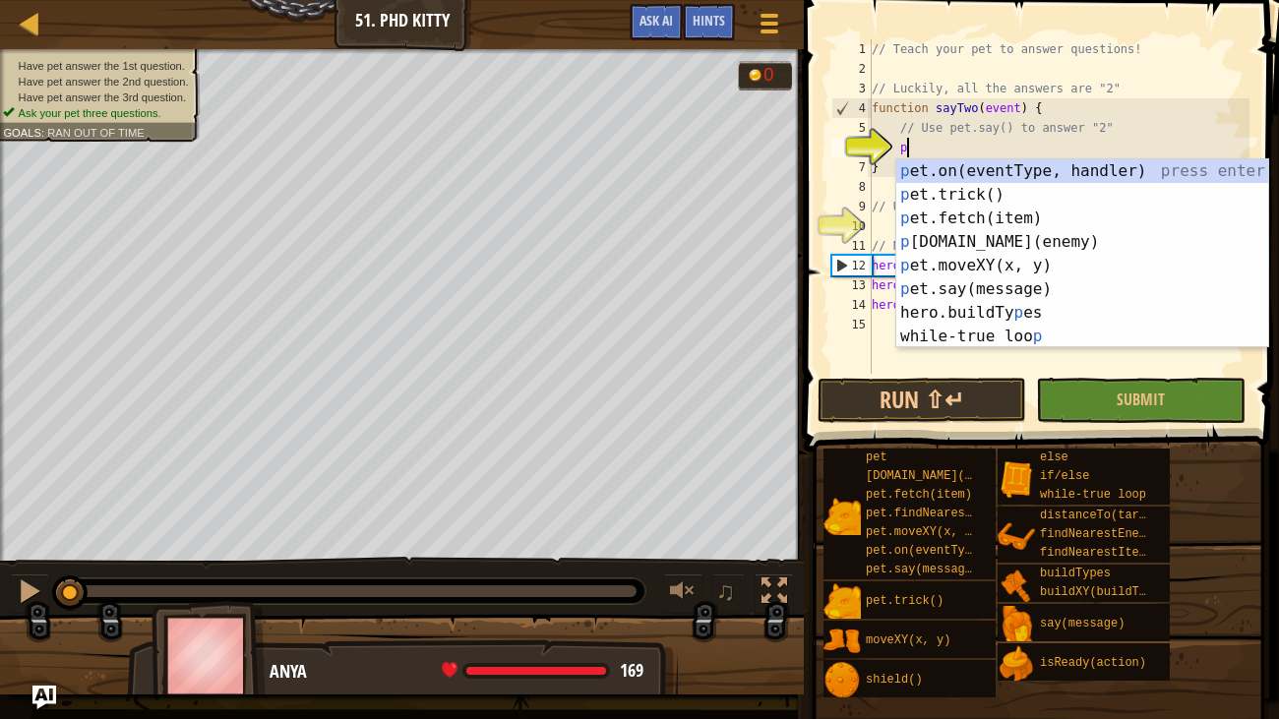
scroll to position [9, 1]
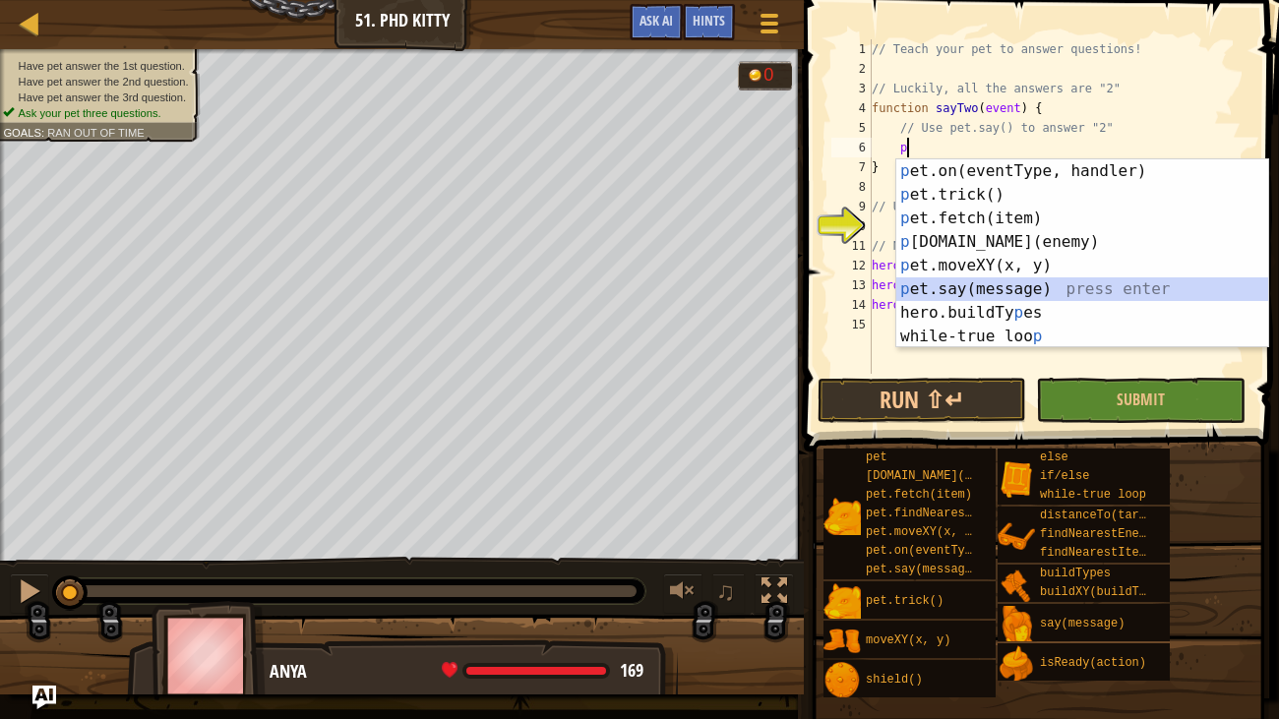
click at [977, 294] on div "p et.on(eventType, handler) press enter p et.trick() press enter p et.fetch(ite…" at bounding box center [1082, 277] width 372 height 236
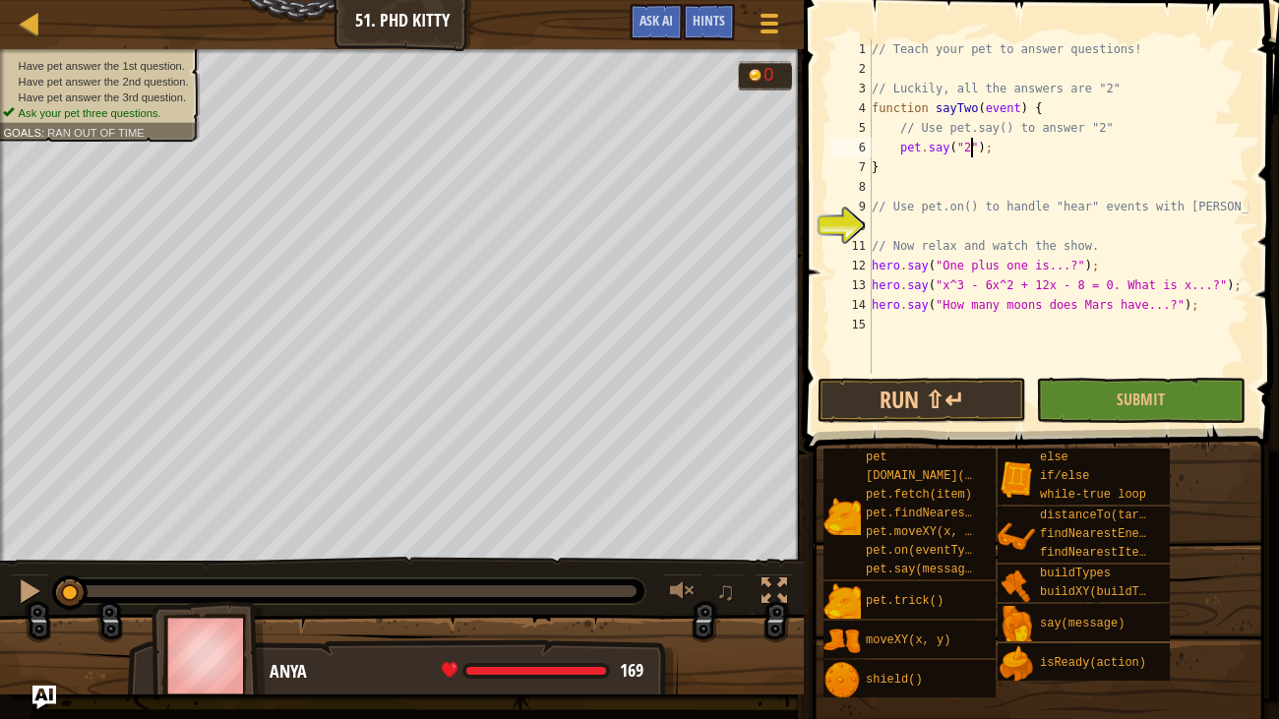
scroll to position [9, 8]
click at [891, 213] on div "// Teach your pet to answer questions! // Luckily, all the answers are "2" func…" at bounding box center [1059, 226] width 382 height 374
type textarea "// Use pet.on() to handle "hear" events with [PERSON_NAME]"
click at [901, 216] on div "// Teach your pet to answer questions! // Luckily, all the answers are "2" func…" at bounding box center [1059, 226] width 382 height 374
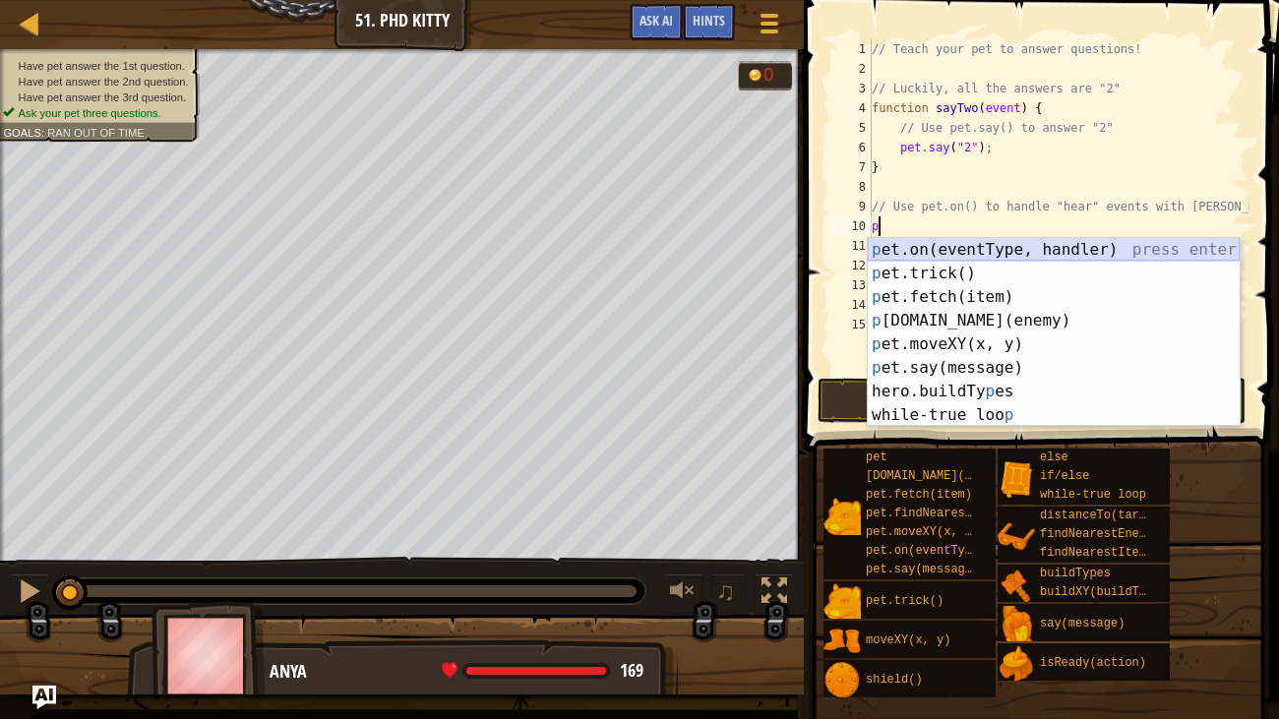
click at [940, 244] on div "p et.on(eventType, handler) press enter p et.trick() press enter p et.fetch(ite…" at bounding box center [1054, 356] width 372 height 236
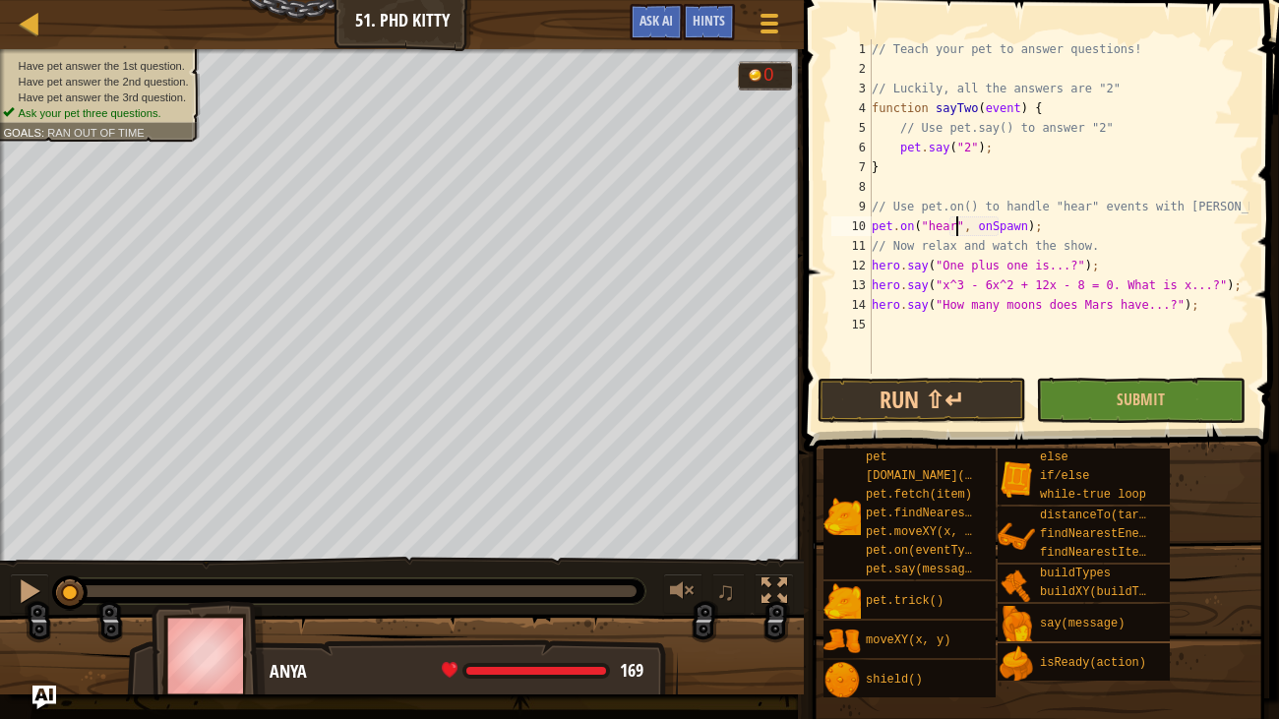
scroll to position [9, 7]
click at [1029, 221] on div "// Teach your pet to answer questions! // Luckily, all the answers are "2" func…" at bounding box center [1059, 226] width 382 height 374
type textarea "pet.on("hear", [PERSON_NAME]);"
click at [1193, 386] on button "Submit" at bounding box center [1140, 400] width 209 height 45
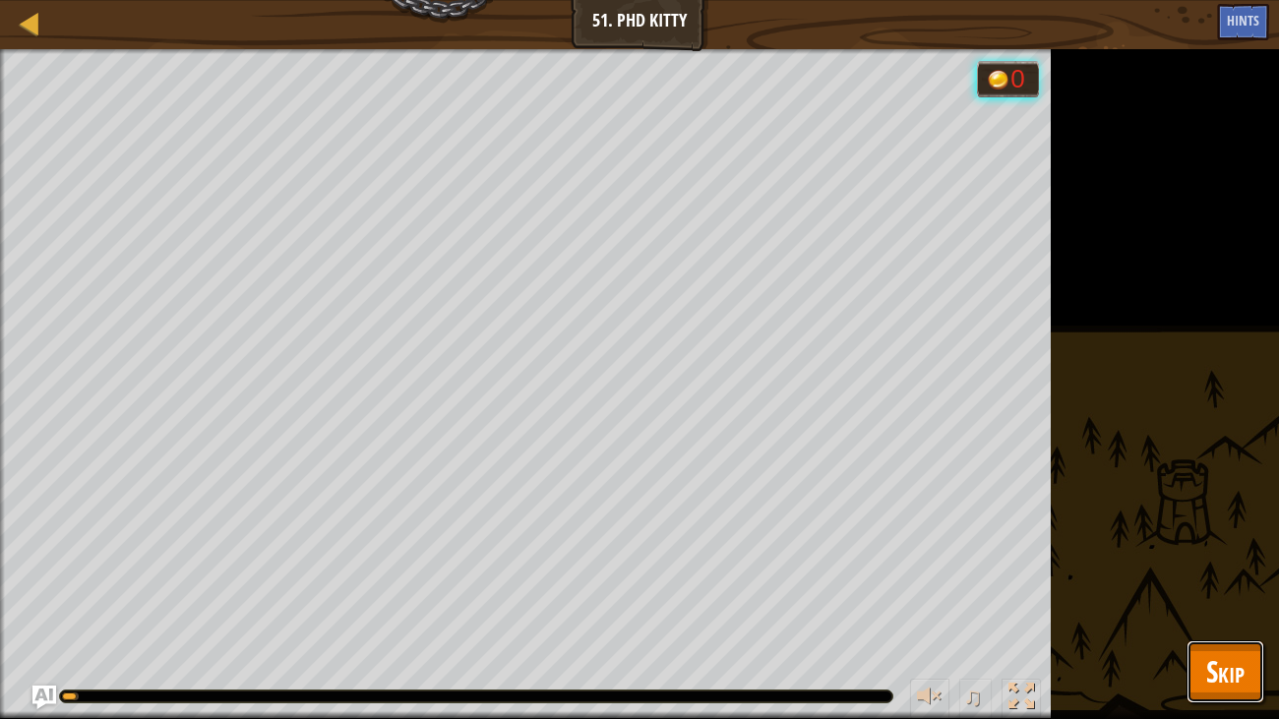
click at [1231, 551] on span "Skip" at bounding box center [1225, 671] width 38 height 40
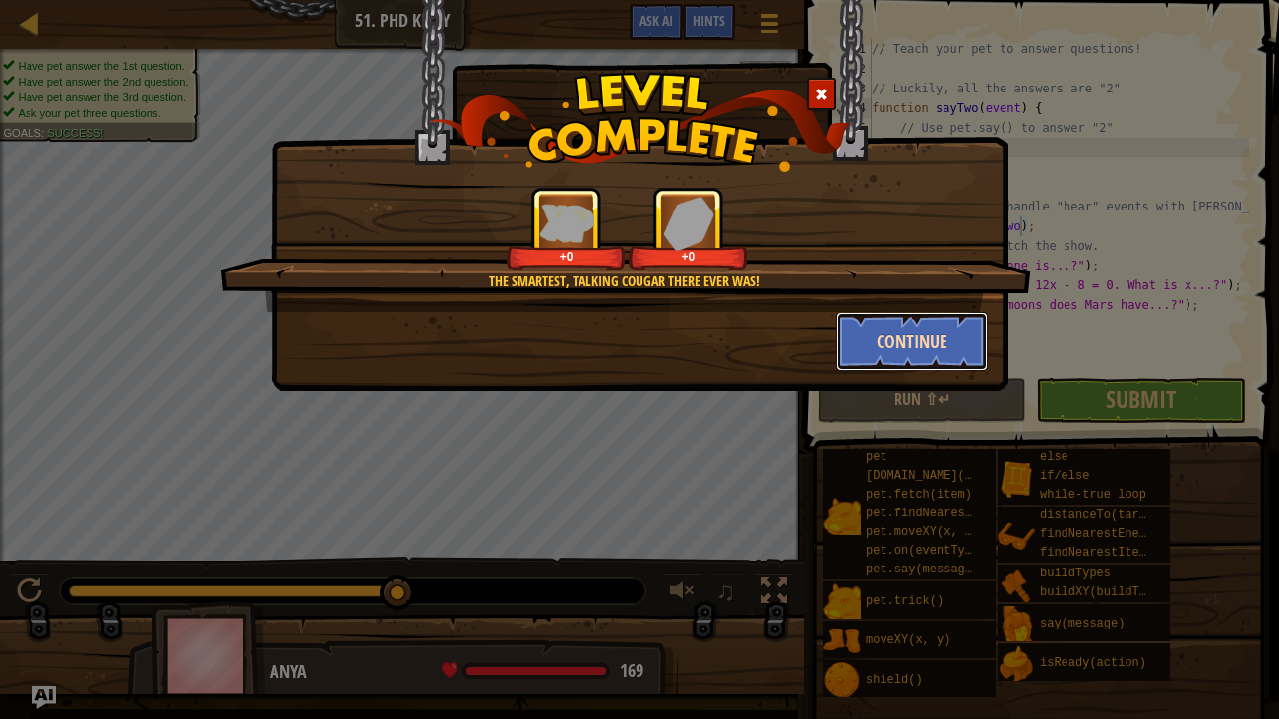
click at [938, 351] on button "Continue" at bounding box center [912, 341] width 152 height 59
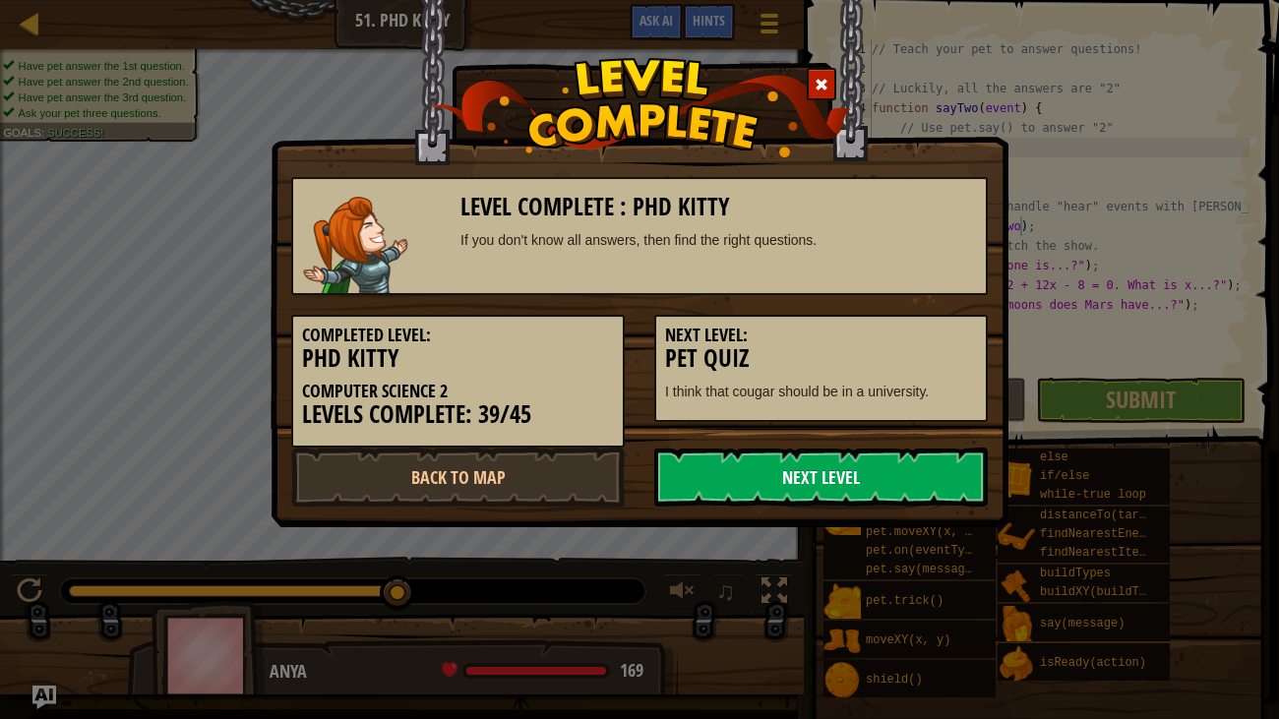
click at [893, 476] on link "Next Level" at bounding box center [821, 477] width 334 height 59
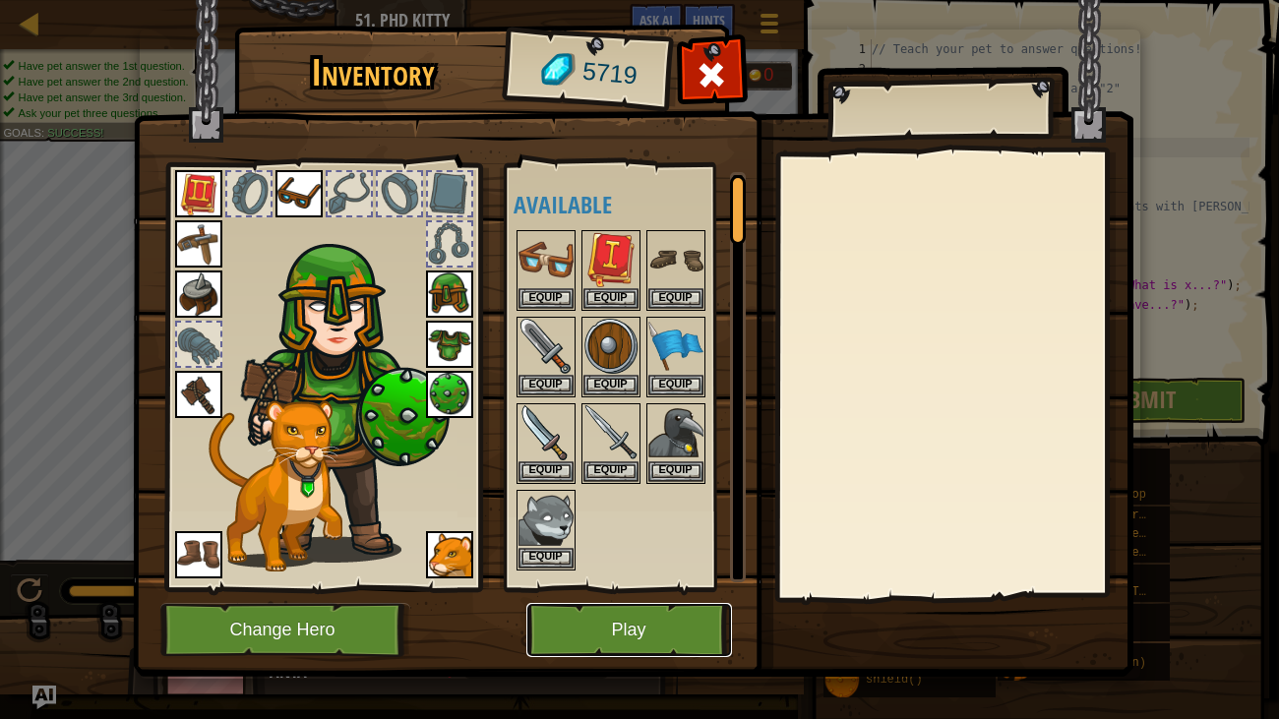
click at [677, 551] on button "Play" at bounding box center [629, 630] width 206 height 54
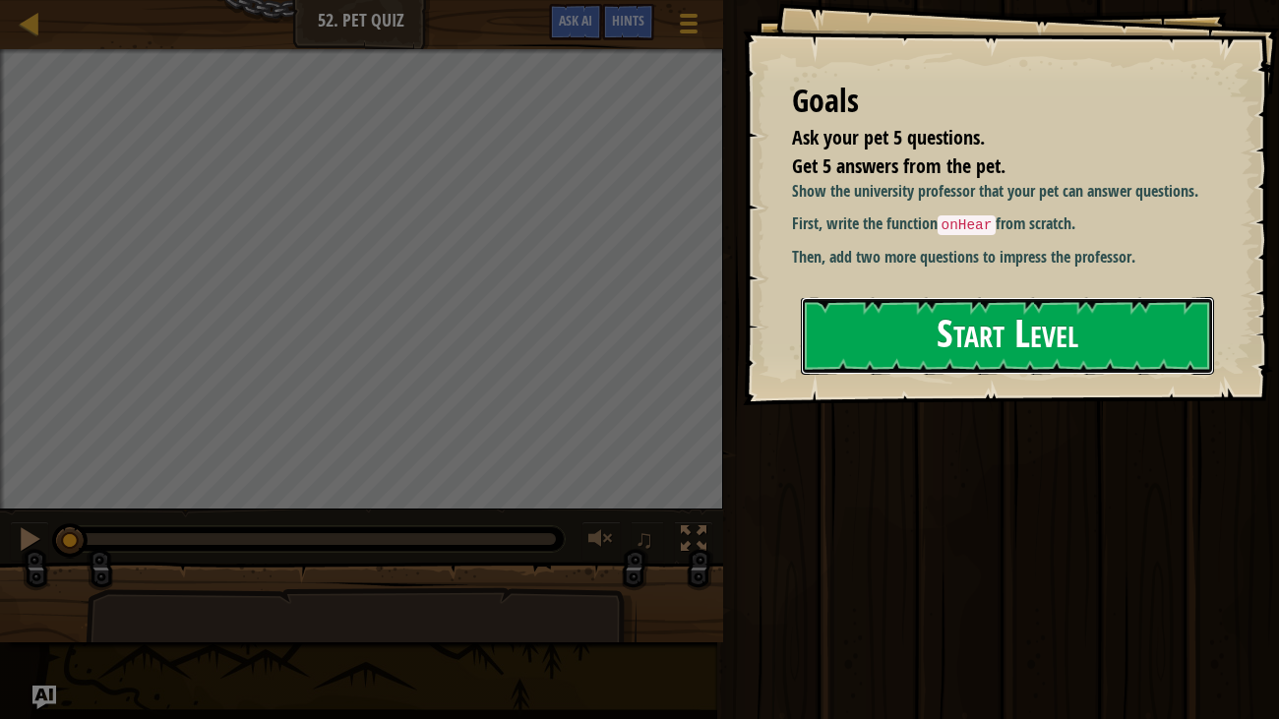
click at [1146, 333] on button "Start Level" at bounding box center [1008, 336] width 414 height 78
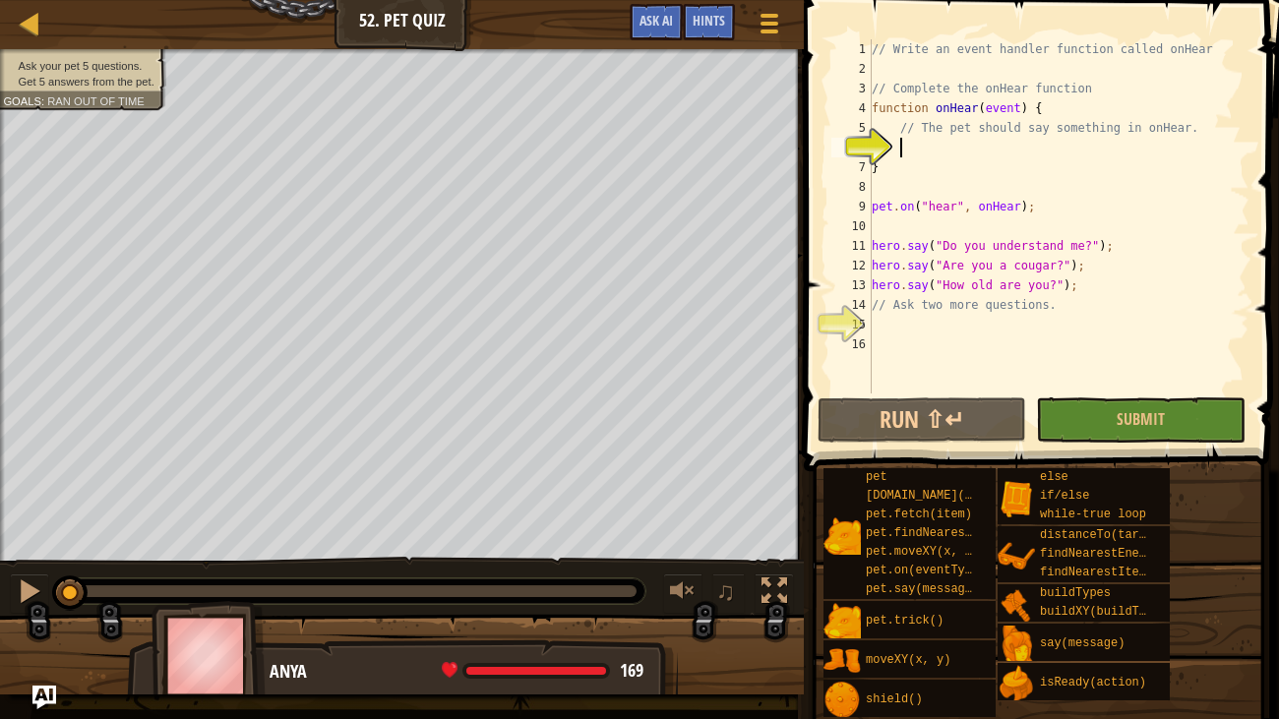
scroll to position [9, 1]
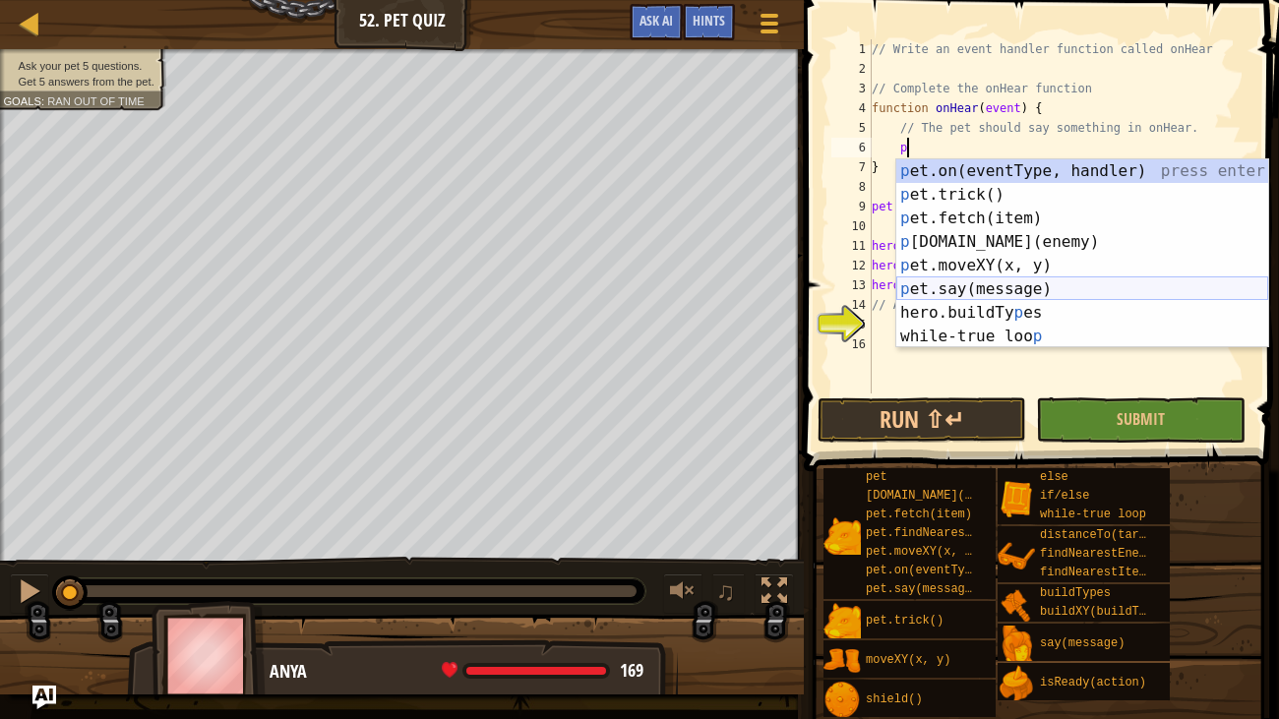
click at [926, 283] on div "p et.on(eventType, handler) press enter p et.trick() press enter p et.fetch(ite…" at bounding box center [1082, 277] width 372 height 236
type textarea "pet.say("message");"
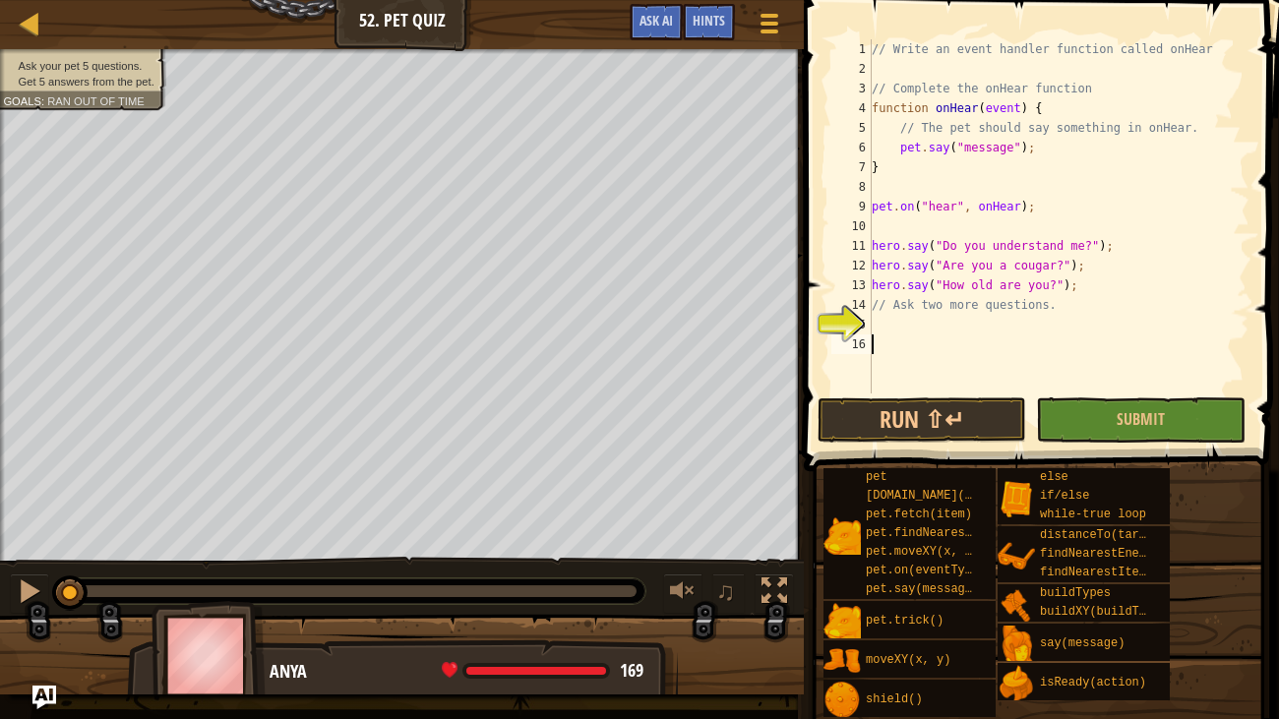
click at [921, 354] on div "// Write an event handler function called onHear // Complete the onHear functio…" at bounding box center [1059, 236] width 382 height 394
click at [1151, 406] on button "Submit" at bounding box center [1140, 419] width 209 height 45
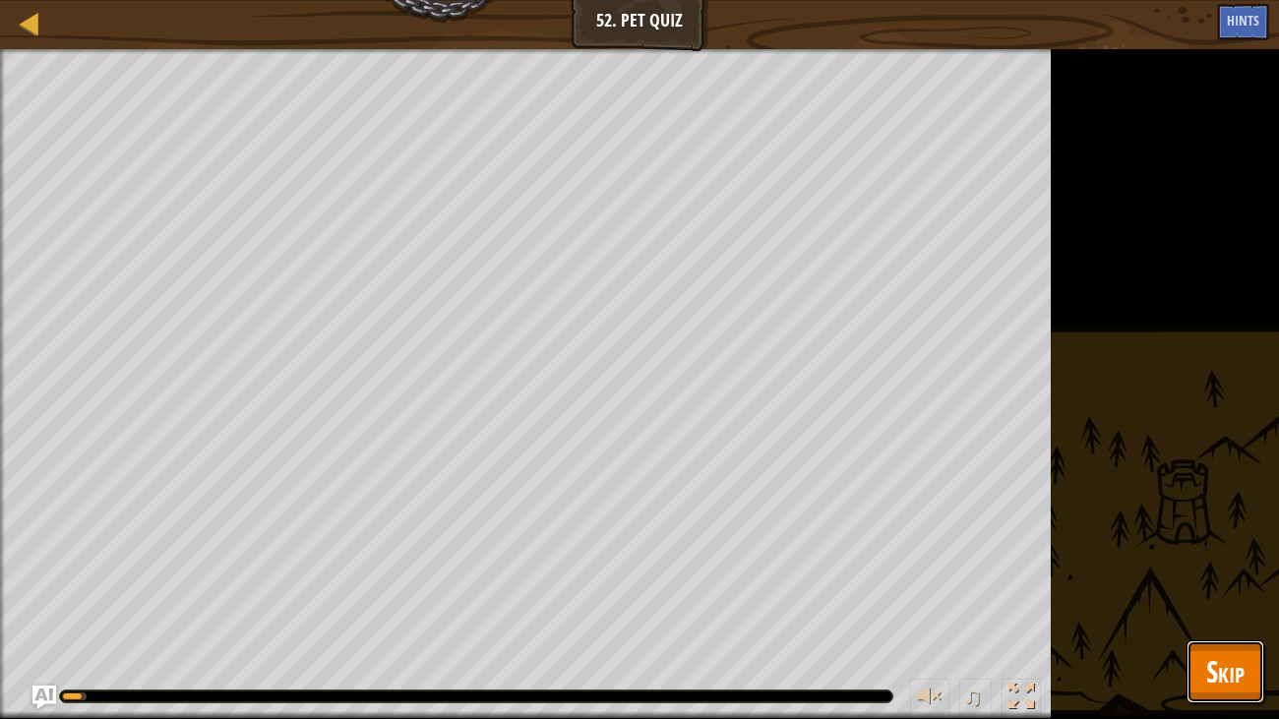
click at [1250, 551] on button "Skip" at bounding box center [1226, 671] width 78 height 63
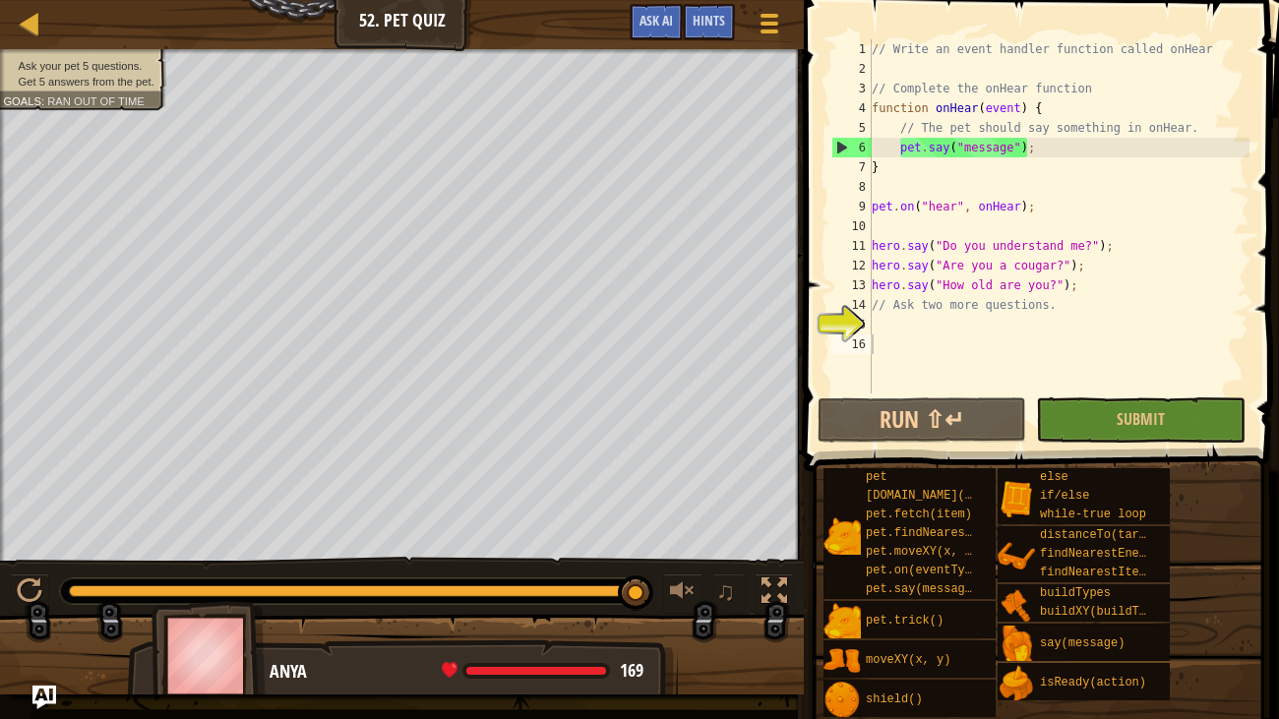
click at [908, 327] on div "// Write an event handler function called onHear // Complete the onHear functio…" at bounding box center [1059, 236] width 382 height 394
click at [986, 138] on div "// Write an event handler function called onHear // Complete the onHear functio…" at bounding box center [1059, 236] width 382 height 394
click at [984, 162] on div "// Write an event handler function called onHear // Complete the onHear functio…" at bounding box center [1059, 236] width 382 height 394
click at [992, 139] on div "// Write an event handler function called onHear // Complete the onHear functio…" at bounding box center [1059, 236] width 382 height 394
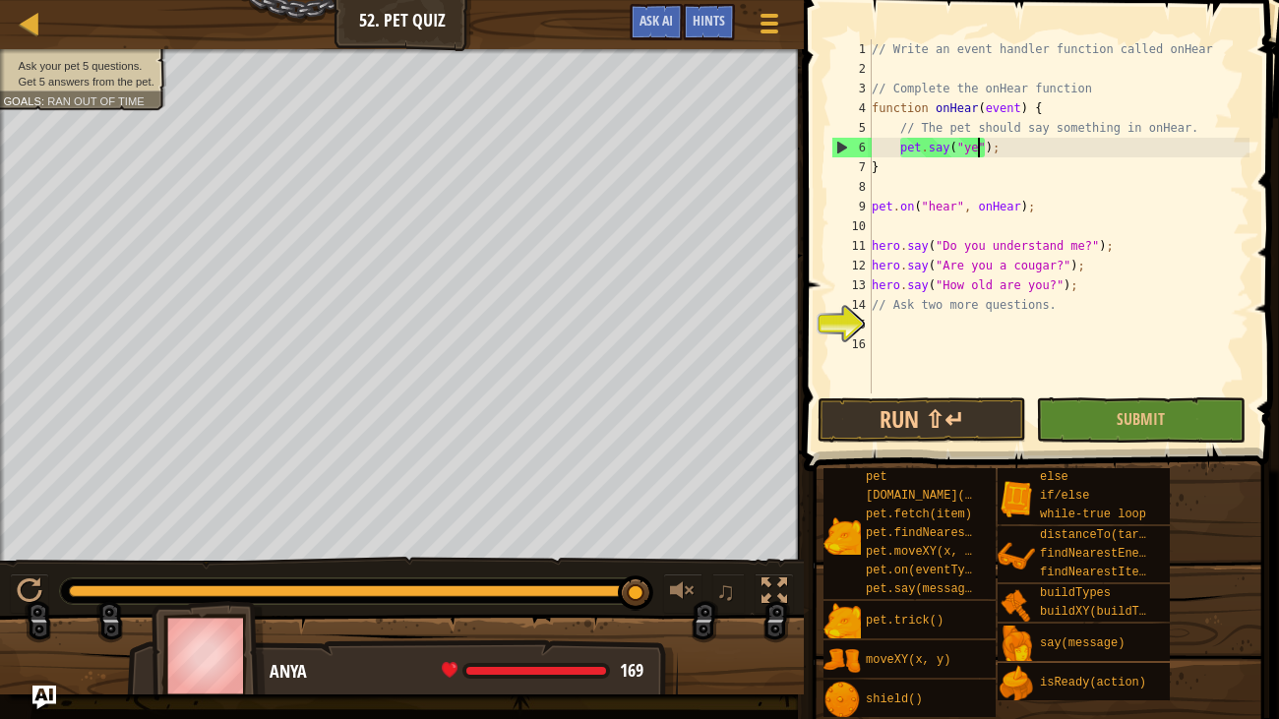
type textarea "pet.say("yes");"
click at [898, 322] on div "// Write an event handler function called onHear // Complete the onHear functio…" at bounding box center [1059, 236] width 382 height 394
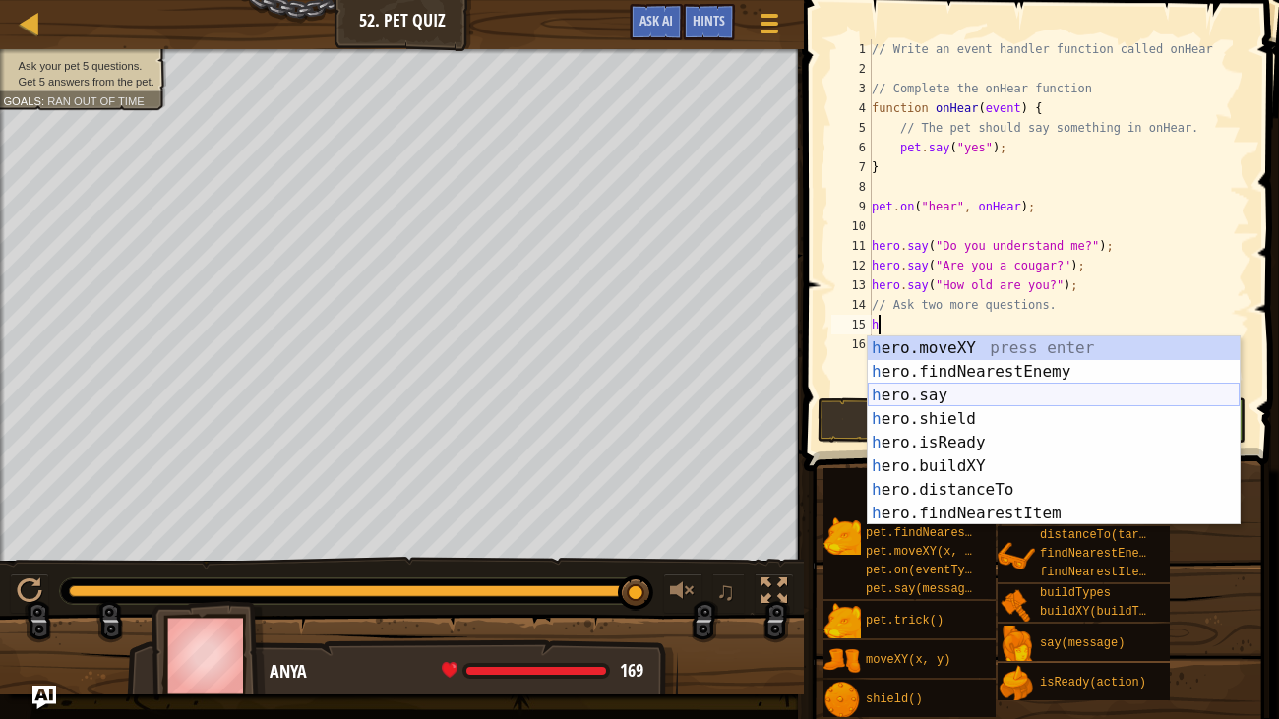
click at [966, 394] on div "h ero.moveXY press enter h ero.findNearestEnemy press enter h ero.say press ent…" at bounding box center [1054, 454] width 372 height 236
type textarea "hero.say("message");"
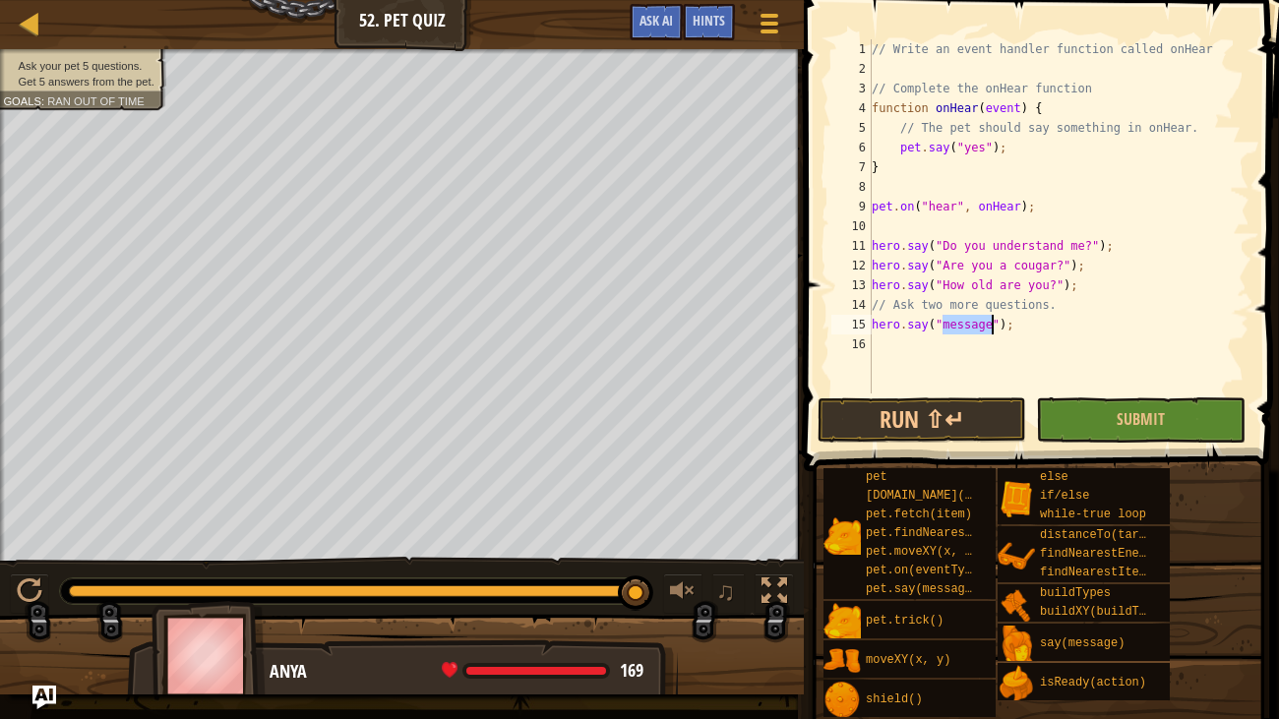
click at [929, 362] on div "// Write an event handler function called onHear // Complete the onHear functio…" at bounding box center [1059, 236] width 382 height 394
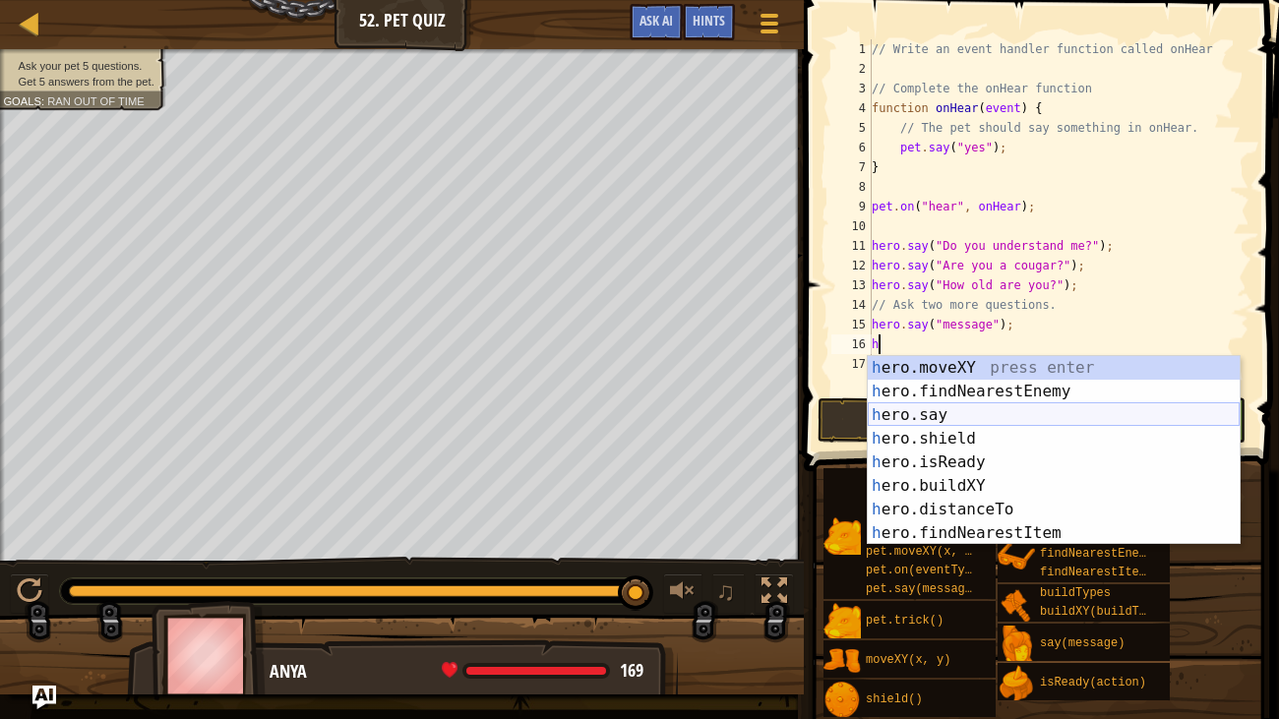
click at [938, 415] on div "h ero.moveXY press enter h ero.findNearestEnemy press enter h ero.say press ent…" at bounding box center [1054, 474] width 372 height 236
type textarea "hero.say("message");"
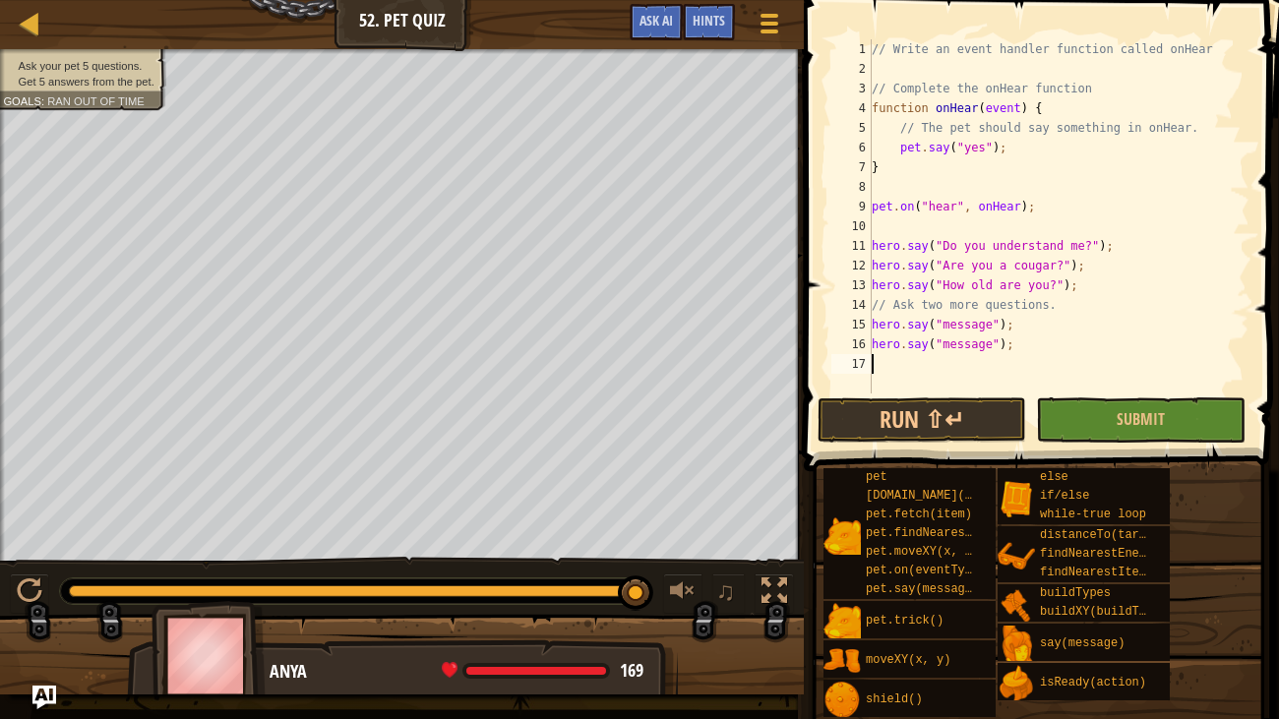
click at [931, 379] on div "// Write an event handler function called onHear // Complete the onHear functio…" at bounding box center [1059, 236] width 382 height 394
click at [1061, 435] on button "Submit" at bounding box center [1140, 419] width 209 height 45
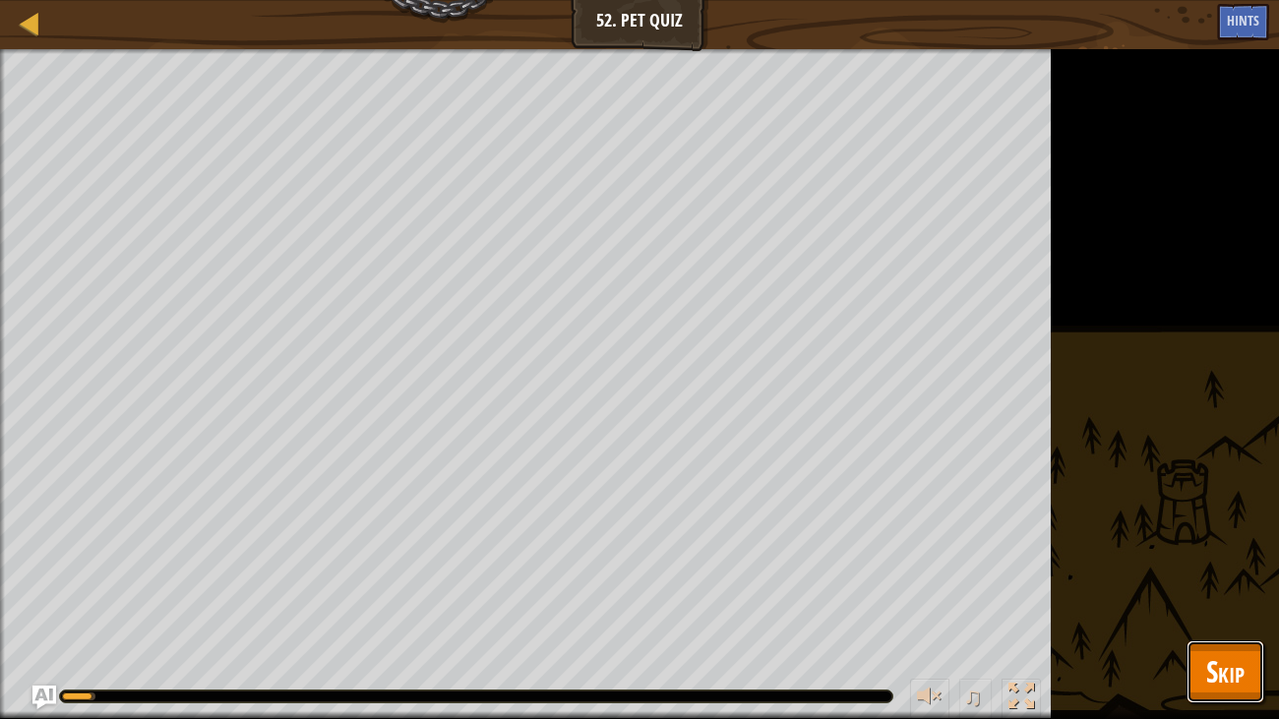
click at [1232, 551] on span "Skip" at bounding box center [1225, 671] width 38 height 40
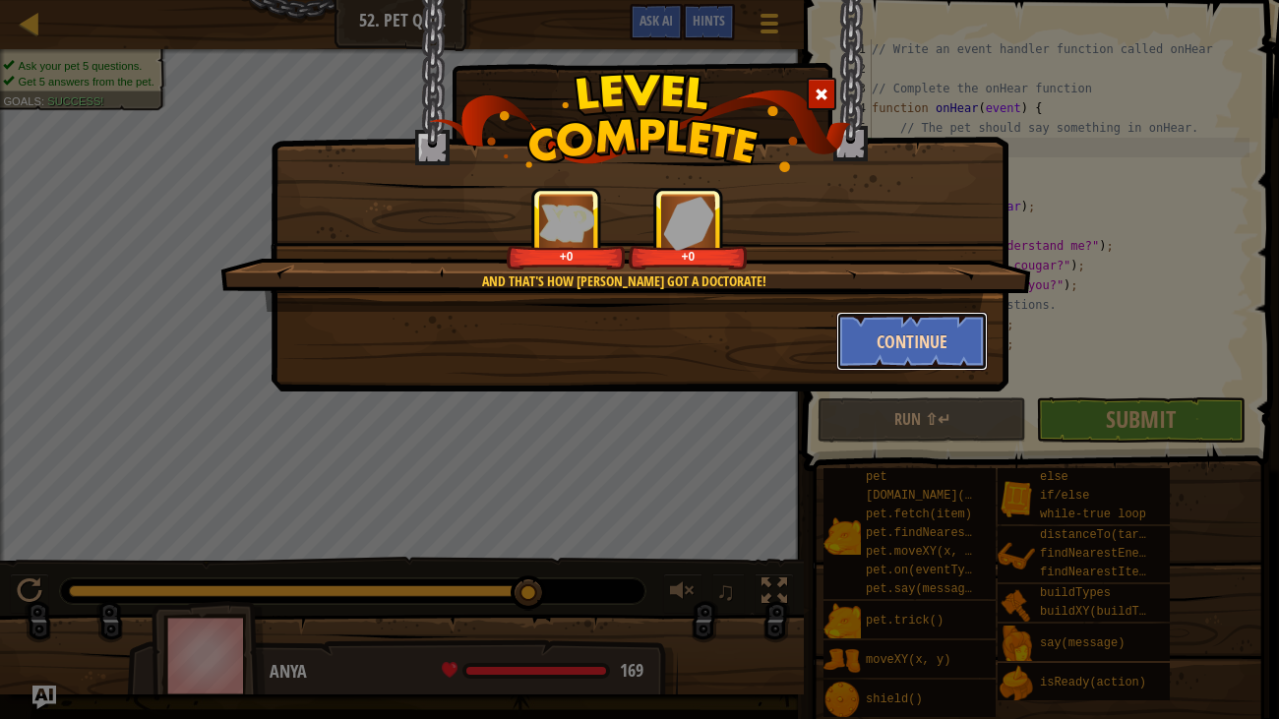
click at [876, 348] on button "Continue" at bounding box center [912, 341] width 152 height 59
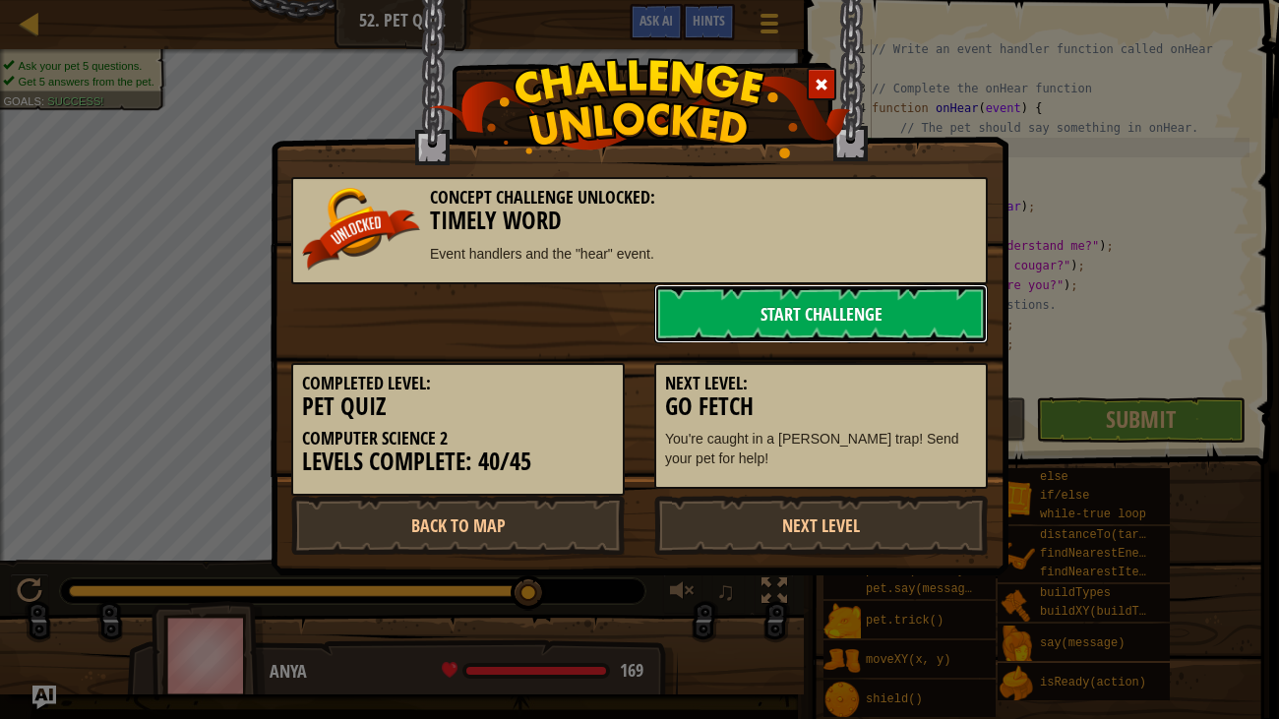
click at [858, 327] on link "Start Challenge" at bounding box center [821, 313] width 334 height 59
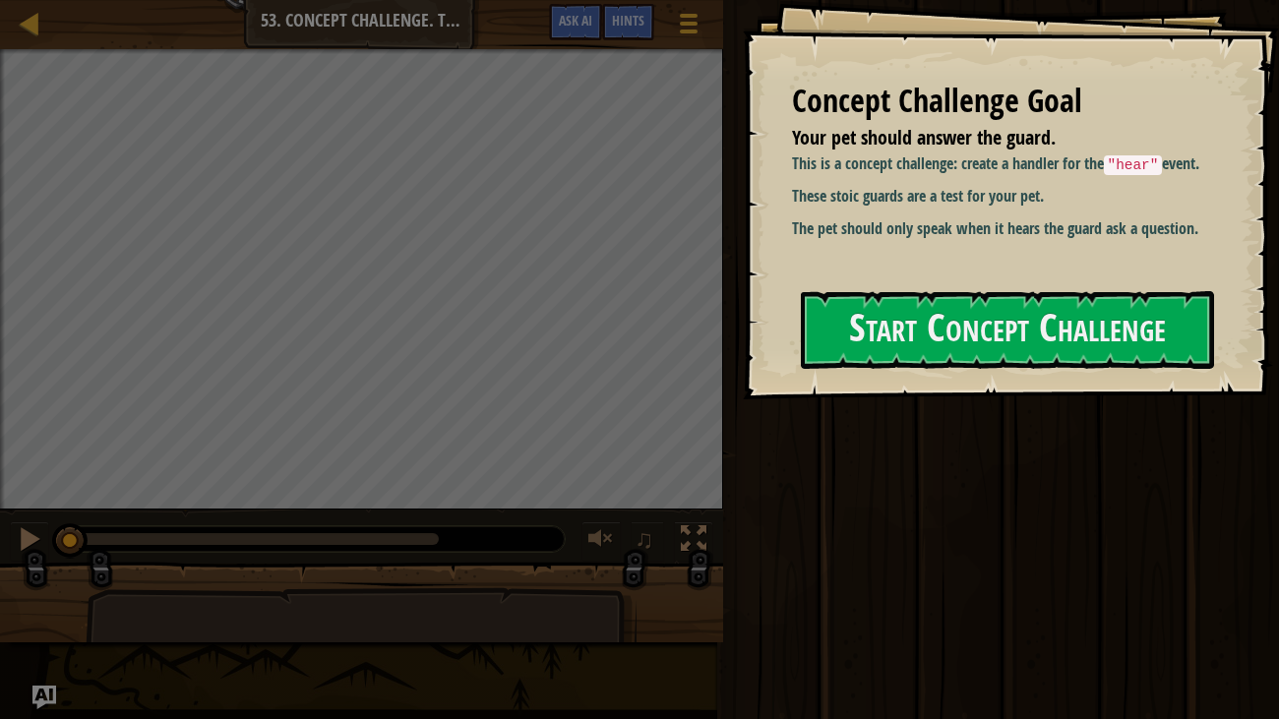
click at [793, 289] on div "Concept Challenge Goal Your pet should answer the guard. This is a concept chal…" at bounding box center [1011, 199] width 537 height 399
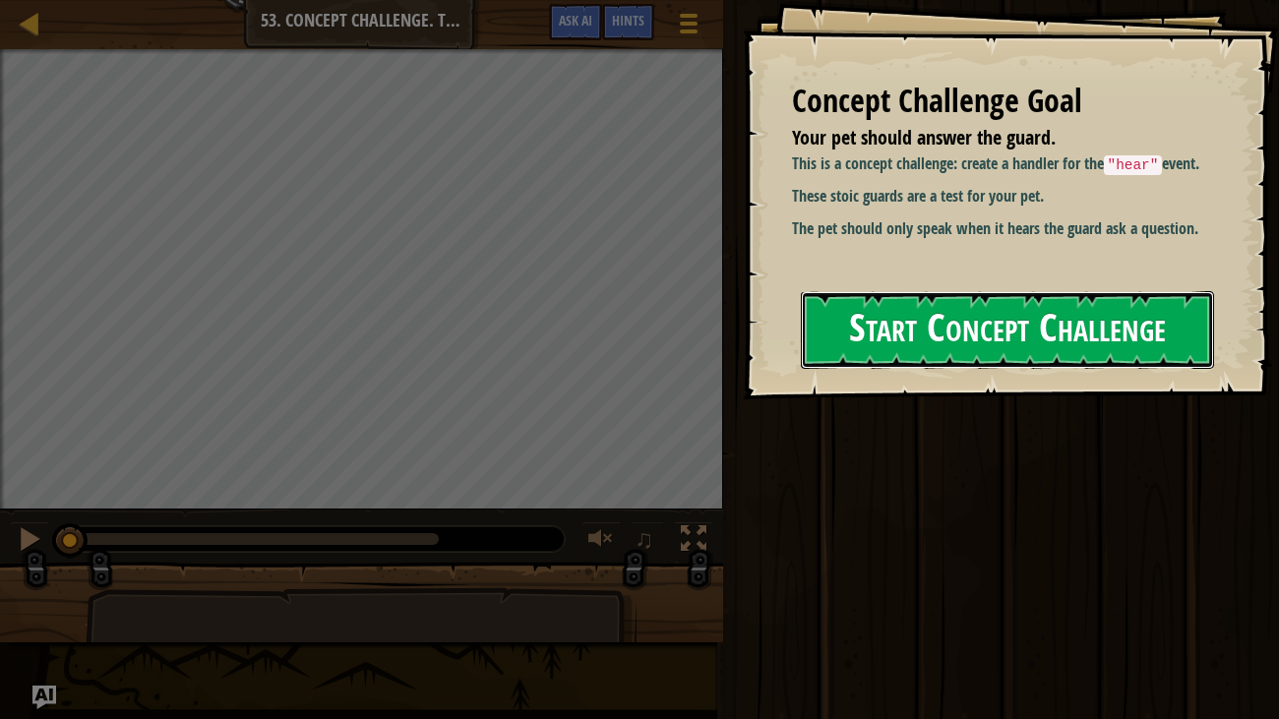
click at [852, 314] on button "Start Concept Challenge" at bounding box center [1008, 330] width 414 height 78
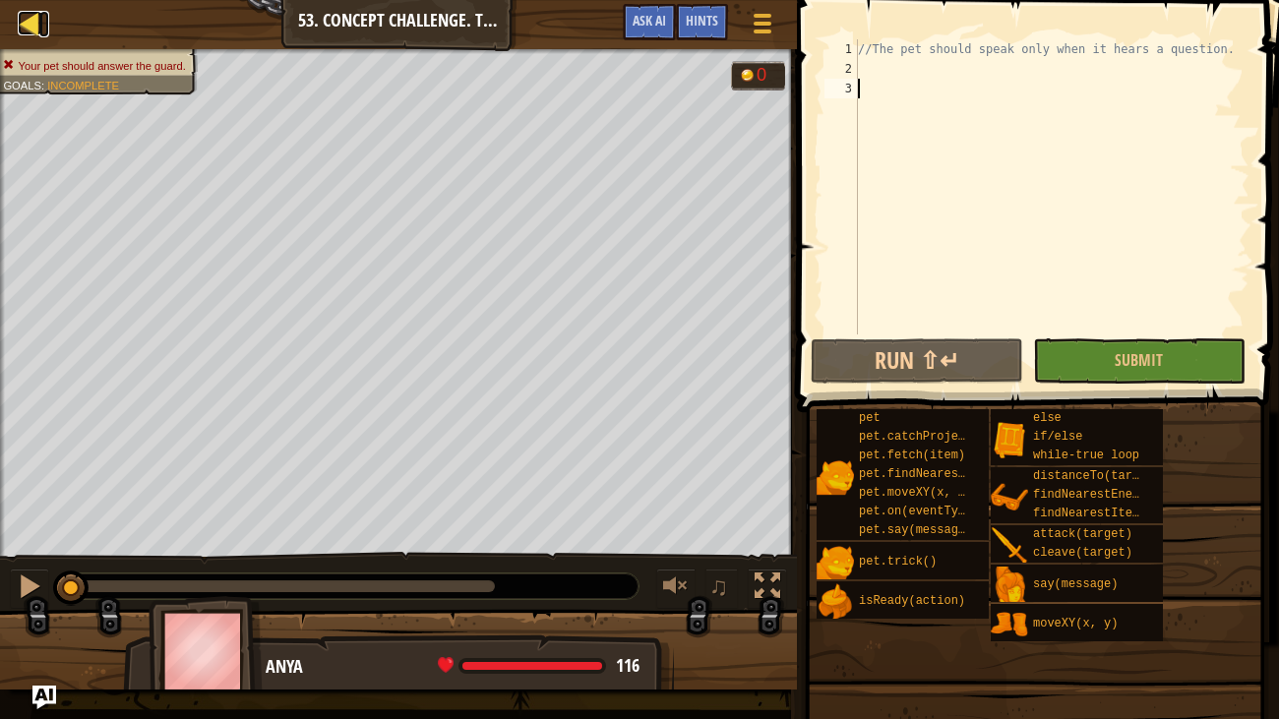
click at [24, 32] on div at bounding box center [30, 23] width 25 height 25
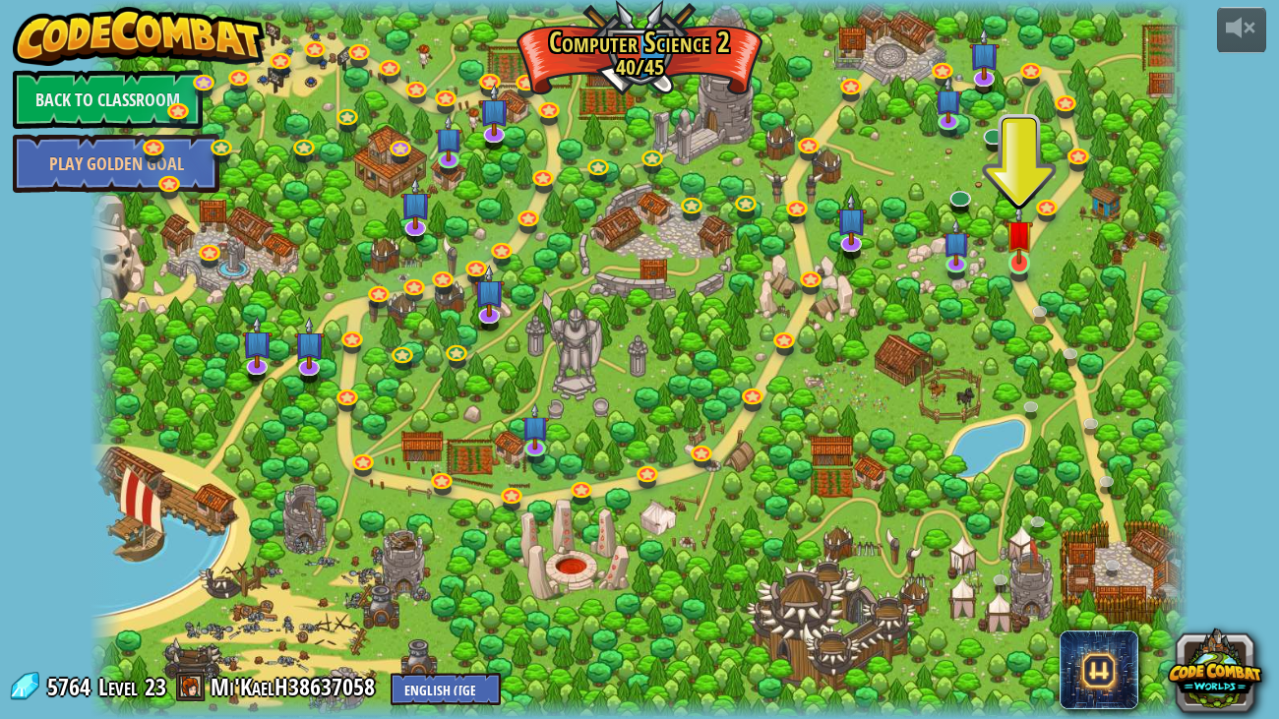
click at [1025, 259] on img at bounding box center [1020, 234] width 28 height 63
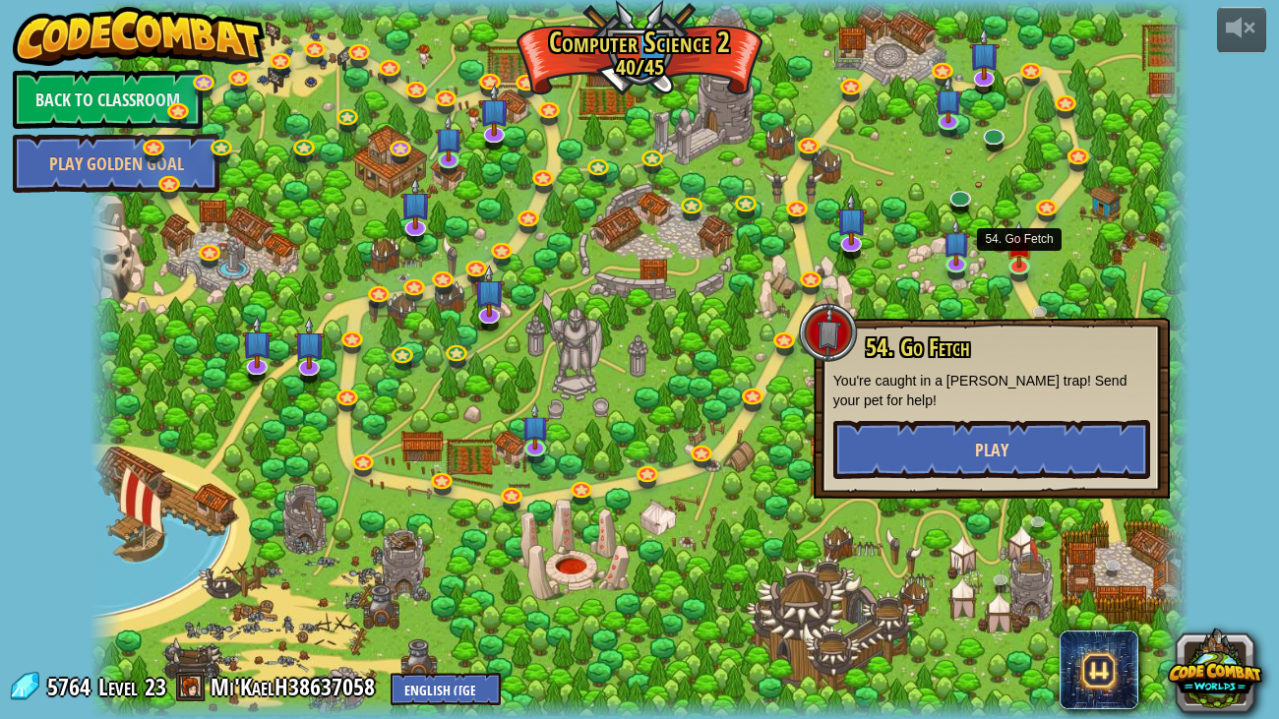
click at [1077, 458] on button "Play" at bounding box center [991, 449] width 317 height 59
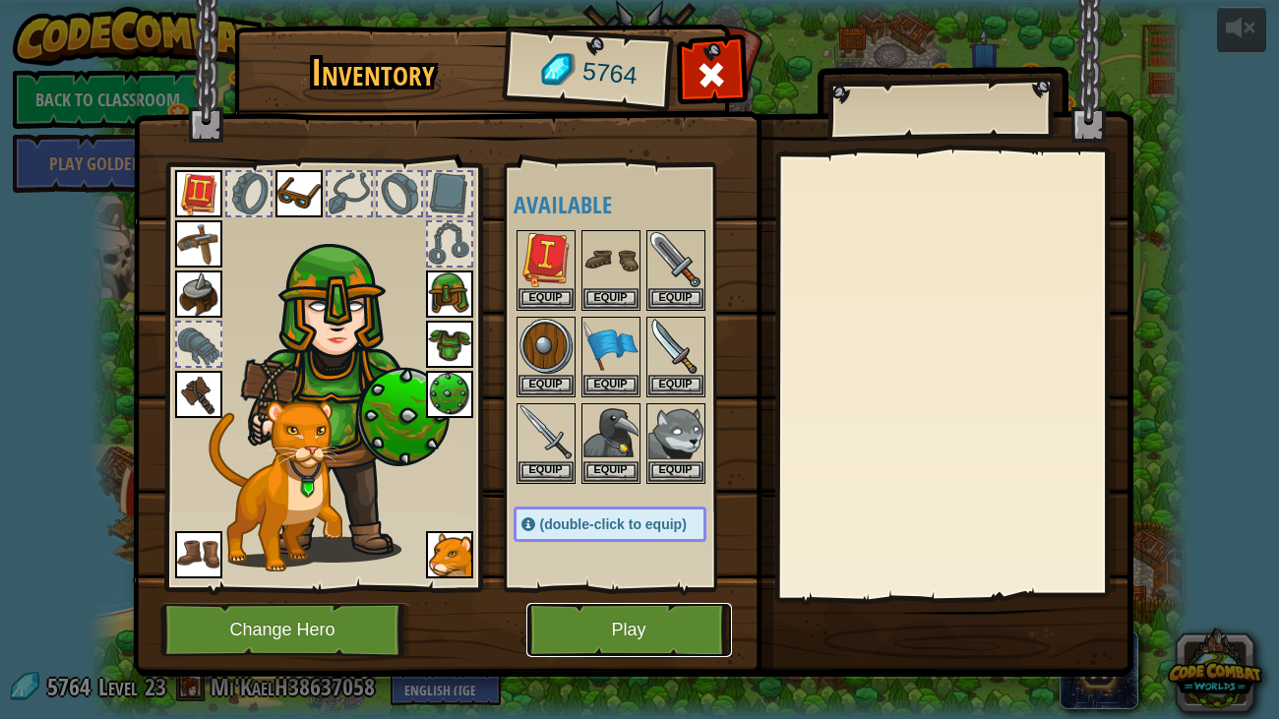
click at [560, 551] on button "Play" at bounding box center [629, 630] width 206 height 54
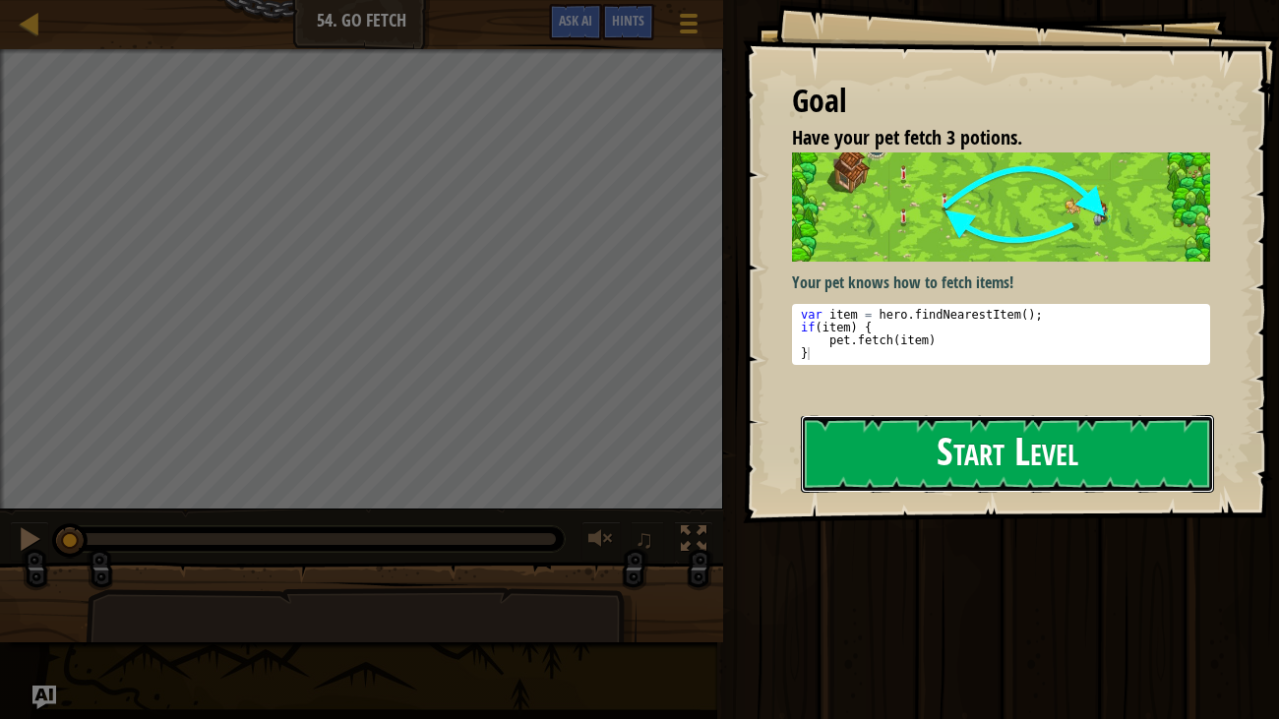
click at [1125, 415] on button "Start Level" at bounding box center [1008, 454] width 414 height 78
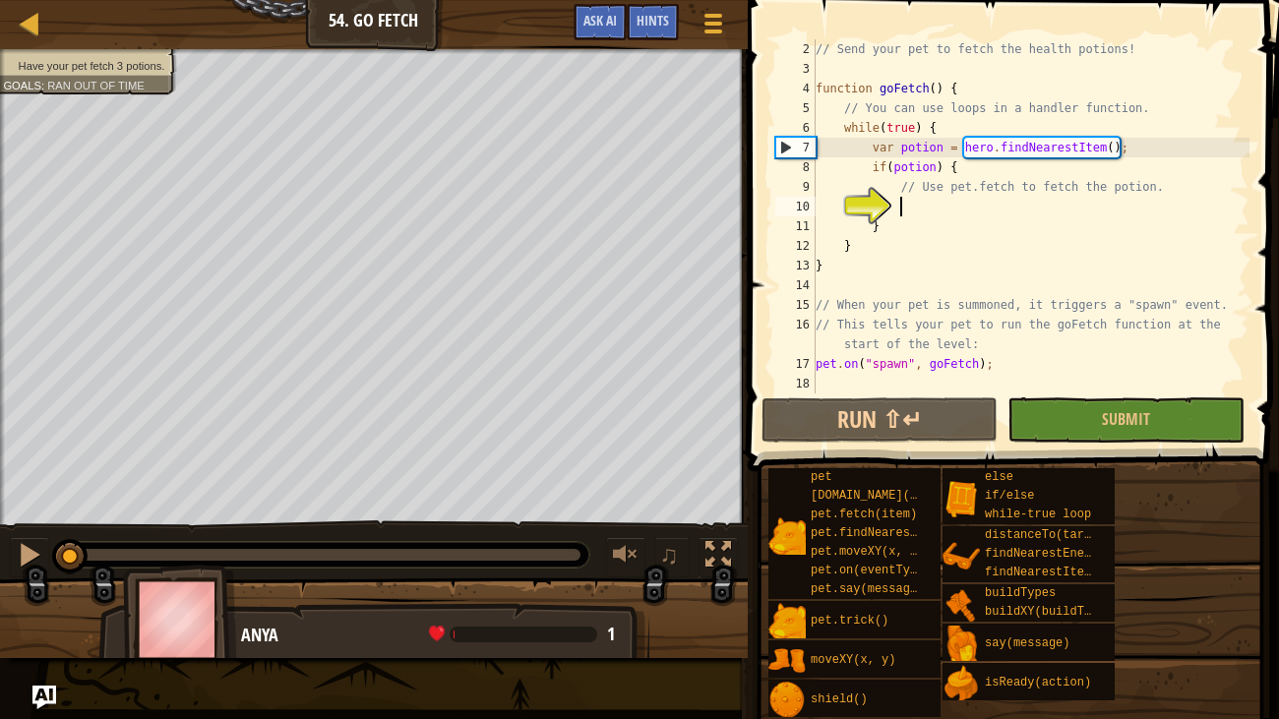
scroll to position [9, 6]
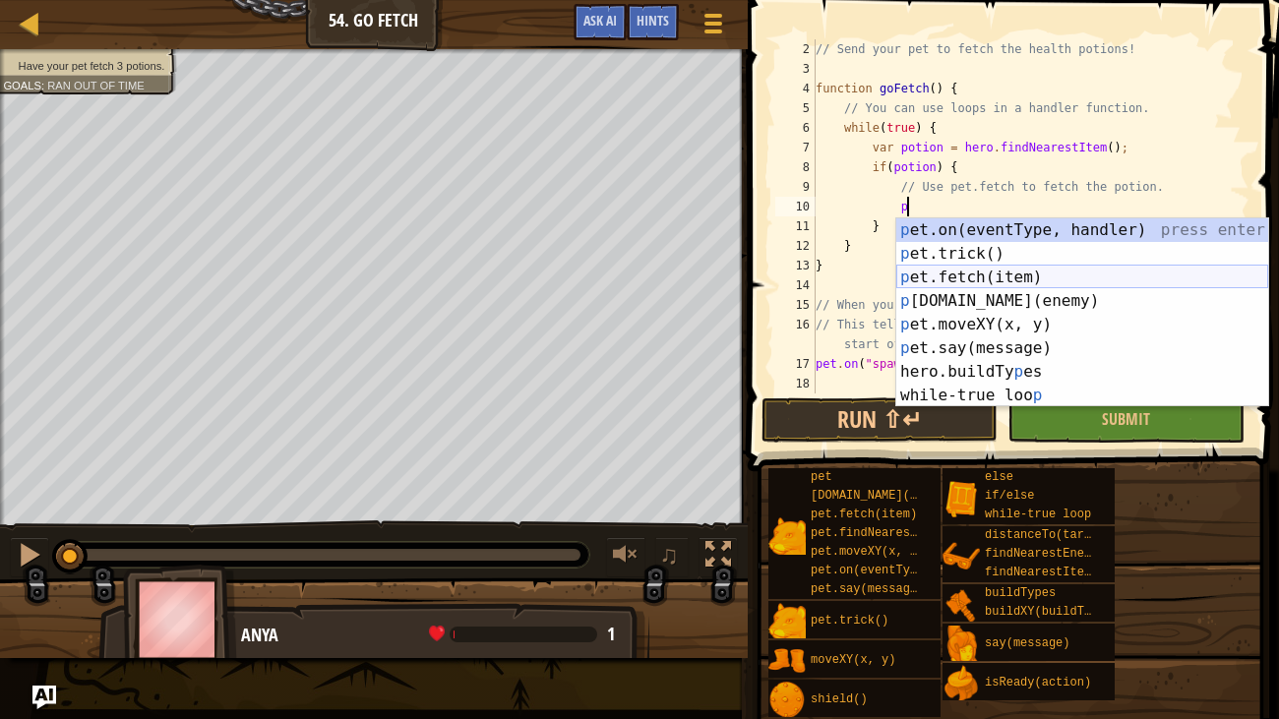
click at [950, 270] on div "p et.on(eventType, handler) press enter p et.trick() press enter p et.fetch(ite…" at bounding box center [1082, 336] width 372 height 236
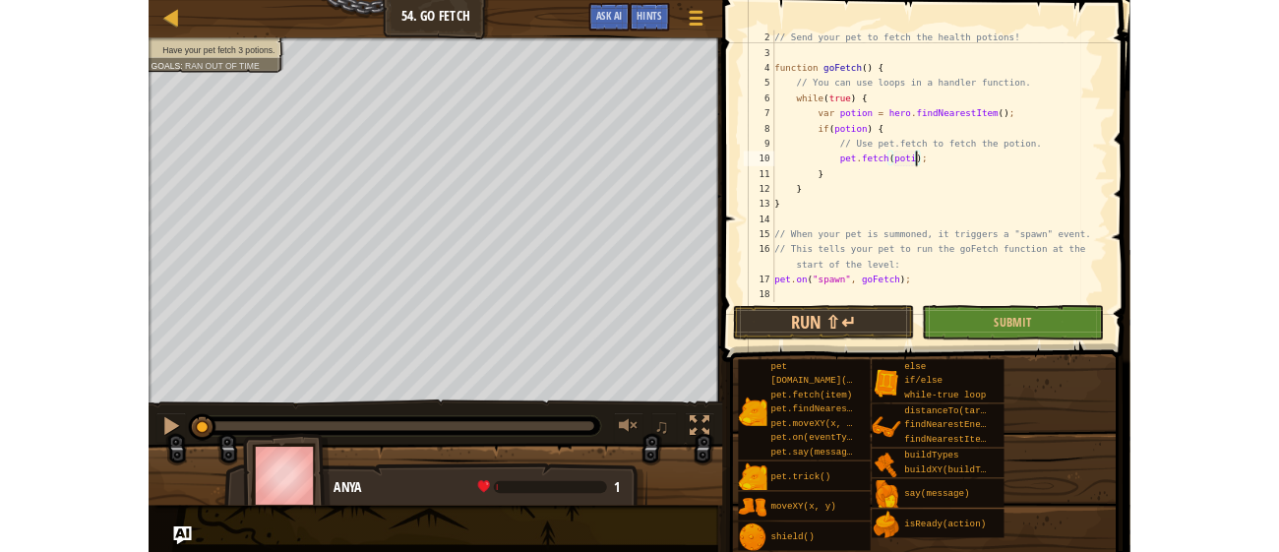
scroll to position [9, 16]
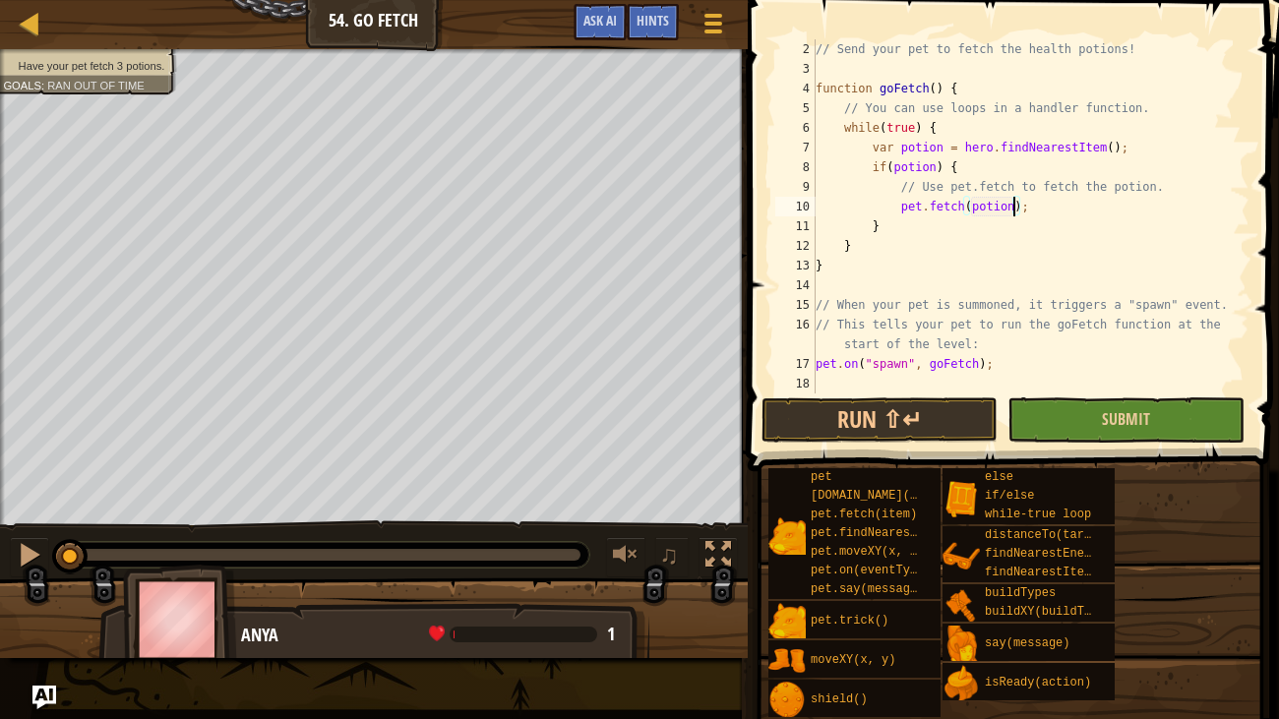
type textarea "pet.fetch(potion);"
click at [1186, 413] on button "Submit" at bounding box center [1125, 419] width 236 height 45
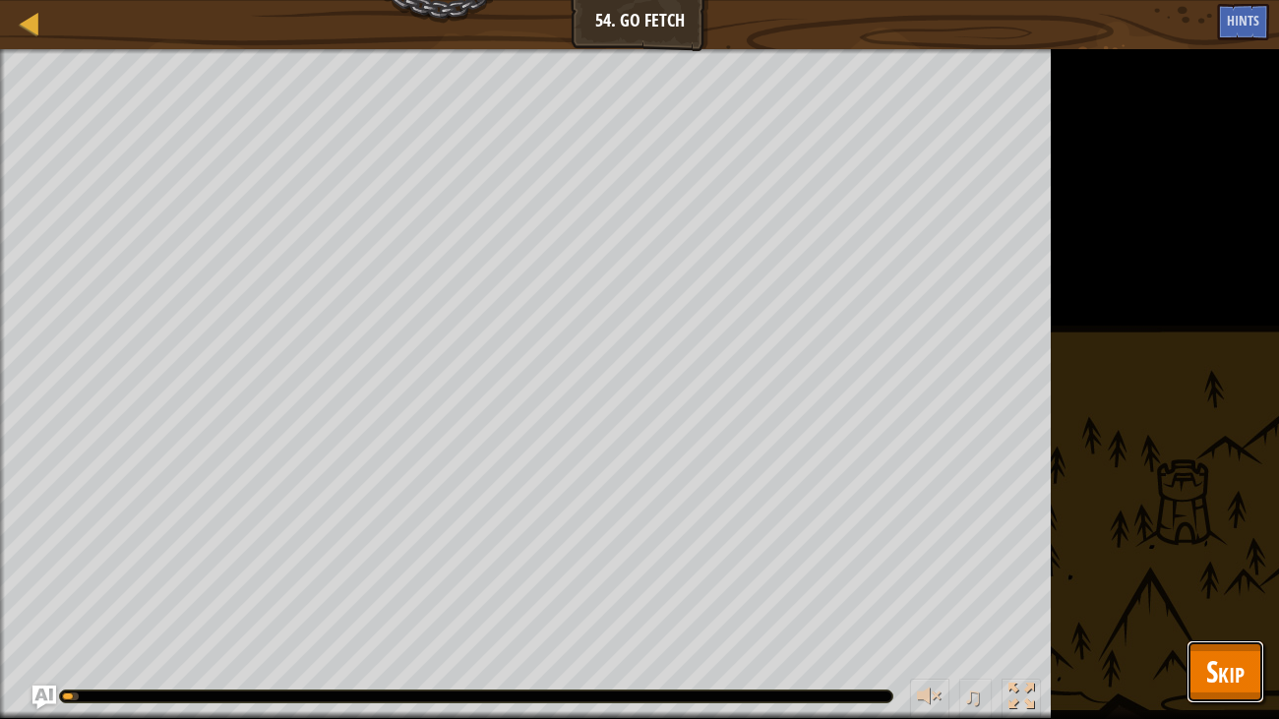
click at [1221, 551] on span "Skip" at bounding box center [1225, 671] width 38 height 40
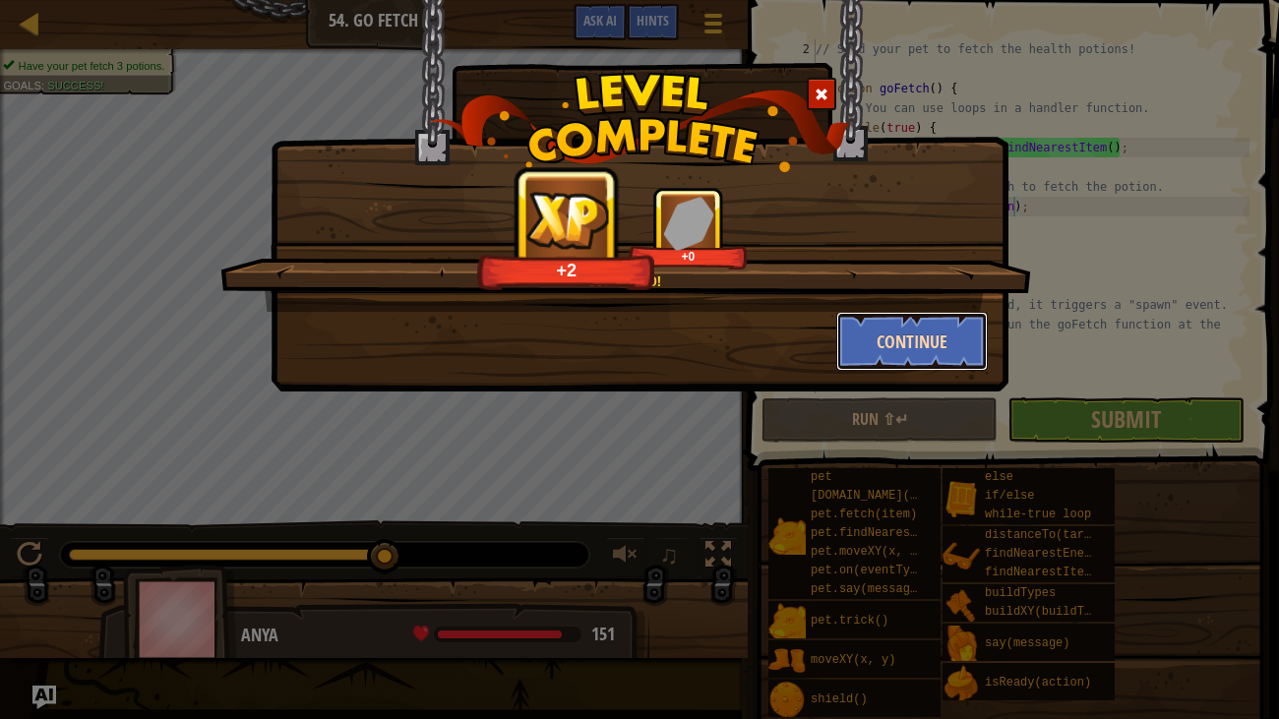
click at [909, 326] on button "Continue" at bounding box center [912, 341] width 152 height 59
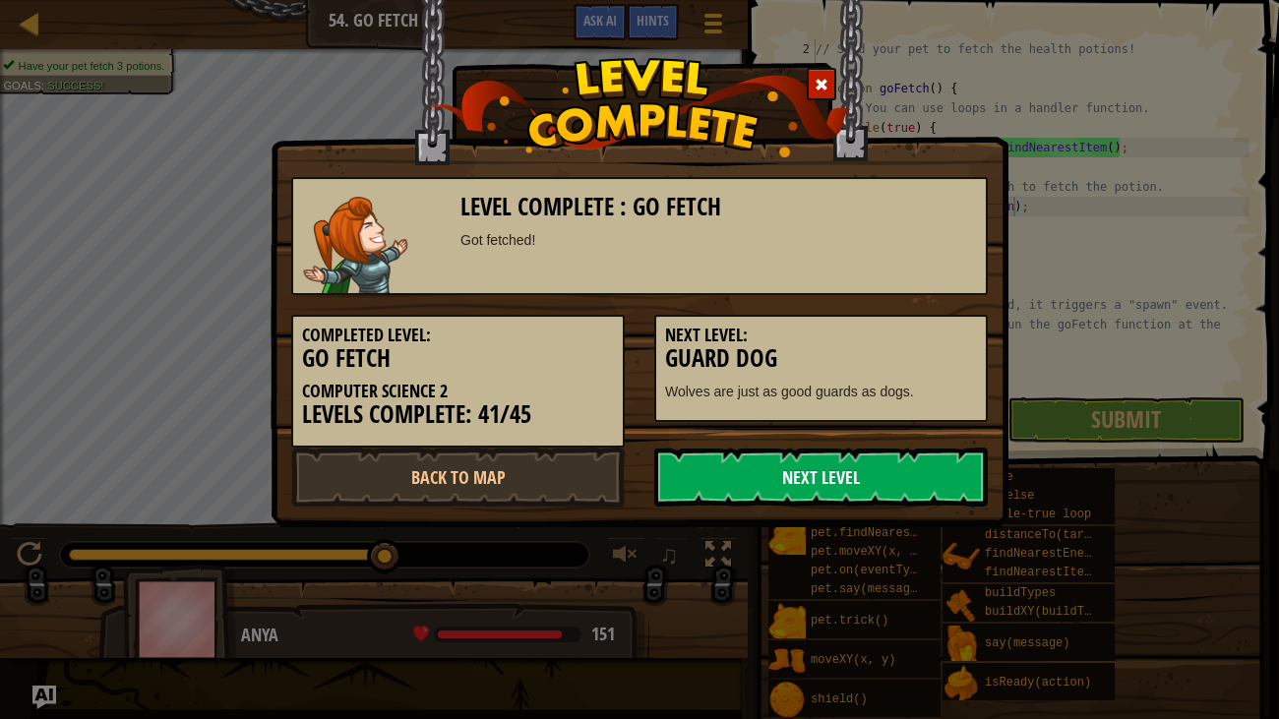
click at [884, 493] on link "Next Level" at bounding box center [821, 477] width 334 height 59
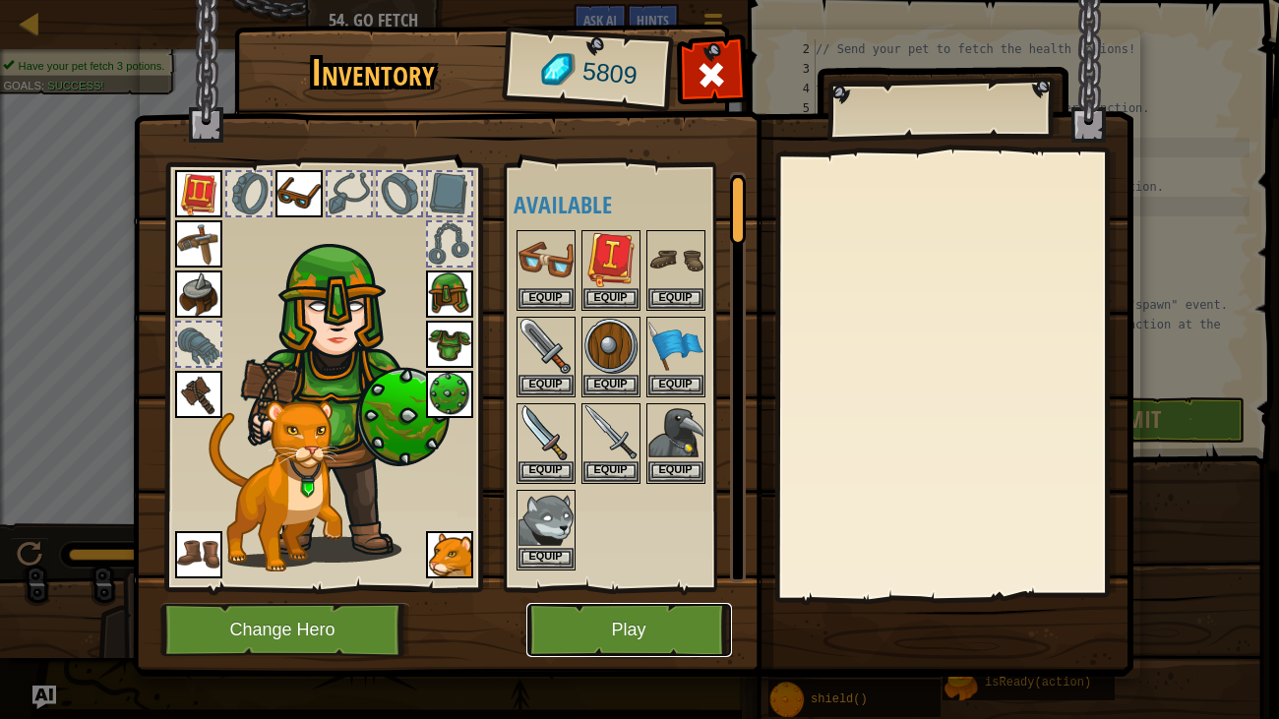
click at [686, 551] on button "Play" at bounding box center [629, 630] width 206 height 54
